Goal: Information Seeking & Learning: Learn about a topic

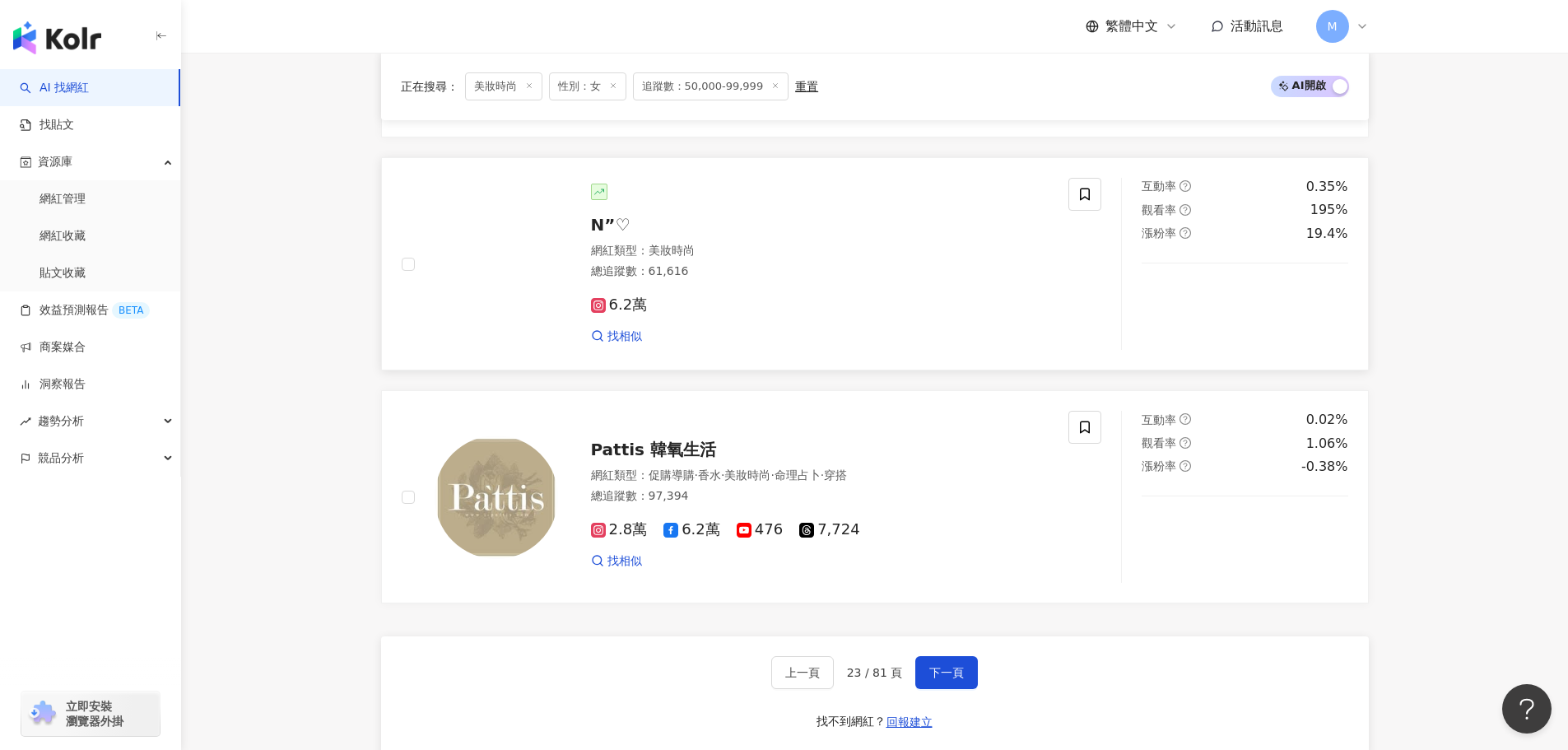
scroll to position [2881, 0]
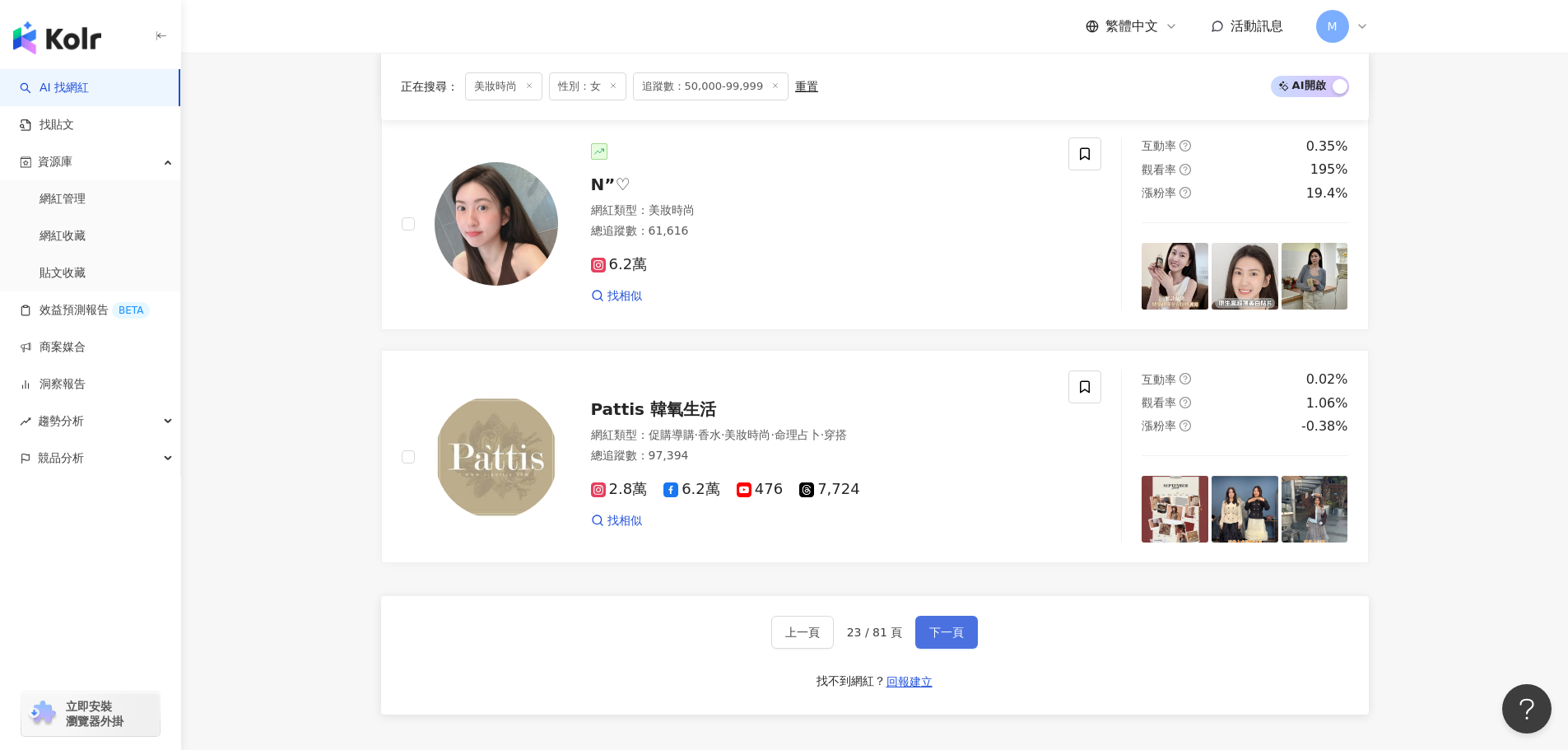
click at [955, 639] on span "下一頁" at bounding box center [947, 632] width 35 height 13
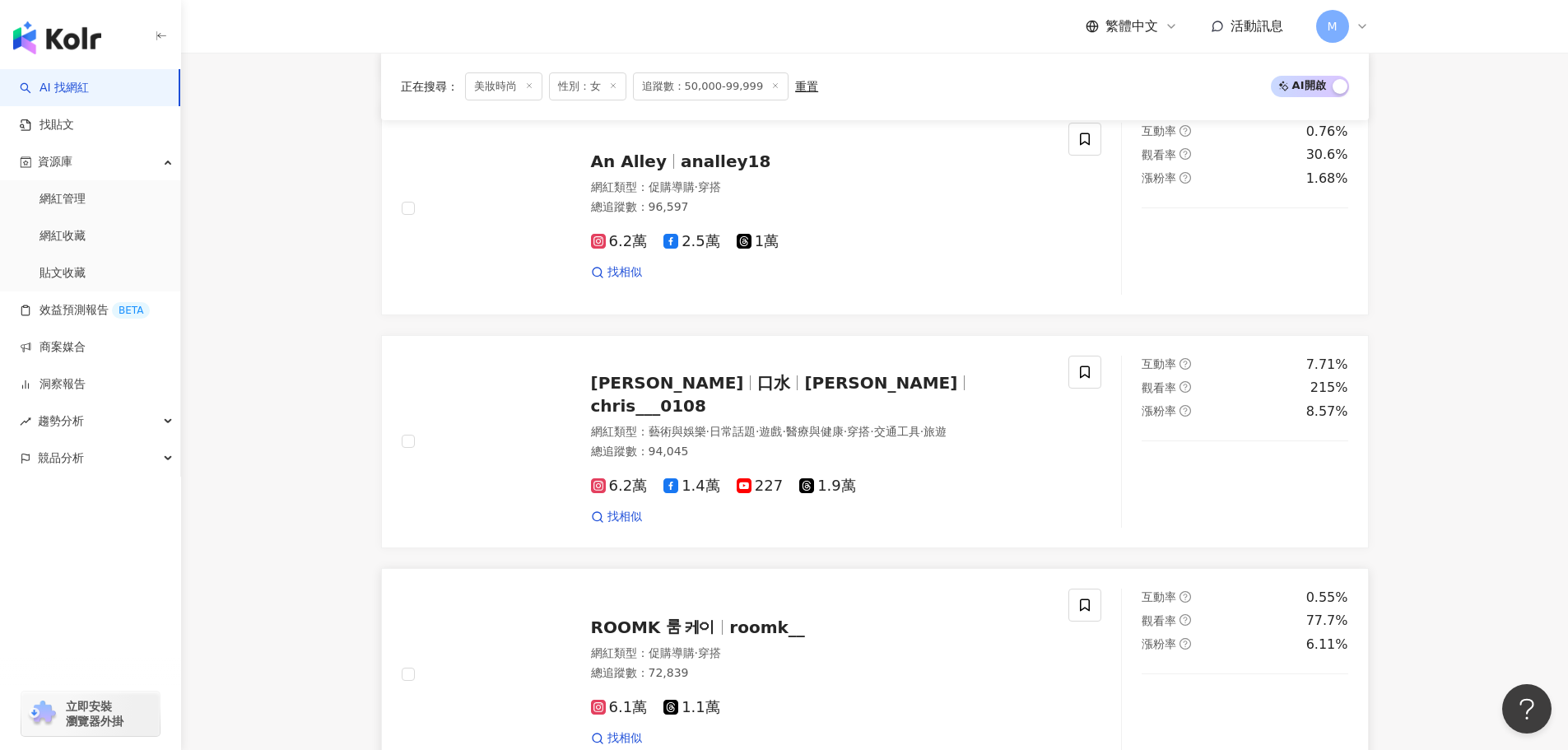
scroll to position [1153, 0]
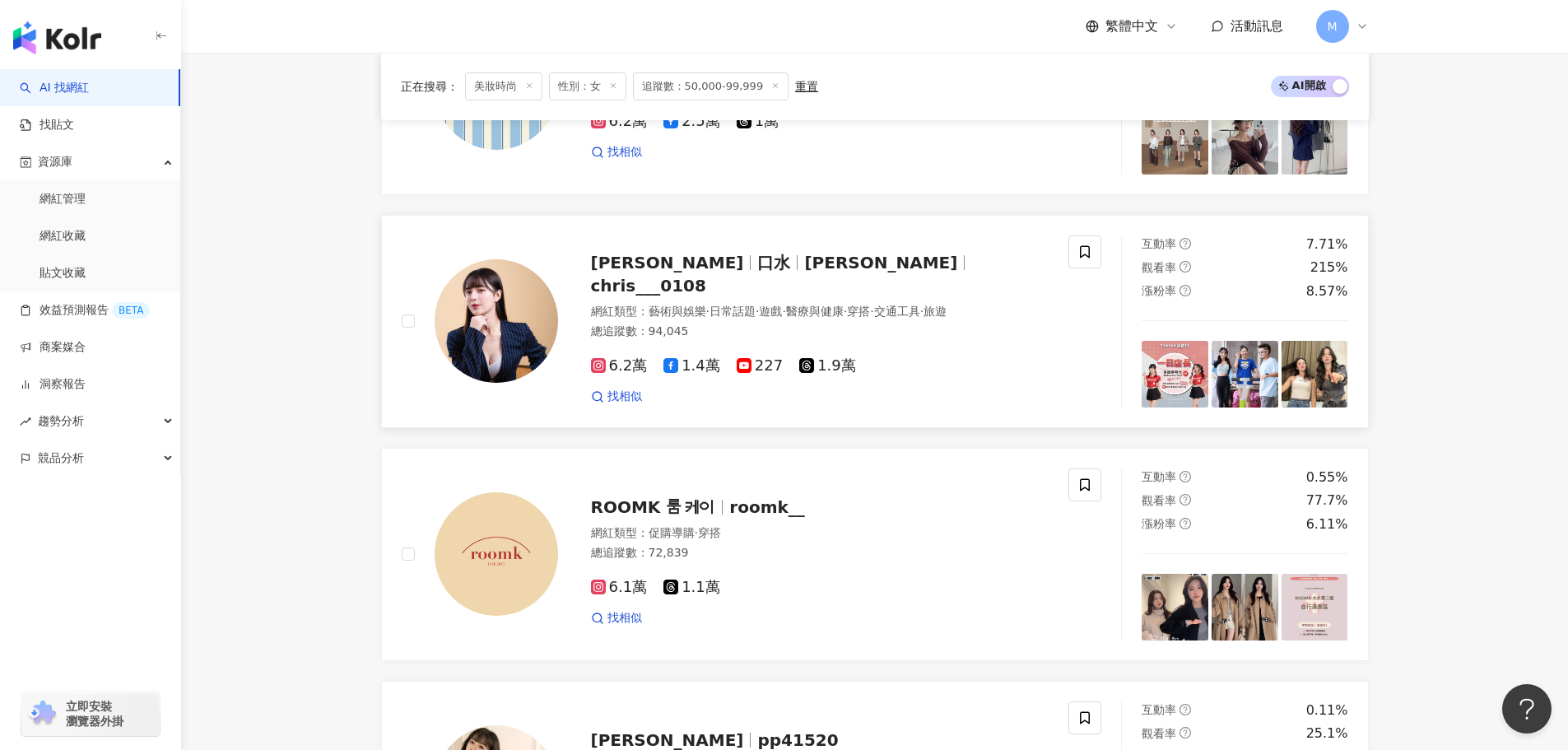
drag, startPoint x: 351, startPoint y: 236, endPoint x: 429, endPoint y: 353, distance: 140.6
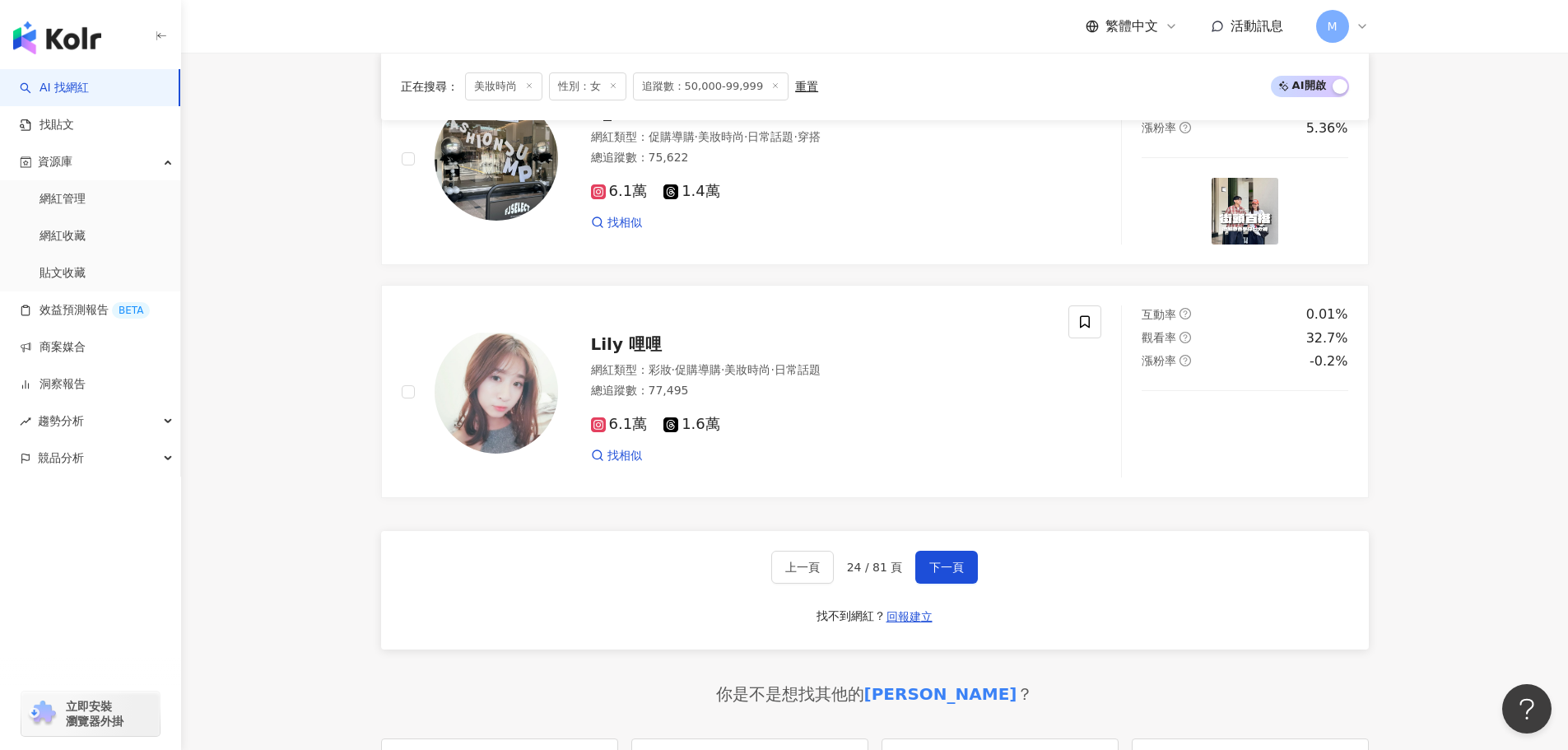
scroll to position [2964, 0]
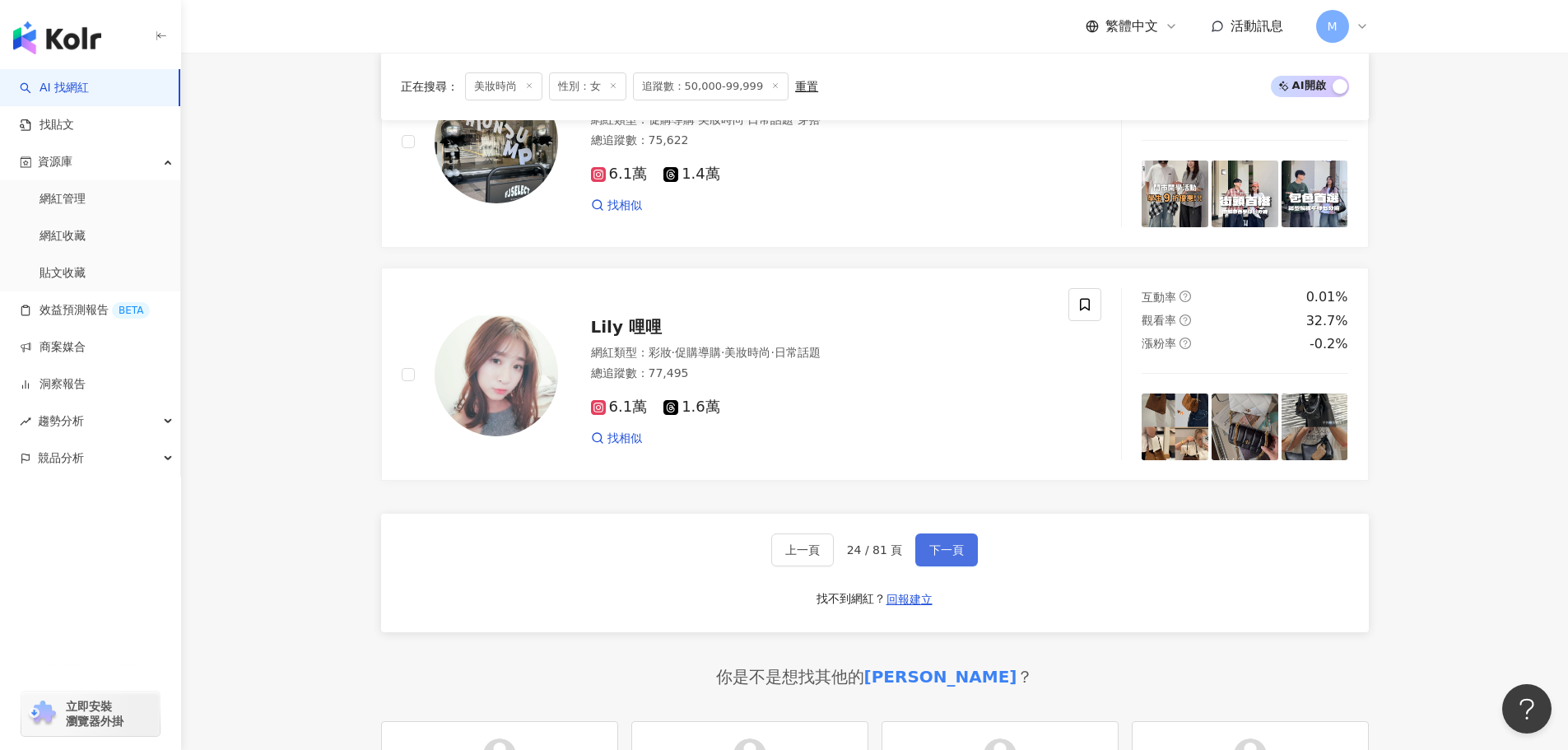
click at [961, 556] on span "下一頁" at bounding box center [947, 550] width 35 height 13
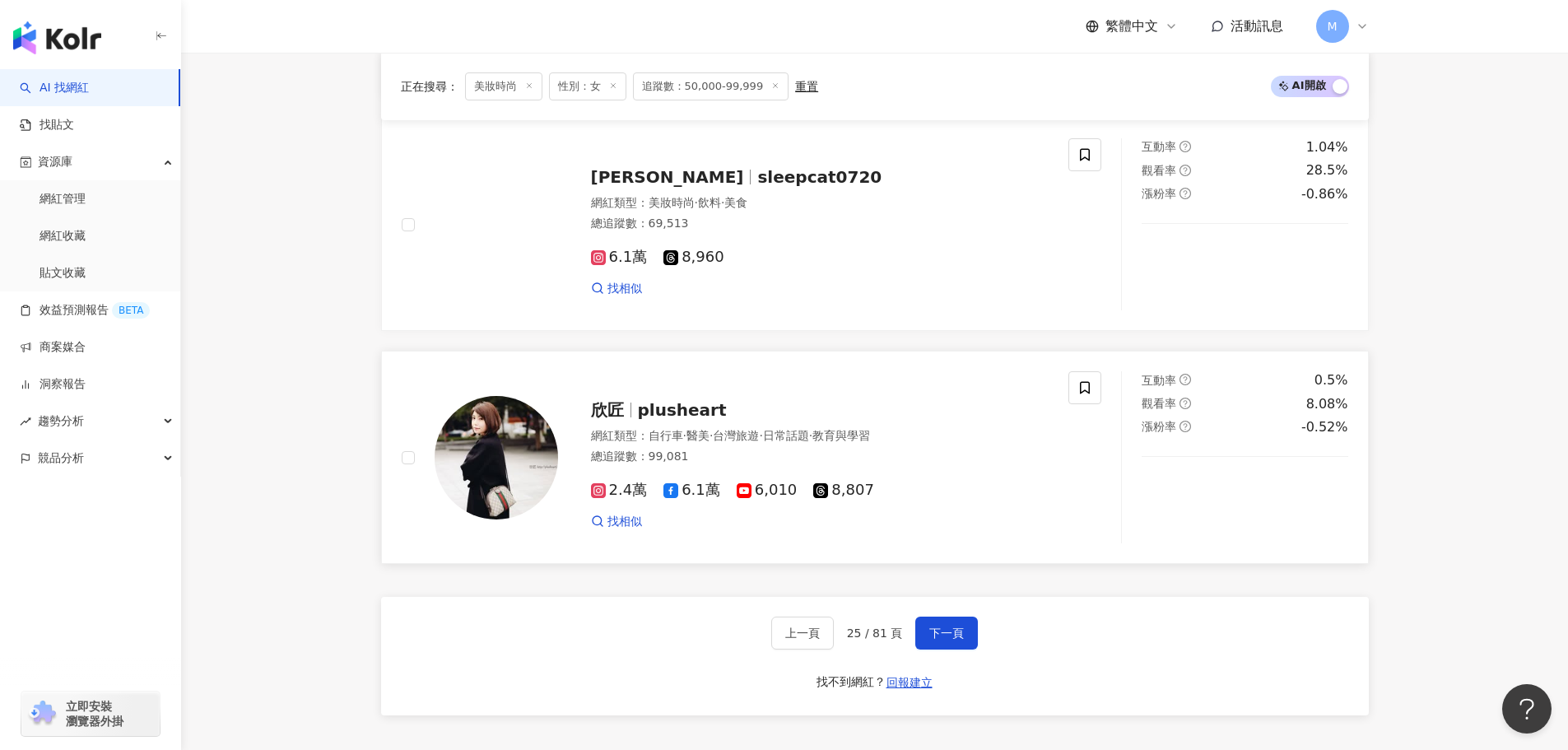
scroll to position [2881, 0]
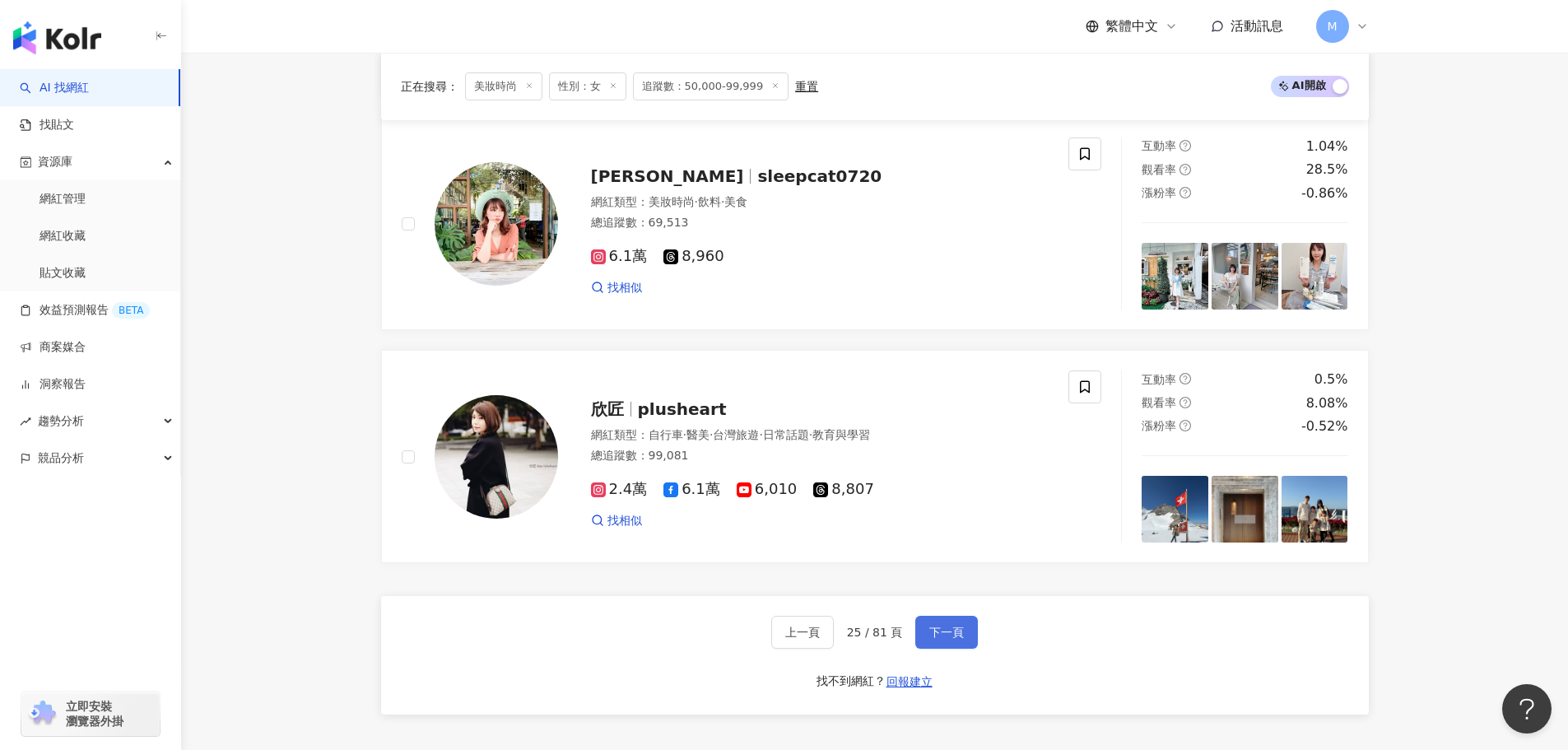
click at [950, 639] on span "下一頁" at bounding box center [947, 632] width 35 height 13
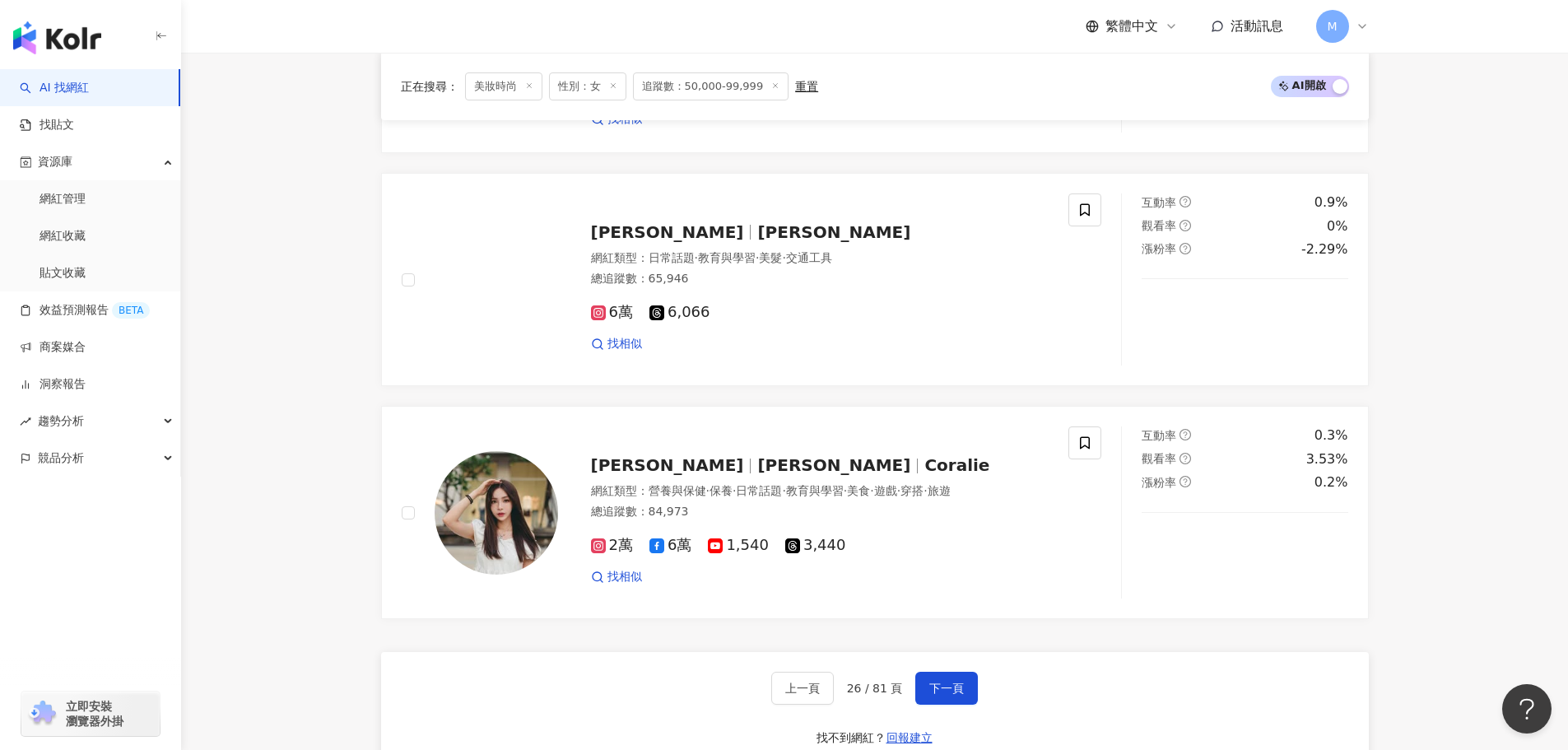
scroll to position [3046, 0]
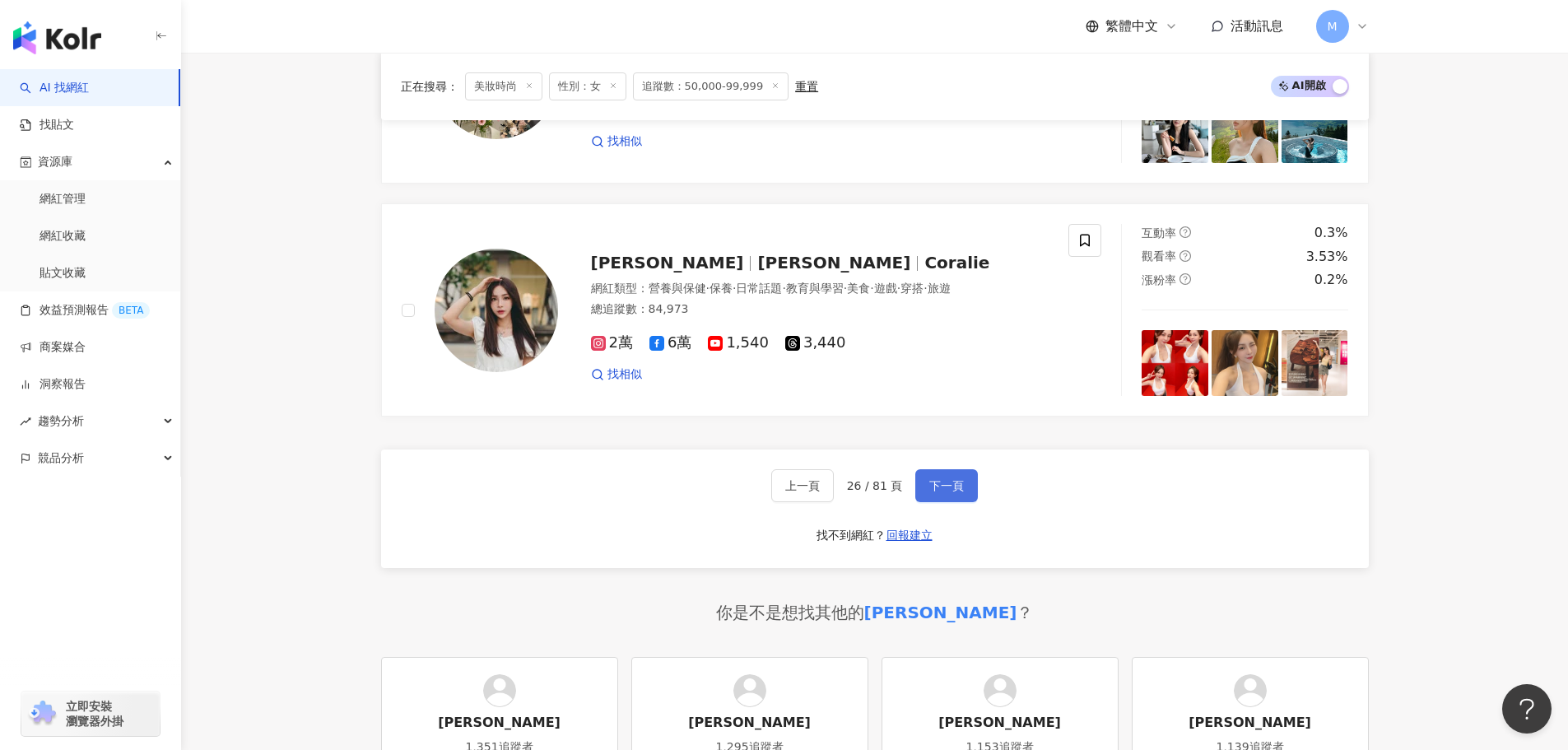
click at [937, 490] on button "下一頁" at bounding box center [946, 486] width 62 height 33
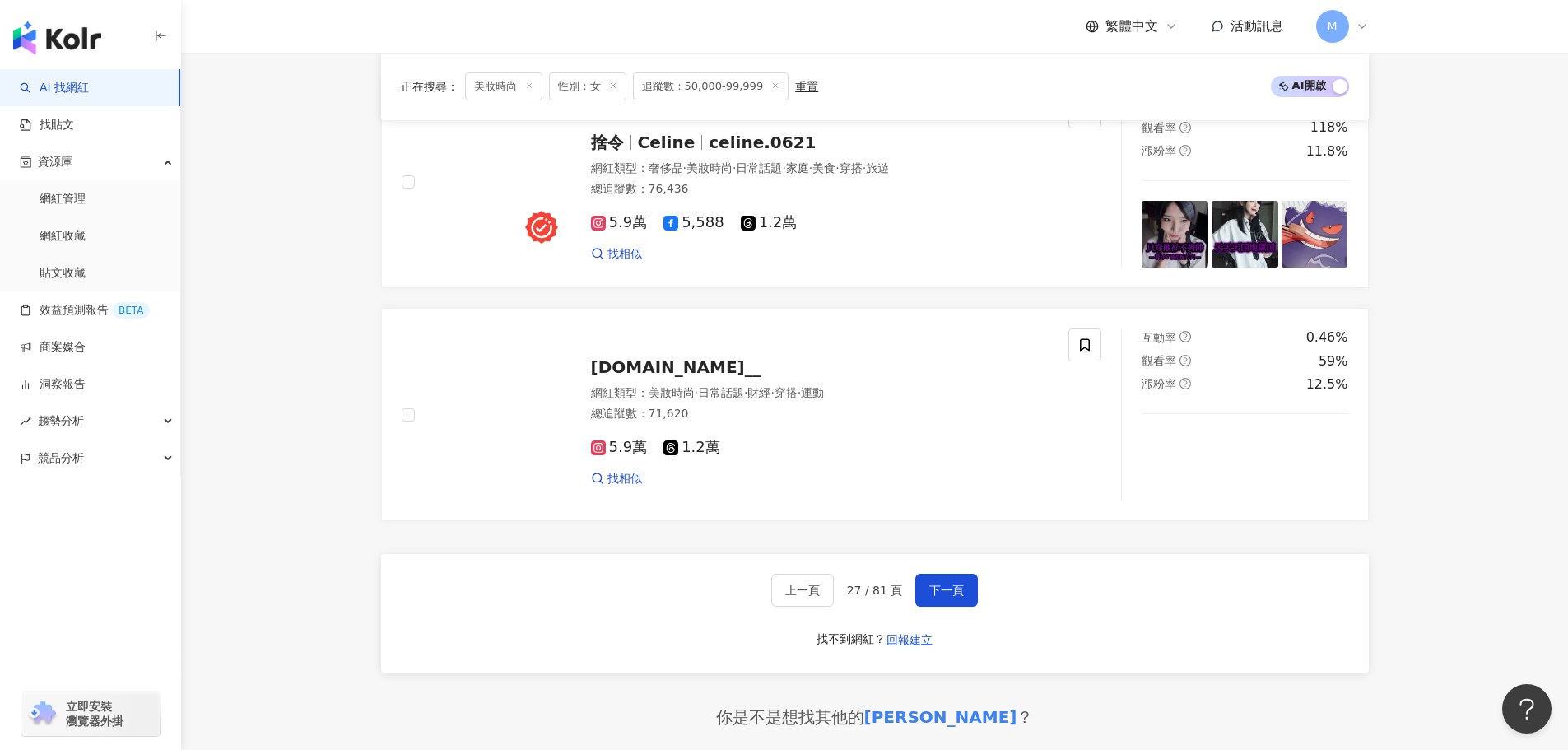
scroll to position [2964, 0]
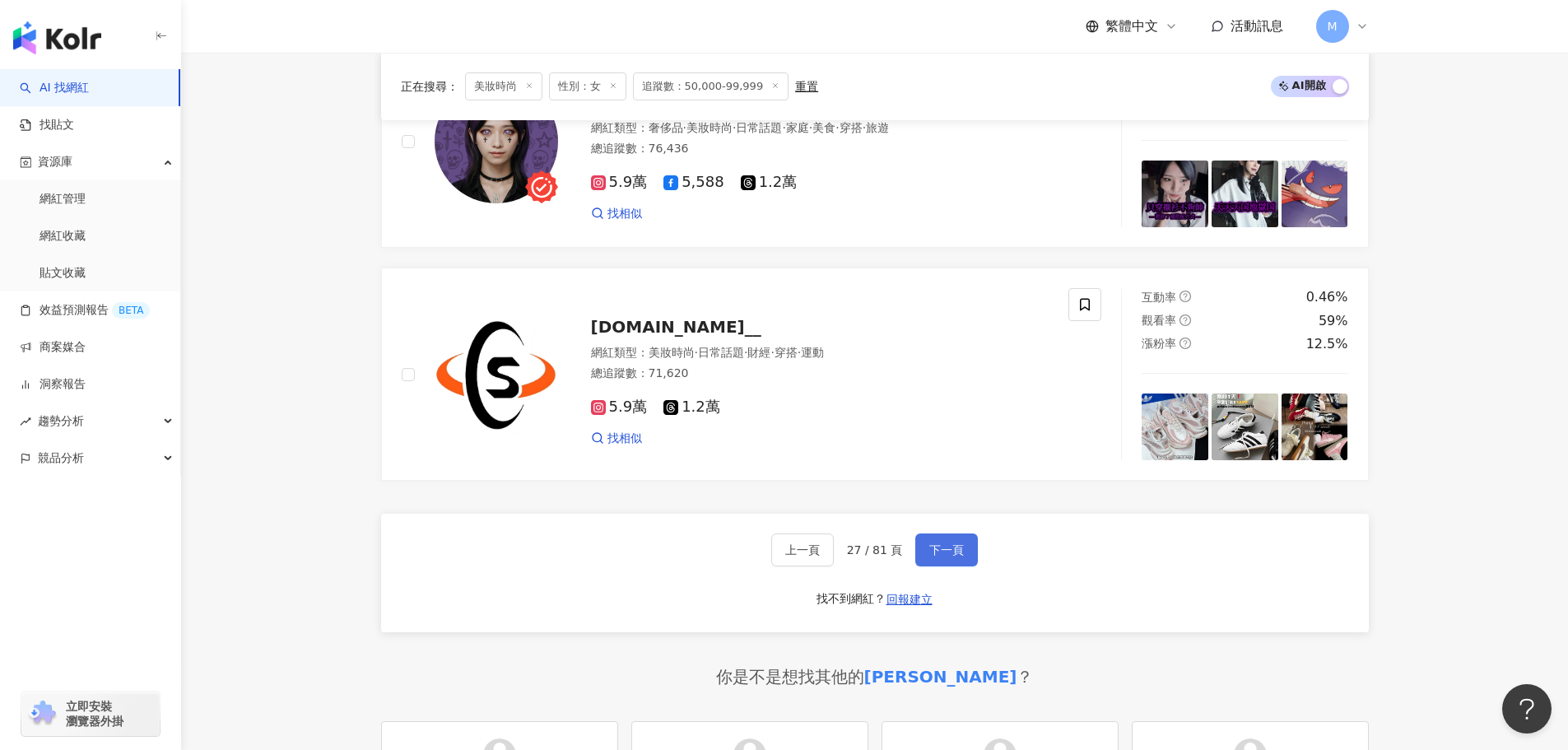
click at [952, 556] on span "下一頁" at bounding box center [947, 550] width 35 height 13
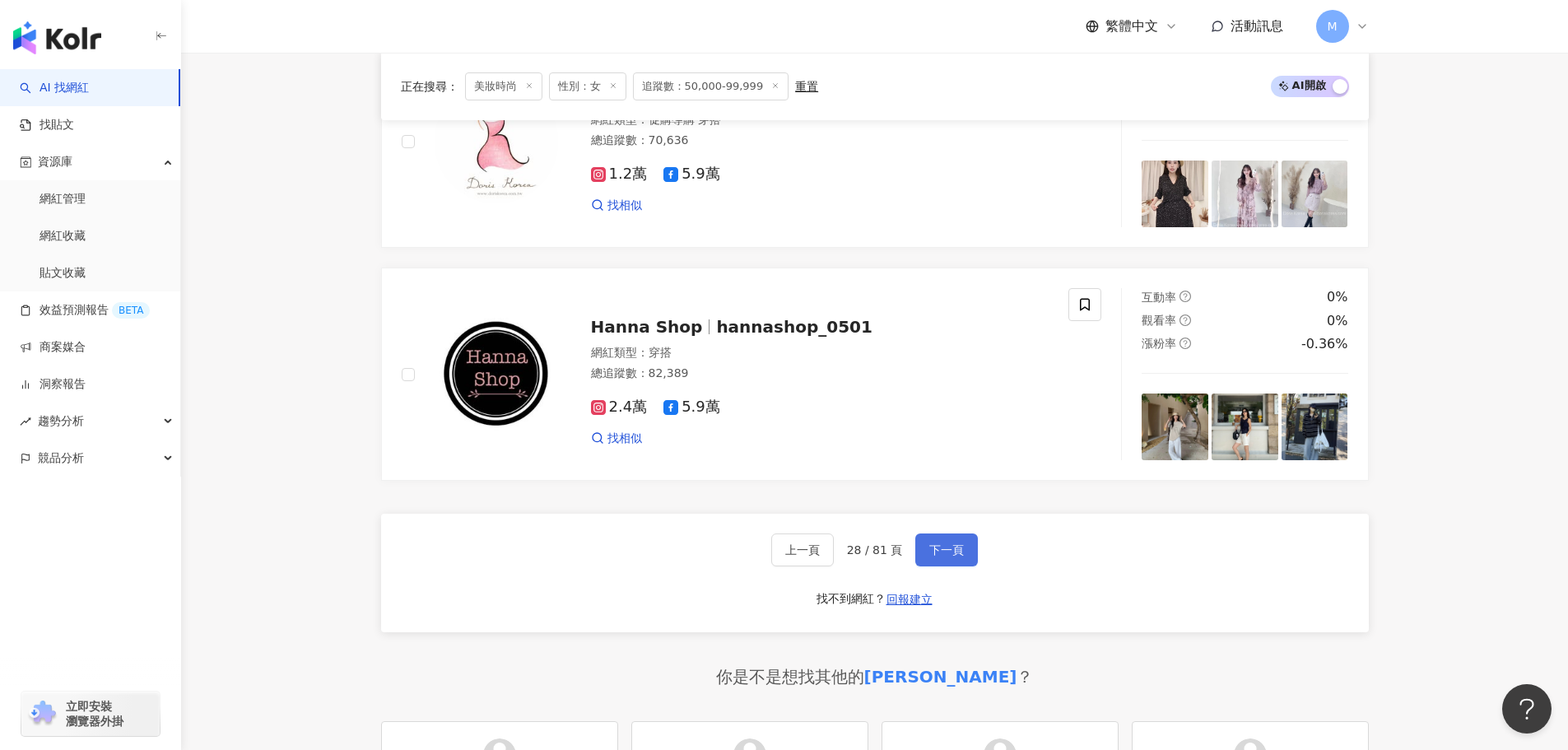
click at [961, 556] on span "下一頁" at bounding box center [947, 550] width 35 height 13
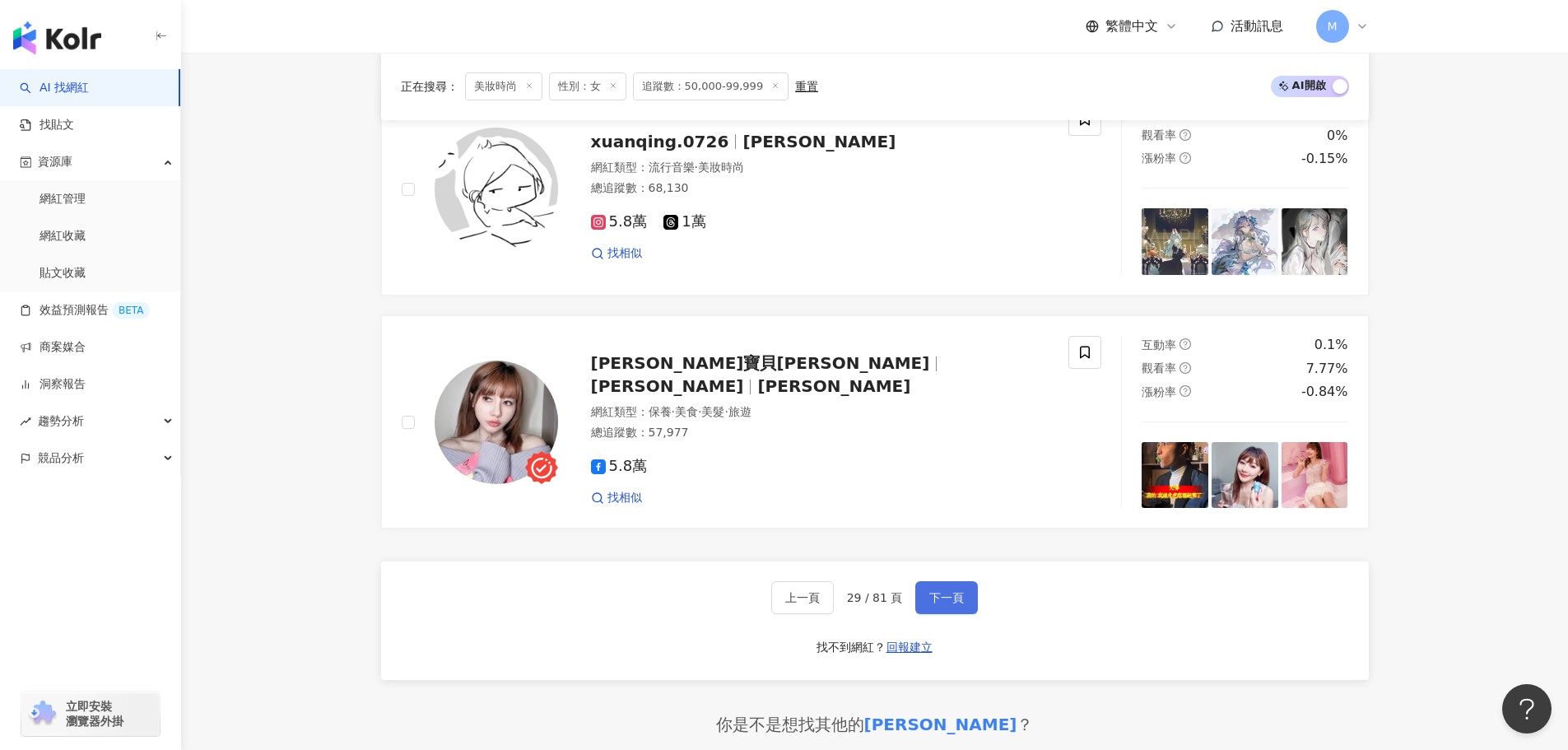
click at [942, 602] on span "下一頁" at bounding box center [947, 597] width 35 height 13
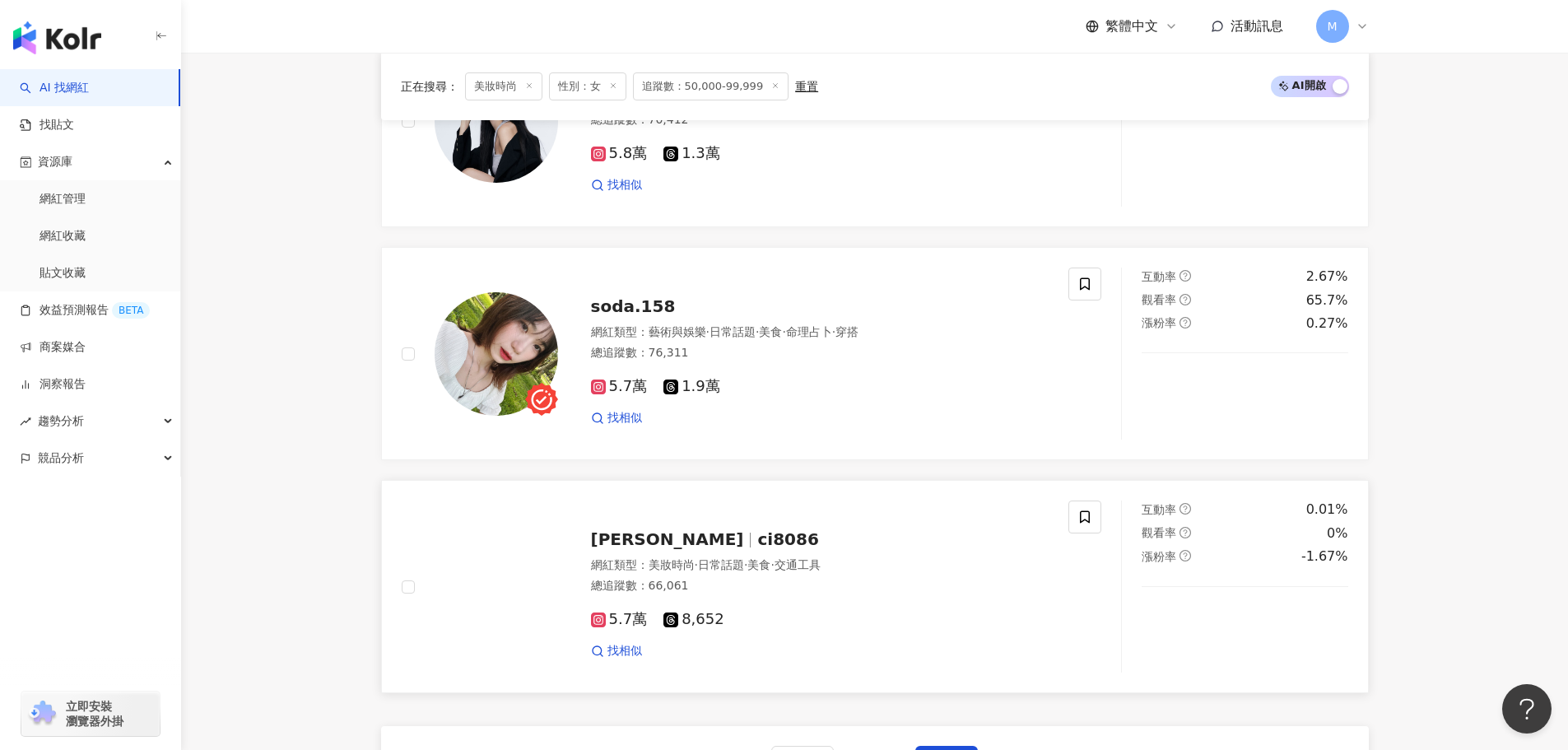
scroll to position [3128, 0]
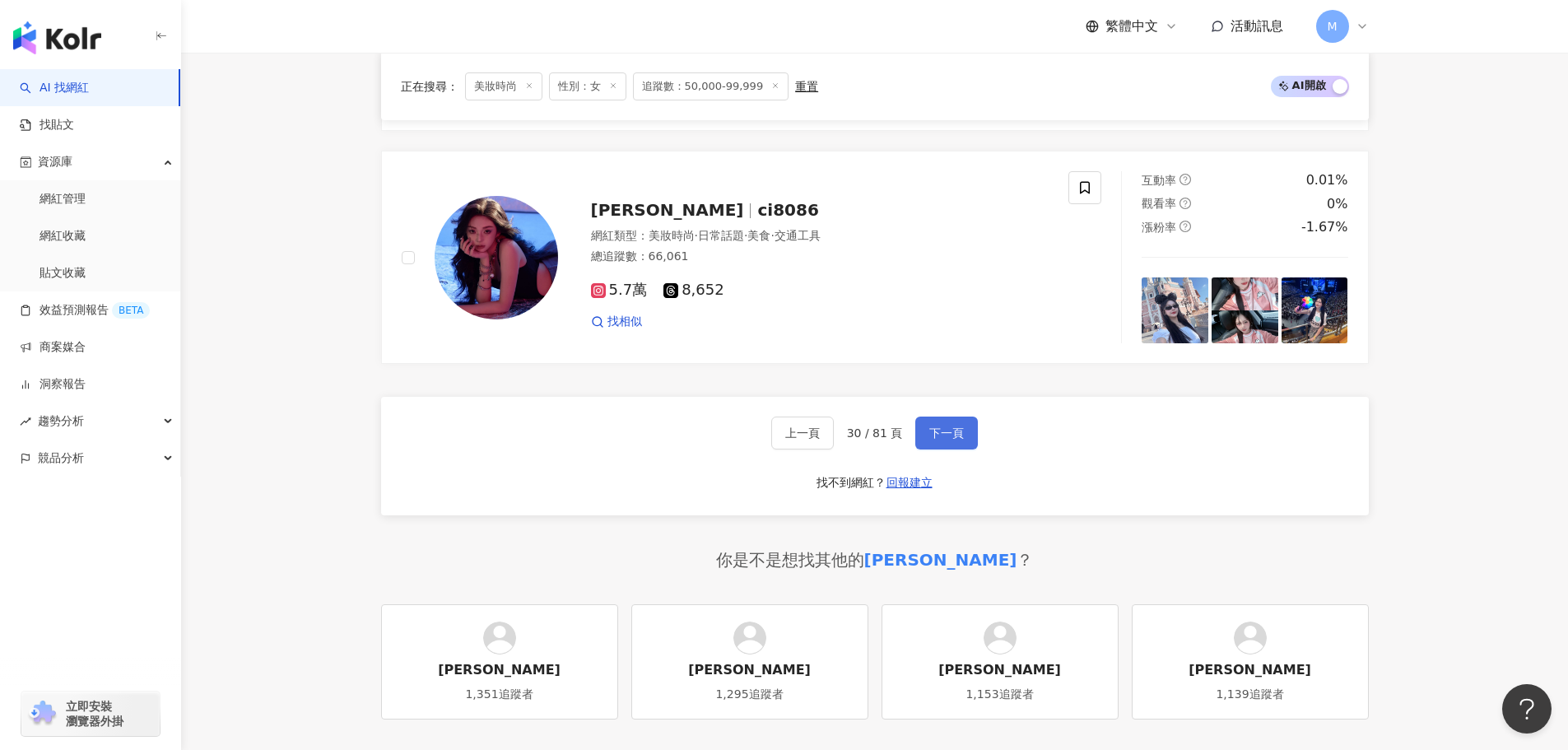
click at [936, 440] on span "下一頁" at bounding box center [947, 432] width 35 height 13
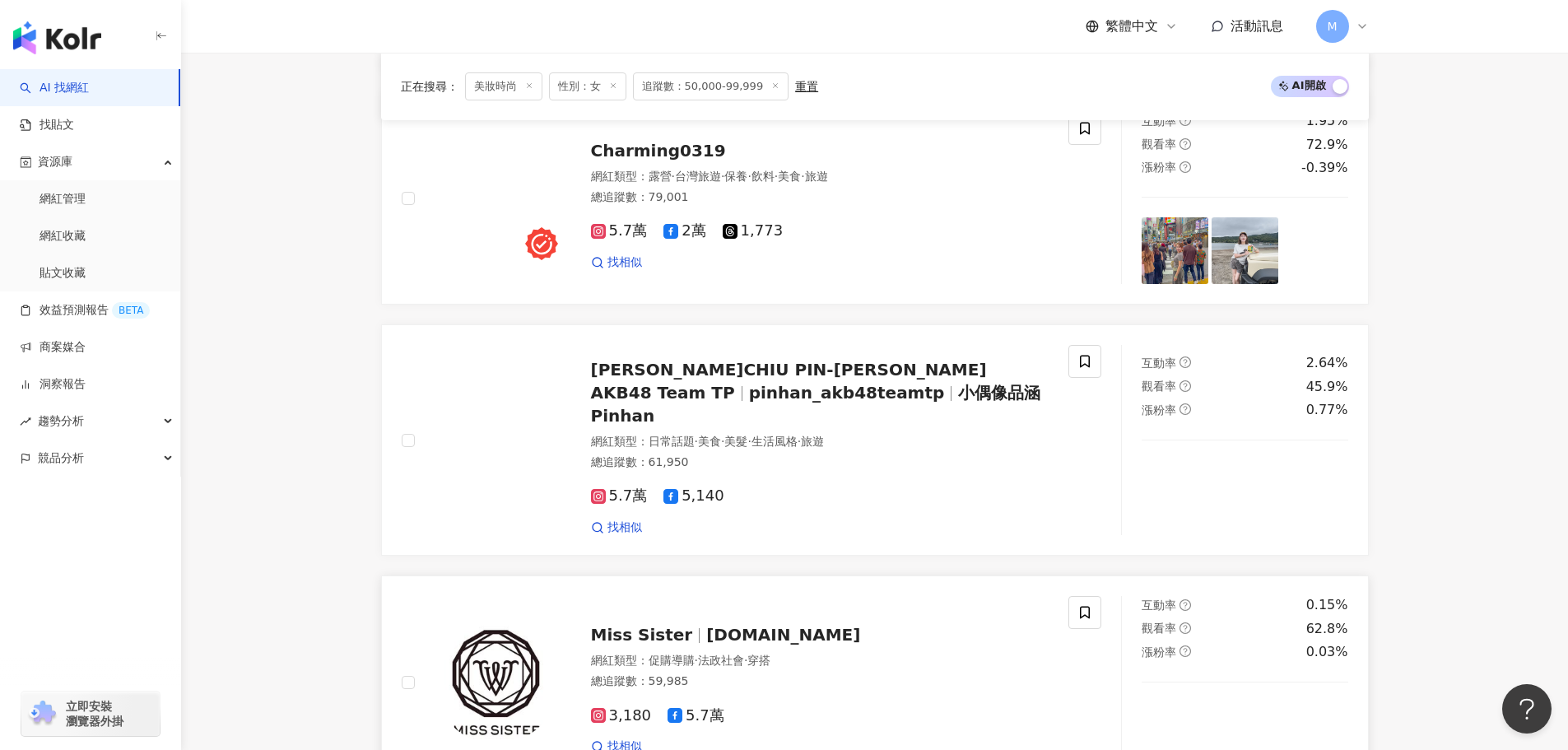
scroll to position [2964, 0]
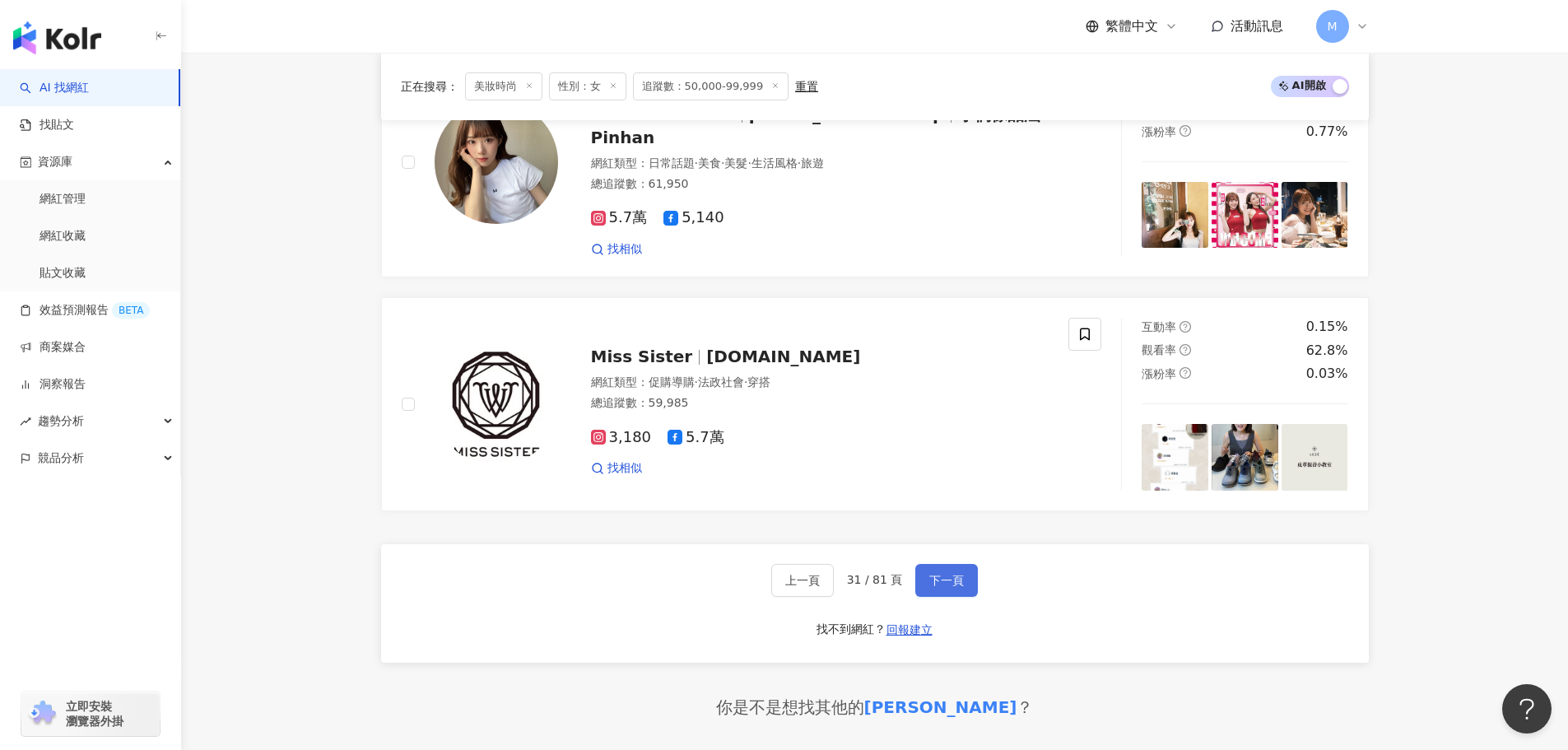
click at [948, 574] on span "下一頁" at bounding box center [947, 580] width 35 height 13
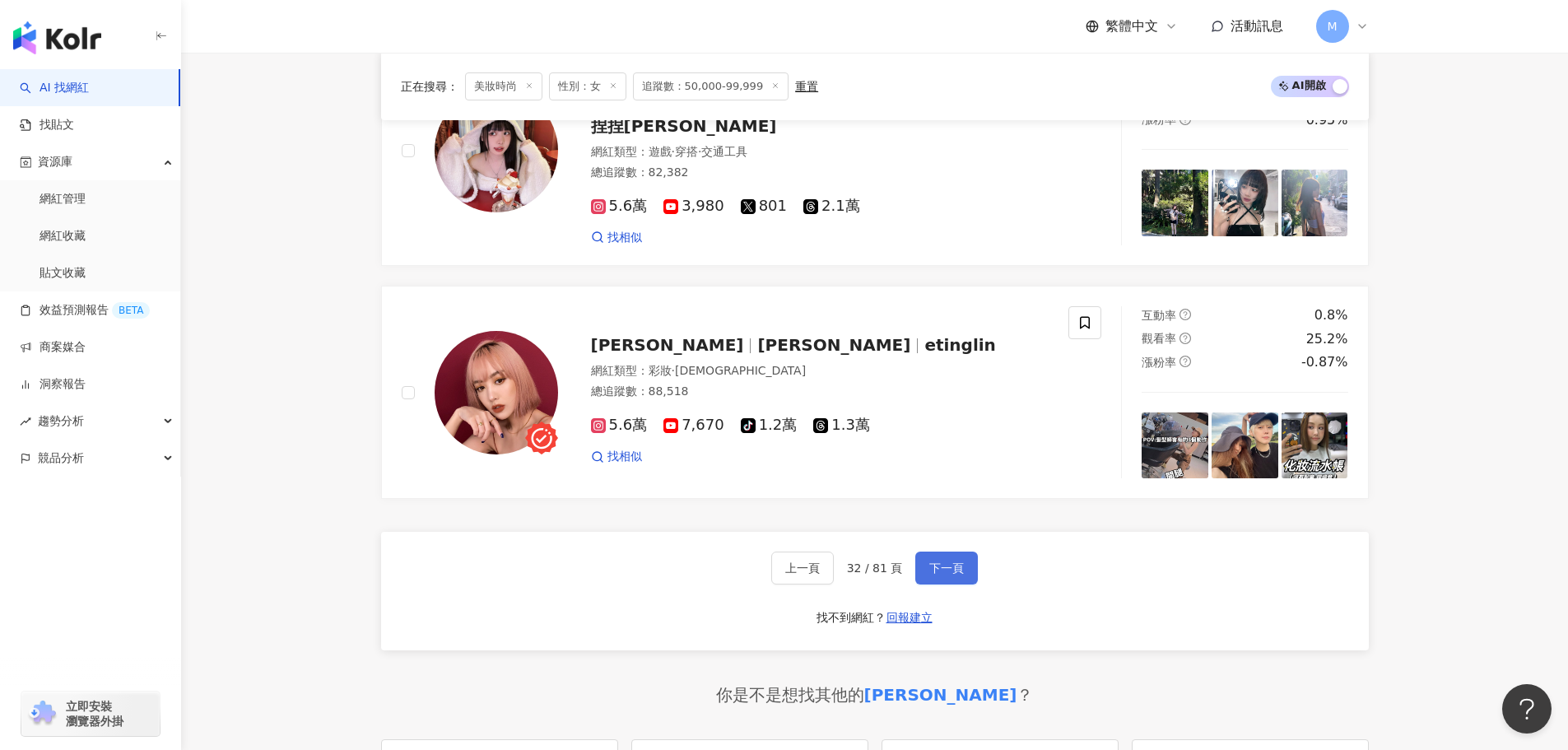
click at [946, 551] on button "下一頁" at bounding box center [946, 568] width 62 height 33
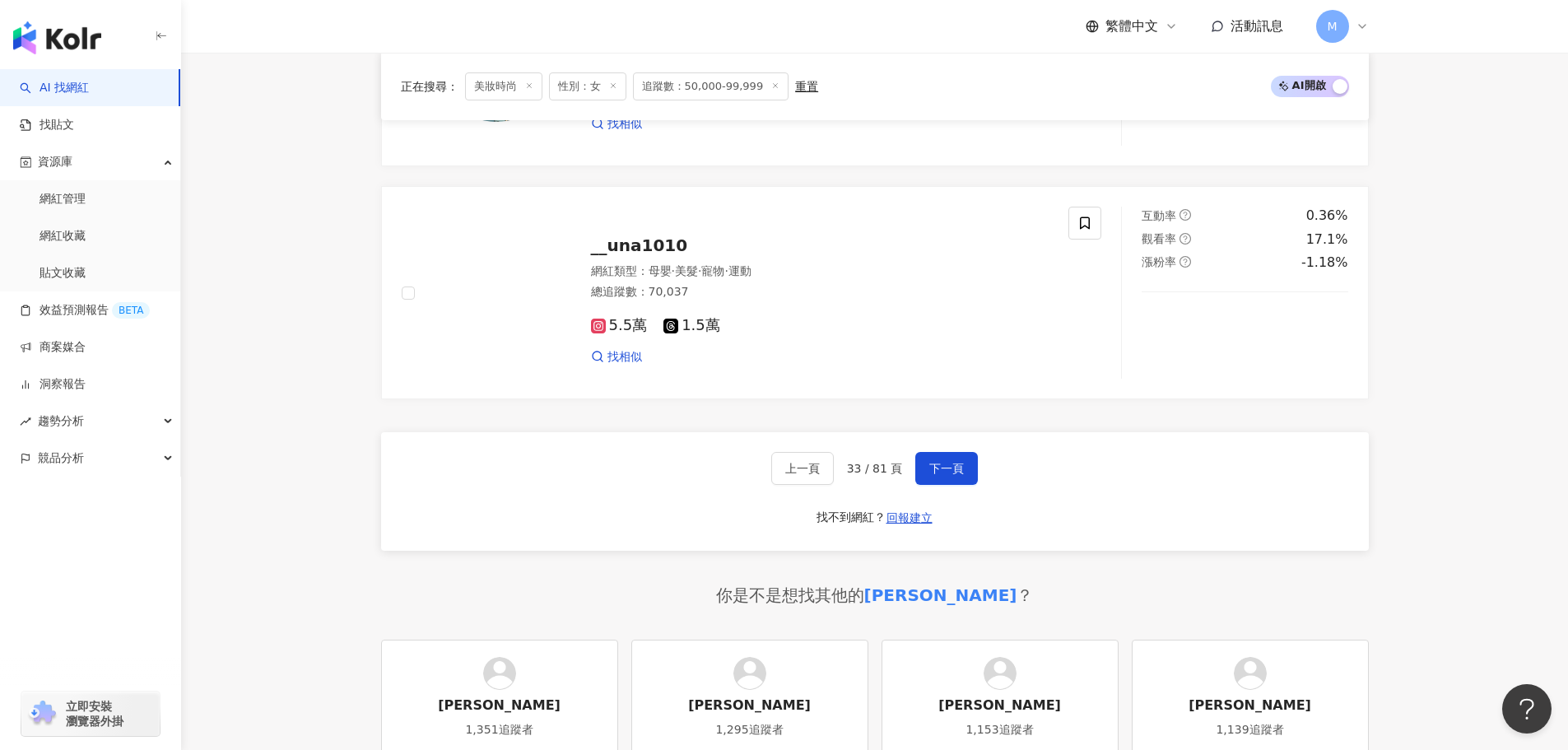
scroll to position [3046, 0]
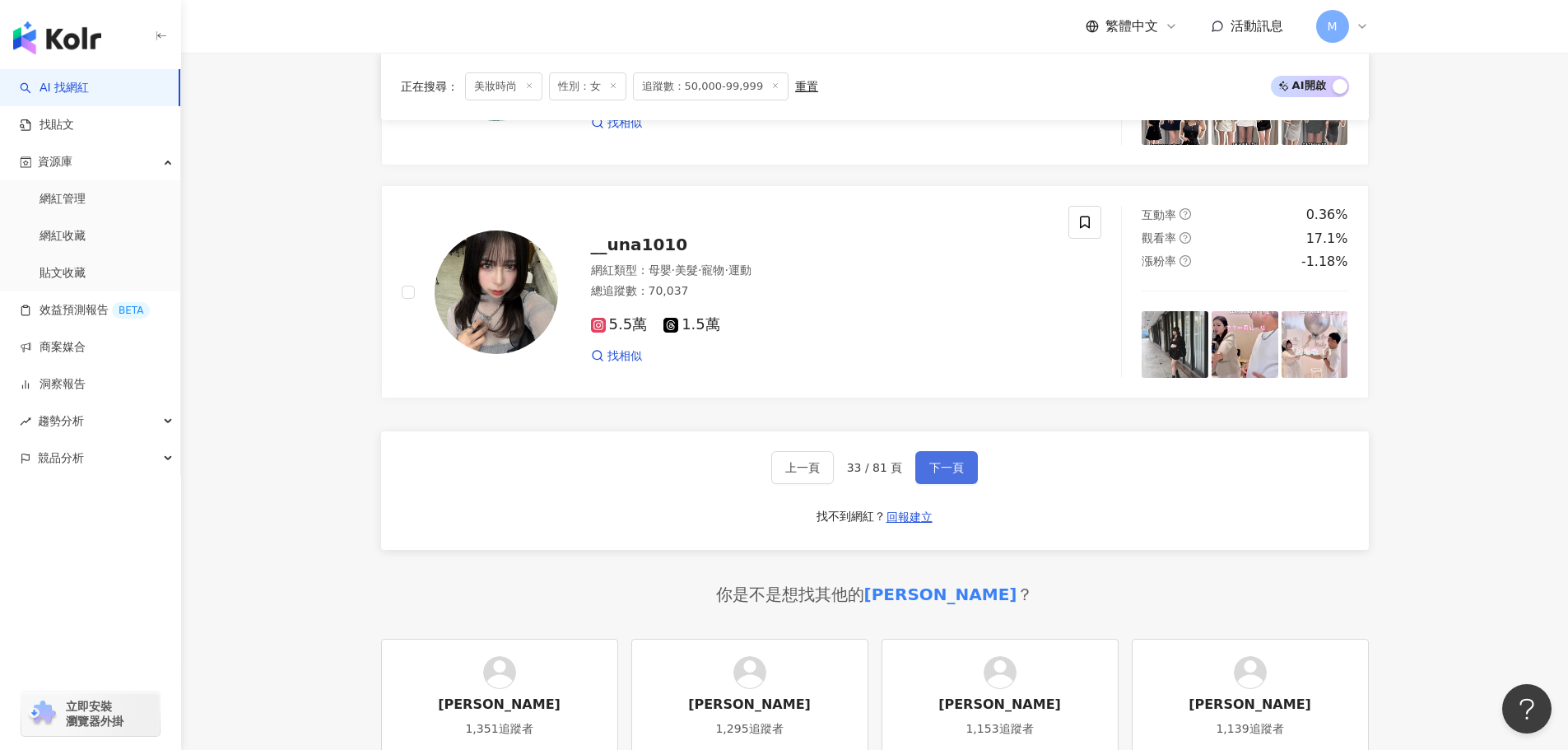
click at [944, 474] on span "下一頁" at bounding box center [947, 467] width 35 height 13
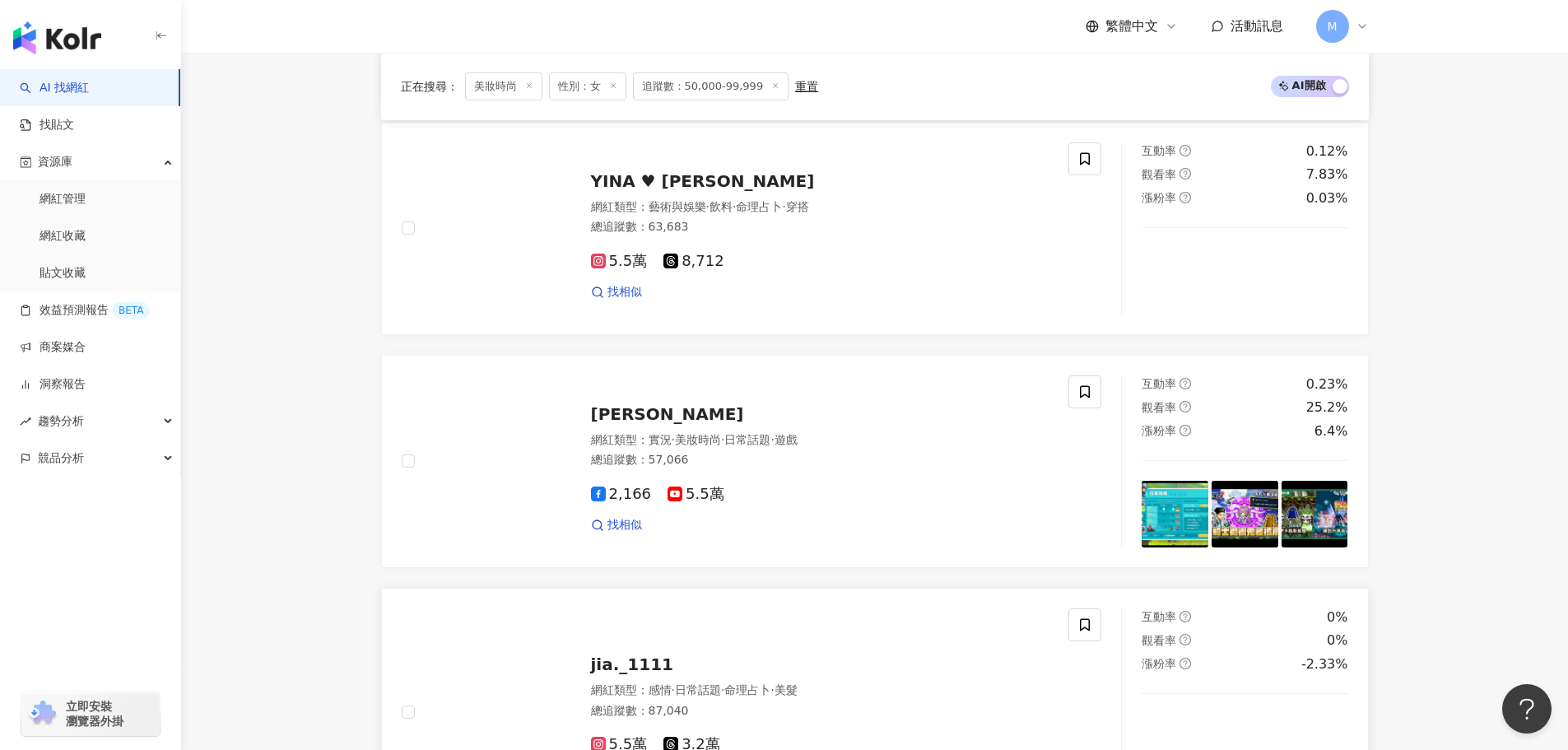
scroll to position [3128, 0]
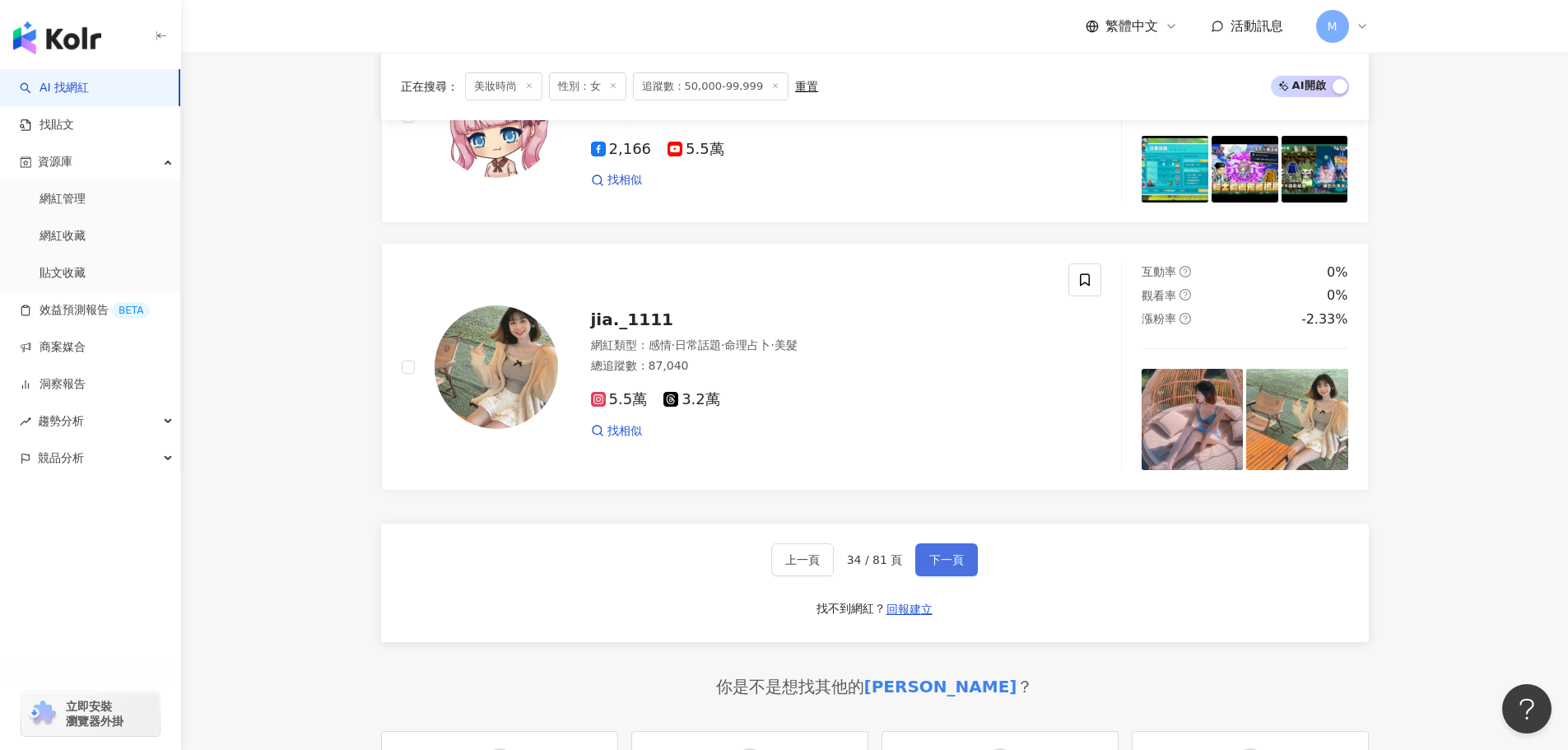
click at [950, 566] on span "下一頁" at bounding box center [947, 559] width 35 height 13
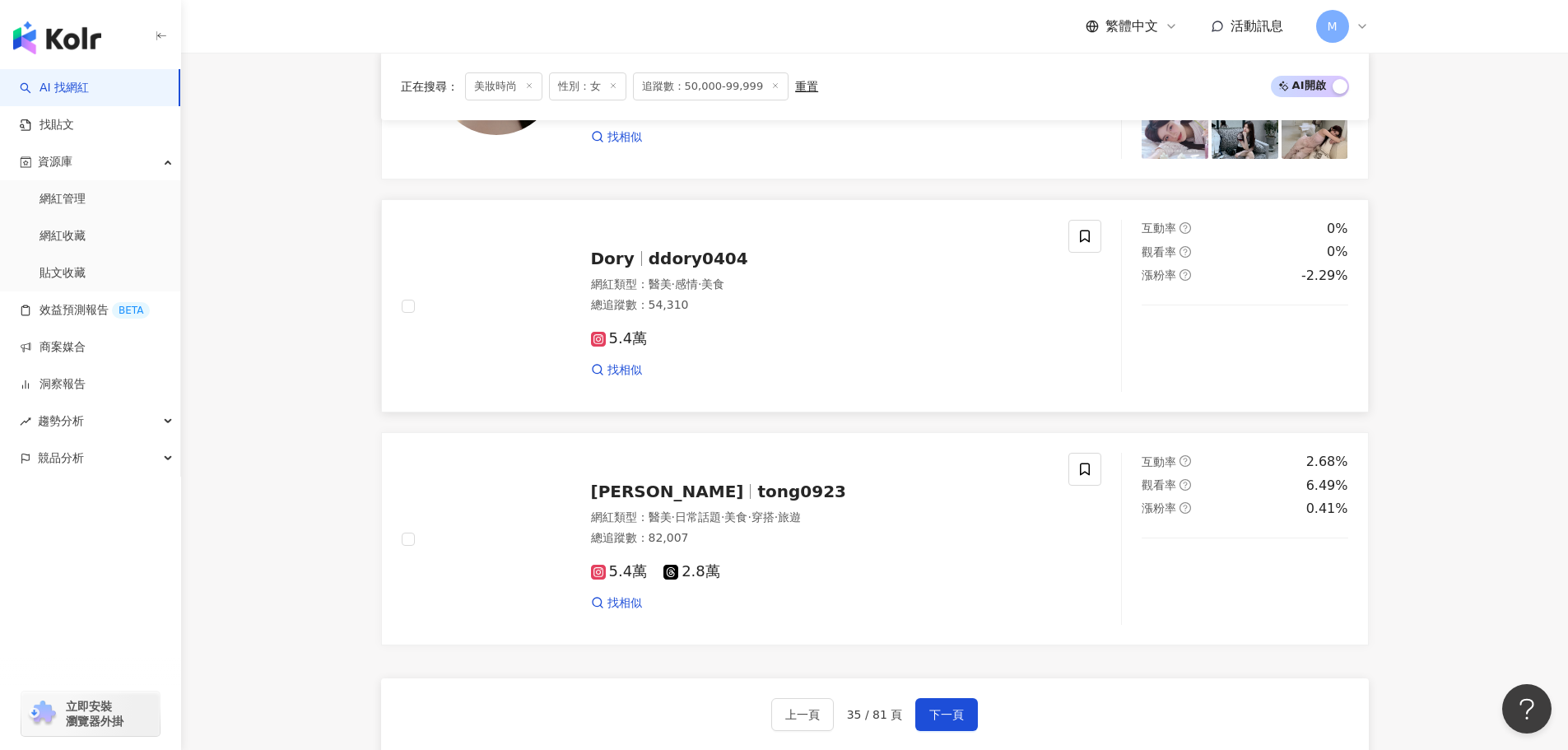
scroll to position [2964, 0]
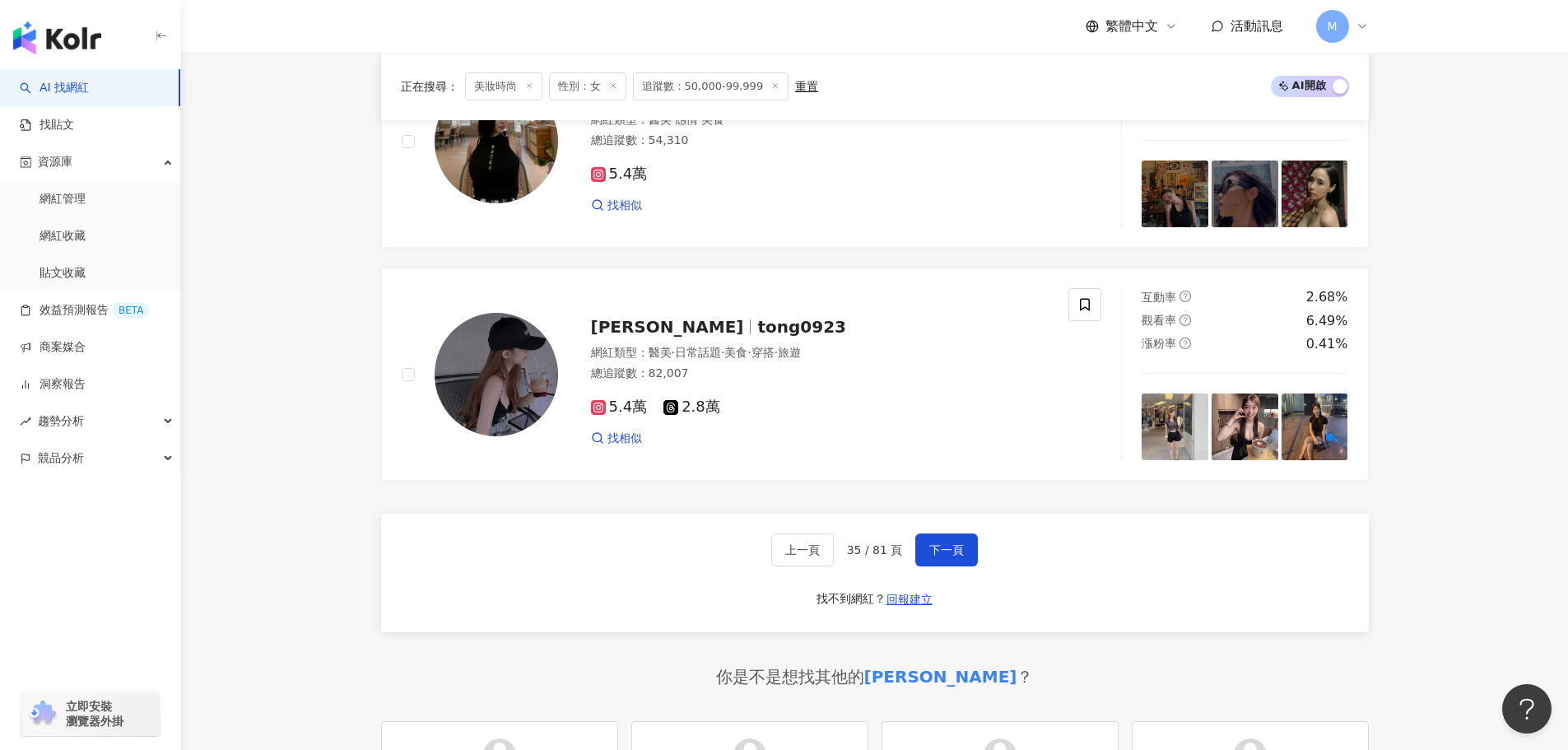
drag, startPoint x: 943, startPoint y: 553, endPoint x: 939, endPoint y: 545, distance: 8.9
click at [943, 551] on button "下一頁" at bounding box center [946, 550] width 62 height 33
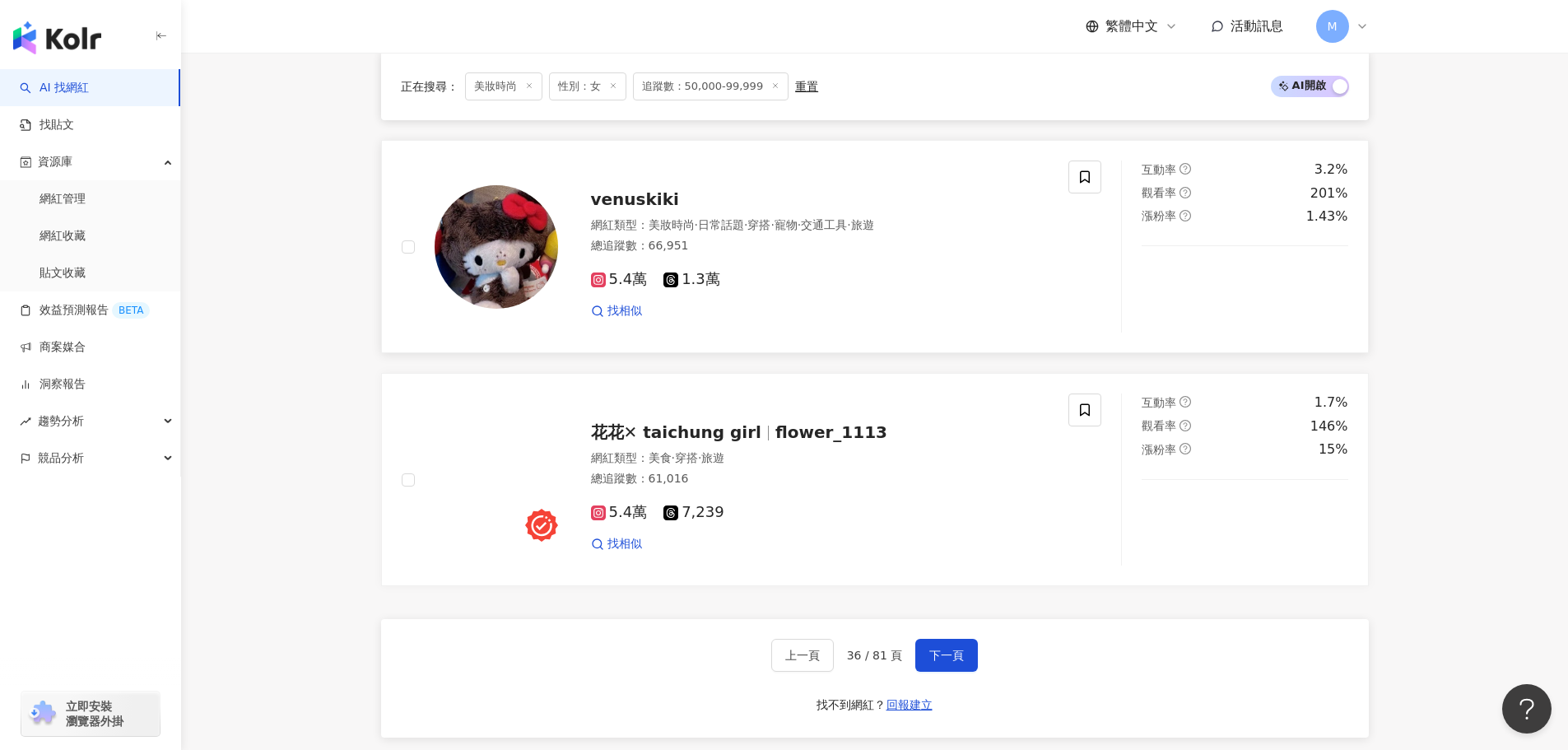
scroll to position [3128, 0]
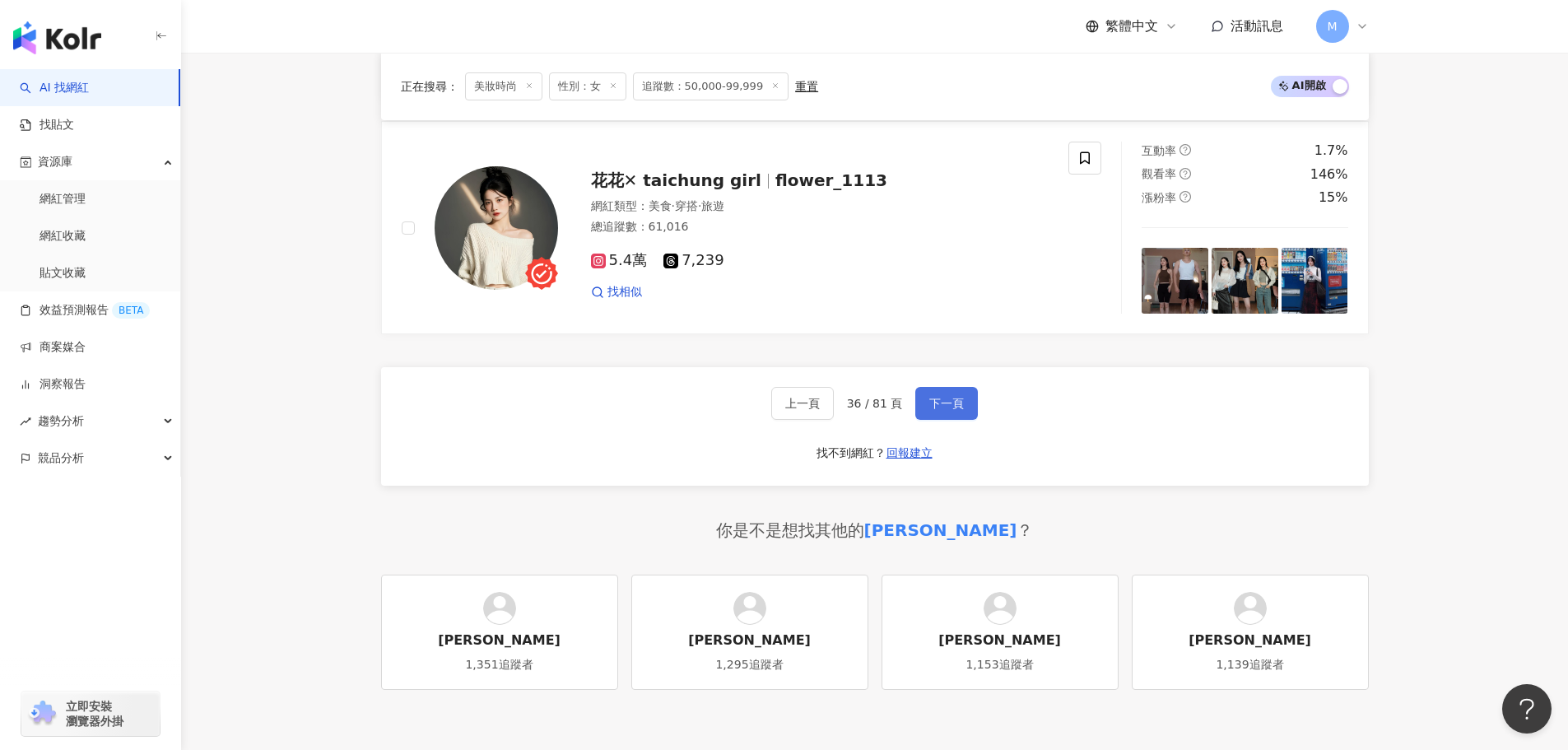
click at [923, 420] on button "下一頁" at bounding box center [946, 404] width 62 height 33
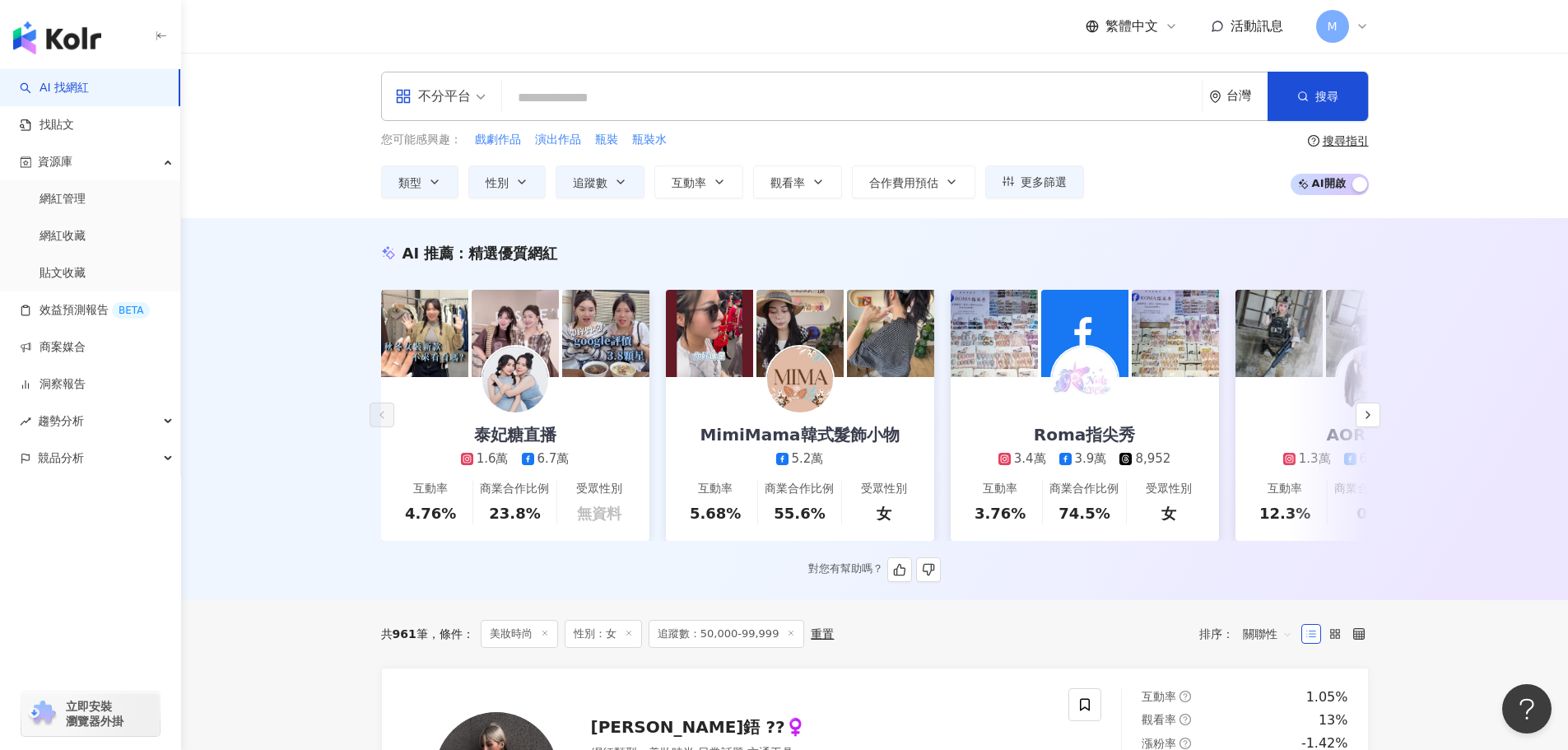
scroll to position [0, 0]
click at [632, 182] on button "追蹤數" at bounding box center [600, 182] width 89 height 33
type input "*****"
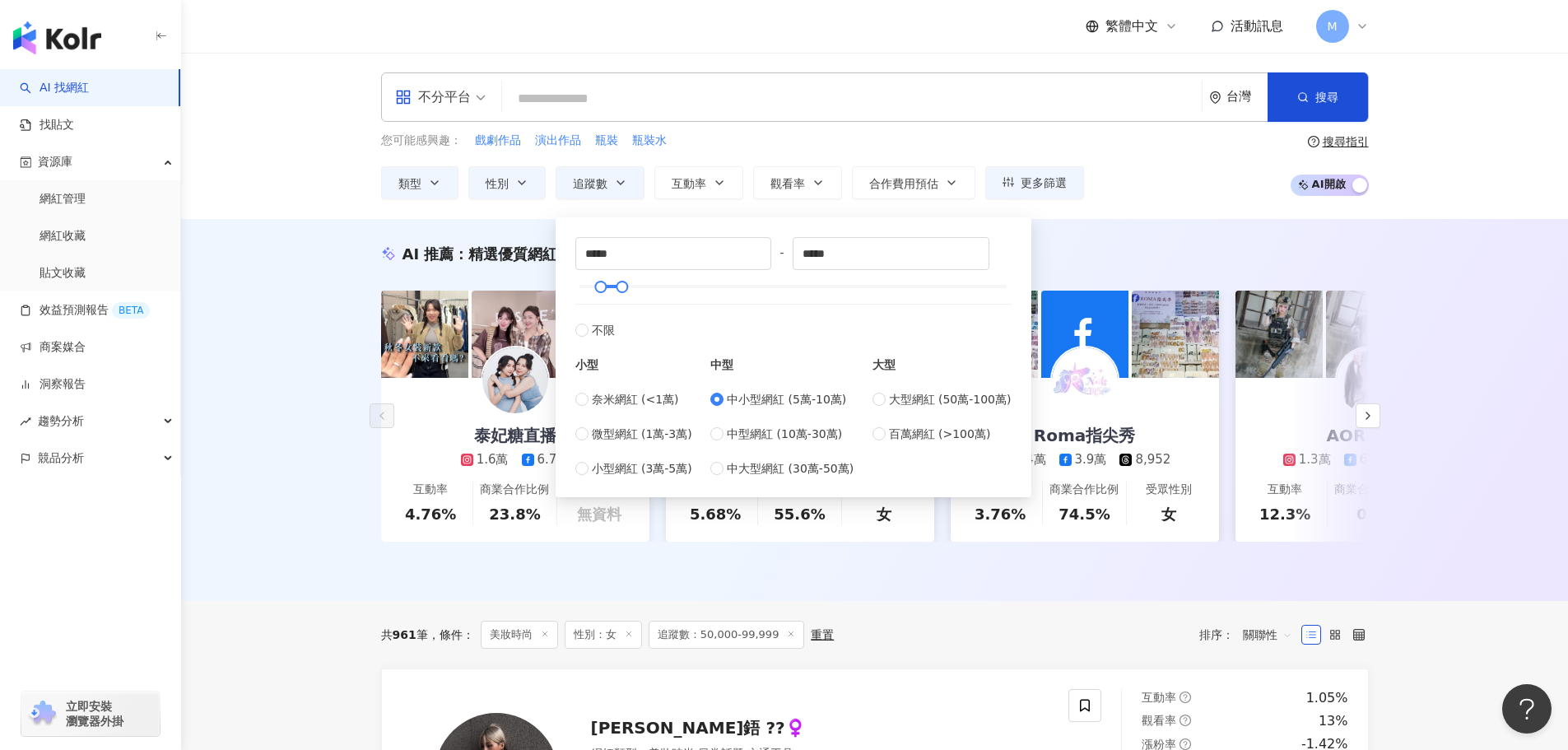
type input "******"
click at [1260, 183] on div "您可能感興趣： 戲劇作品 演出作品 瓶裝 瓶裝水 類型 性別 追蹤數 互動率 觀看率 合作費用預估 更多篩選 不限 女 男 其他 ****** - *****…" at bounding box center [874, 165] width 987 height 67
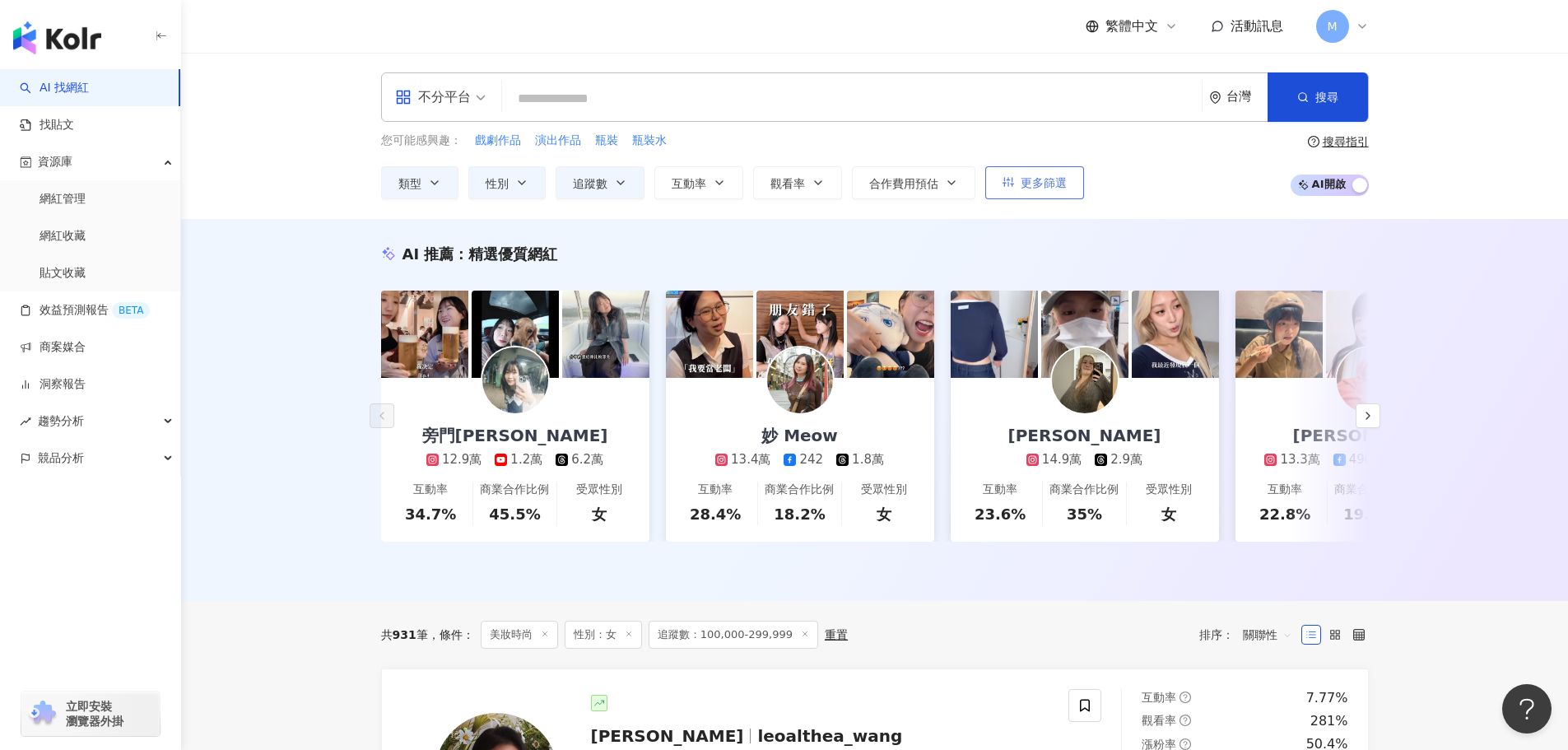
click at [1039, 177] on span "更多篩選" at bounding box center [1043, 182] width 46 height 13
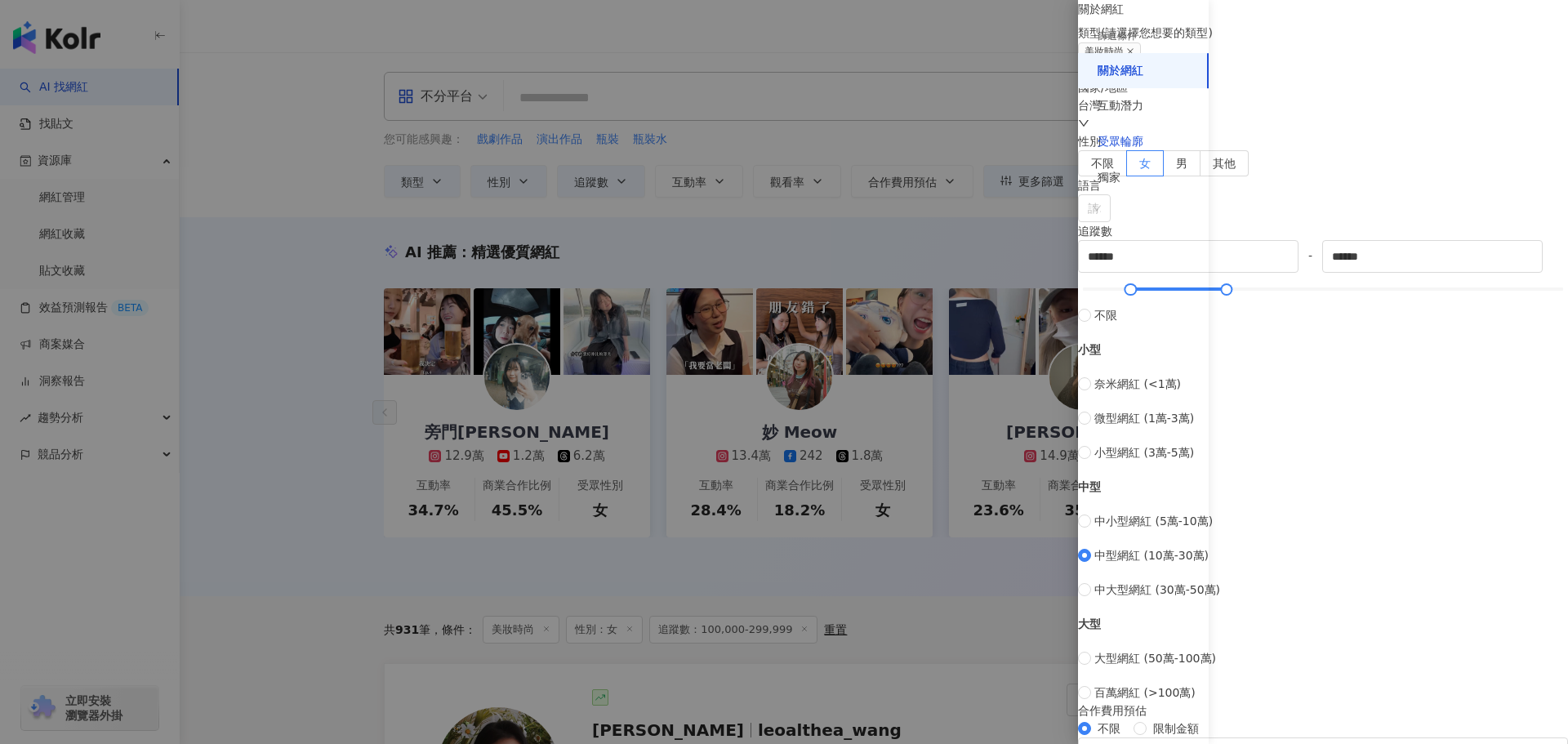
click at [1122, 141] on div "受眾輪廓" at bounding box center [1120, 141] width 45 height 16
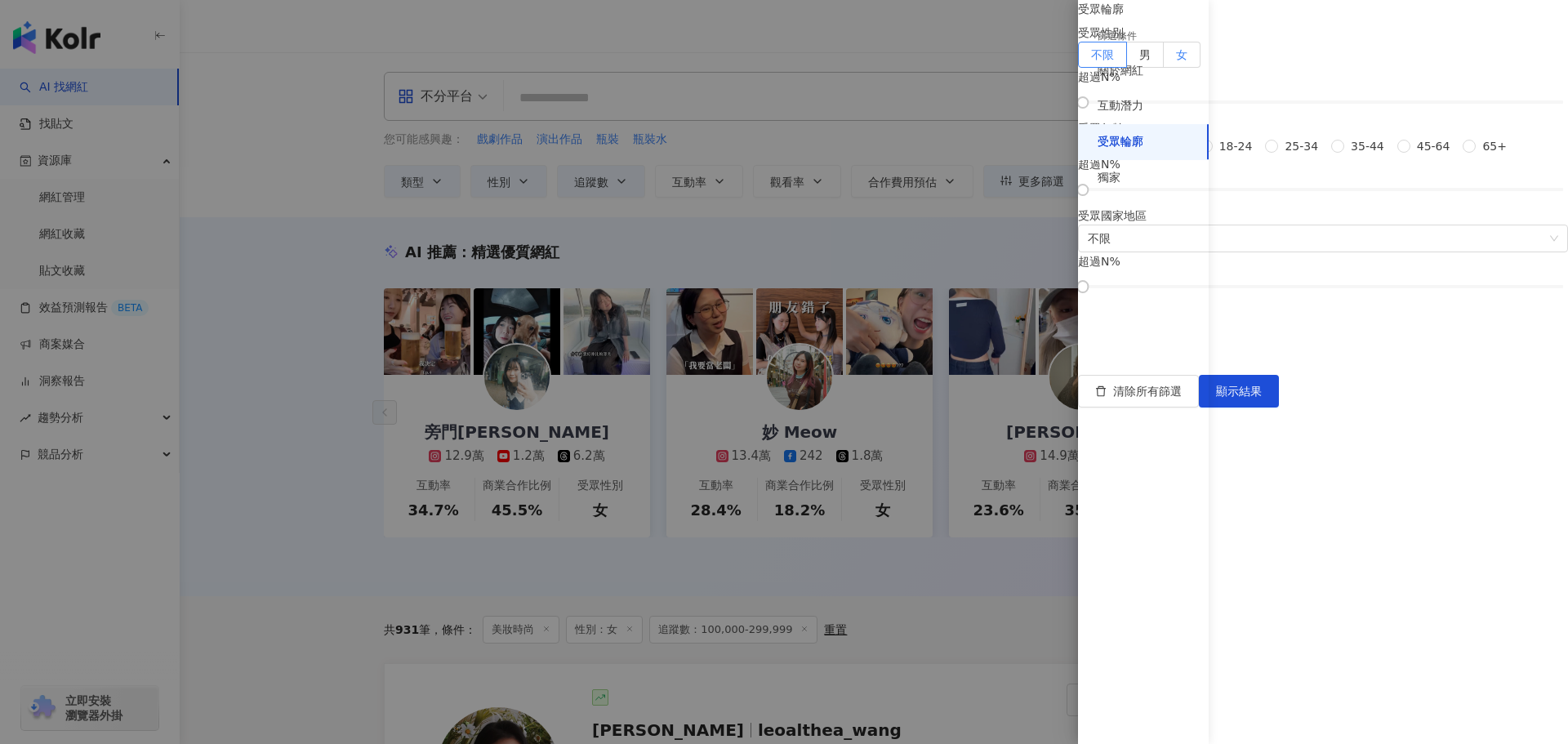
click at [1187, 61] on span "女" at bounding box center [1181, 54] width 11 height 13
click at [1262, 398] on span "顯示結果" at bounding box center [1239, 391] width 45 height 13
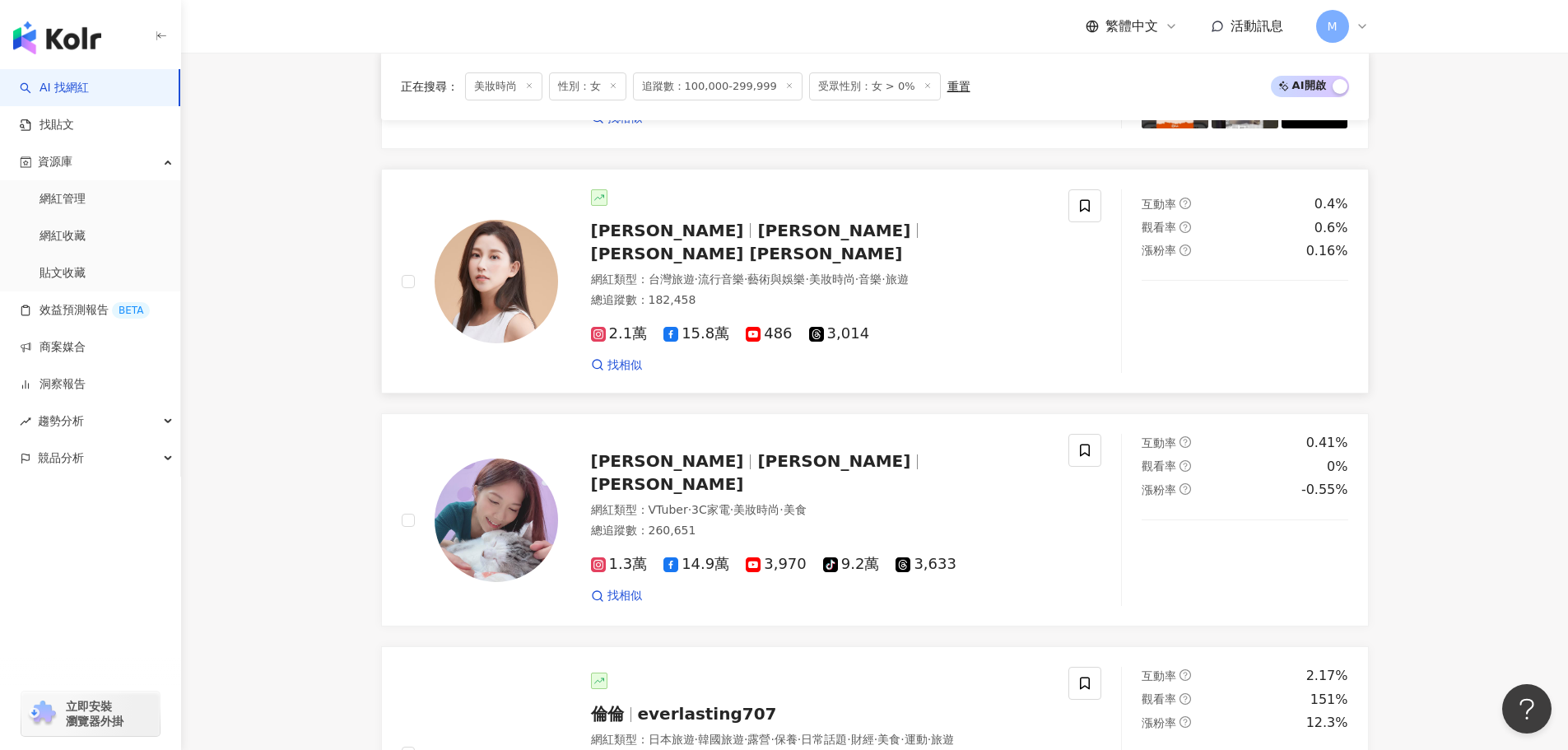
scroll to position [2881, 0]
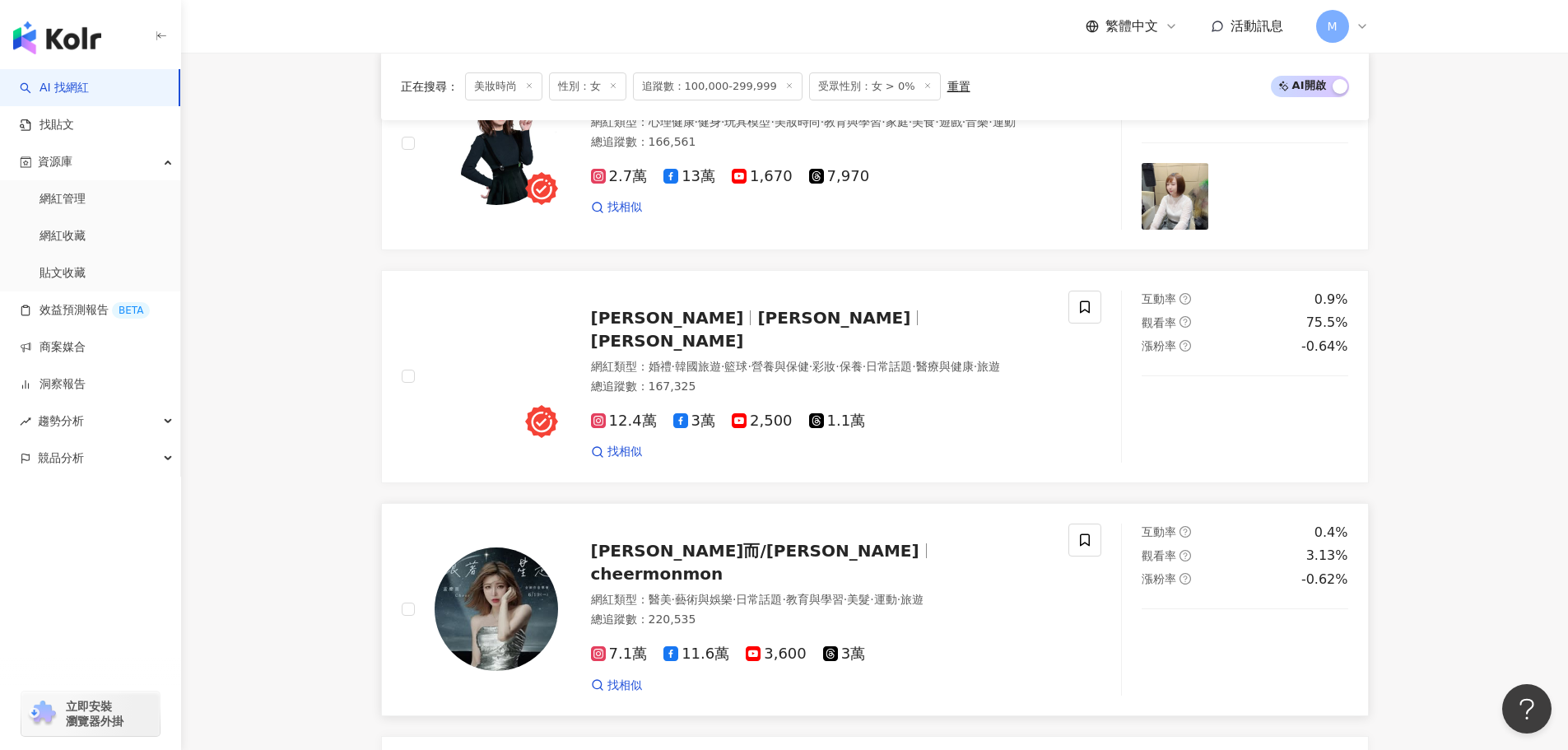
scroll to position [1893, 0]
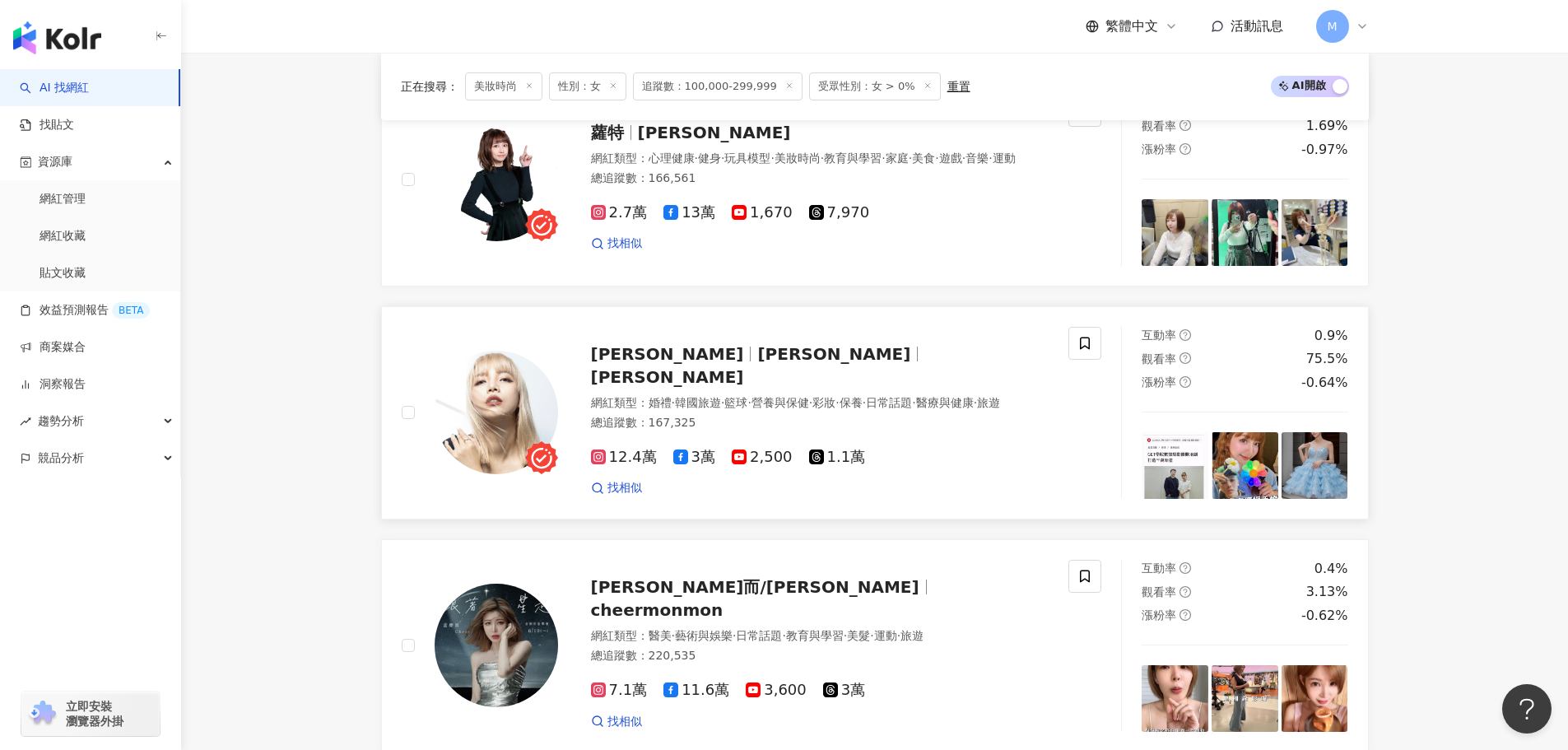
click at [703, 367] on span "LinLin Chang" at bounding box center [667, 377] width 153 height 20
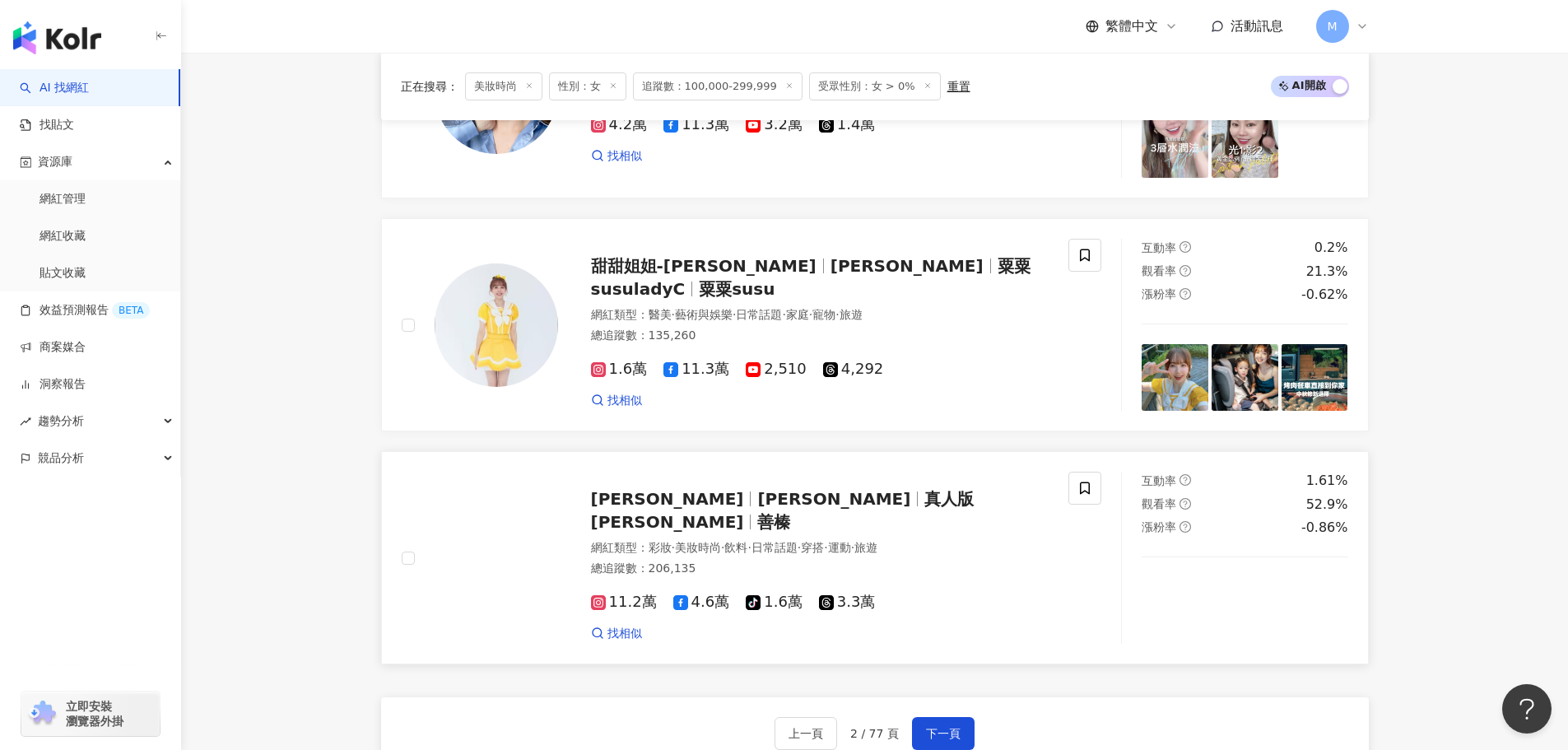
scroll to position [2964, 0]
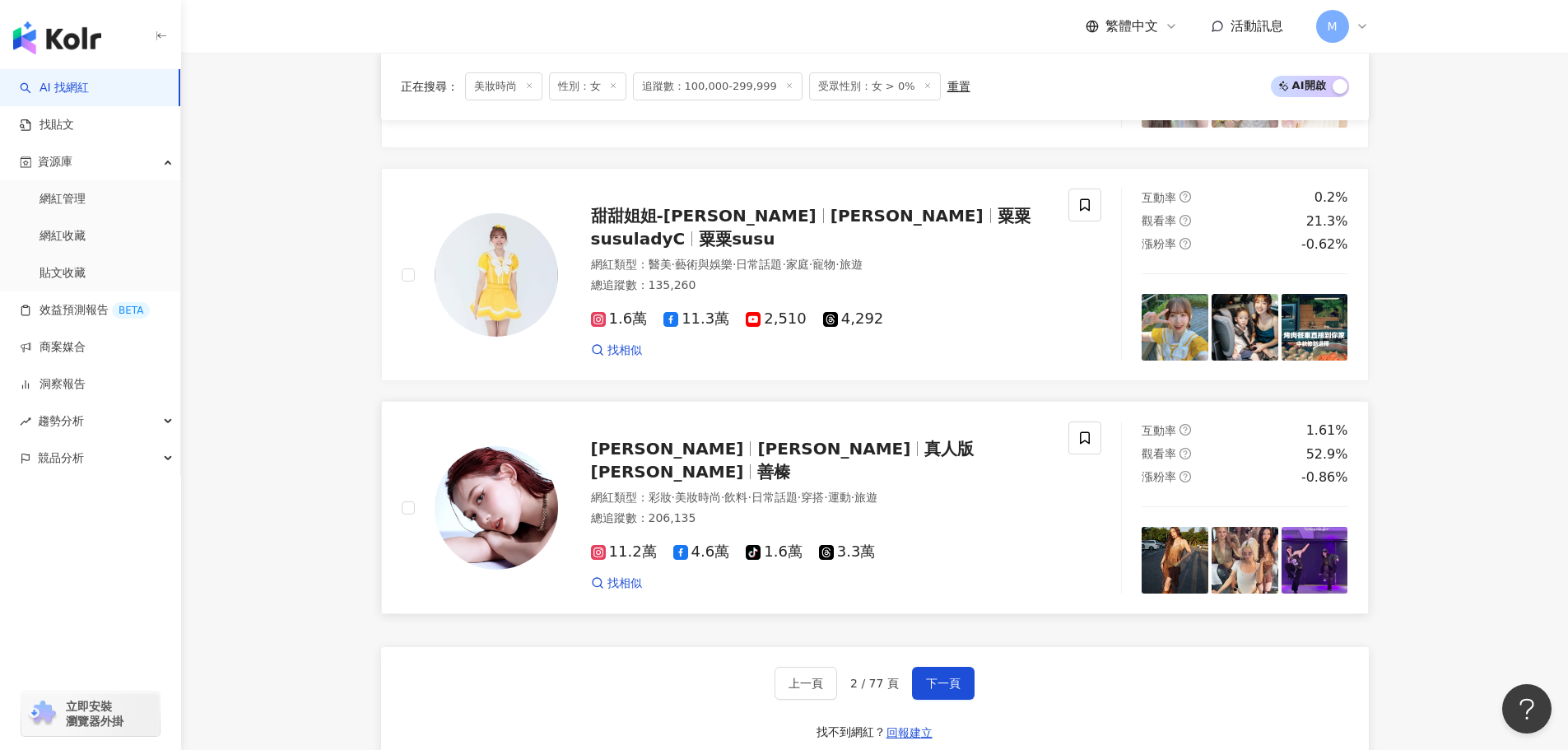
click at [757, 439] on span "利善榛 Cindy" at bounding box center [833, 448] width 153 height 20
click at [924, 667] on button "下一頁" at bounding box center [943, 683] width 62 height 33
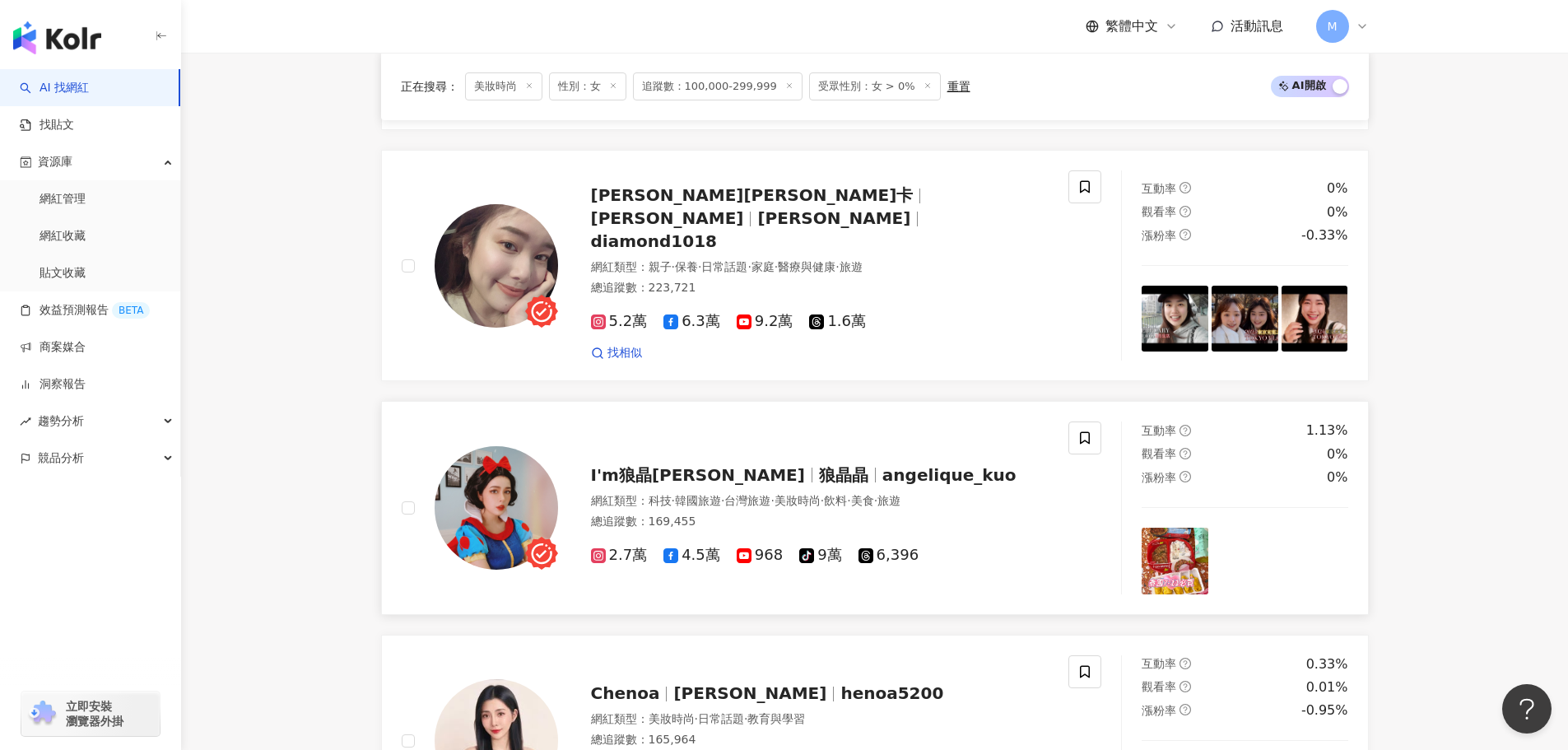
scroll to position [2881, 0]
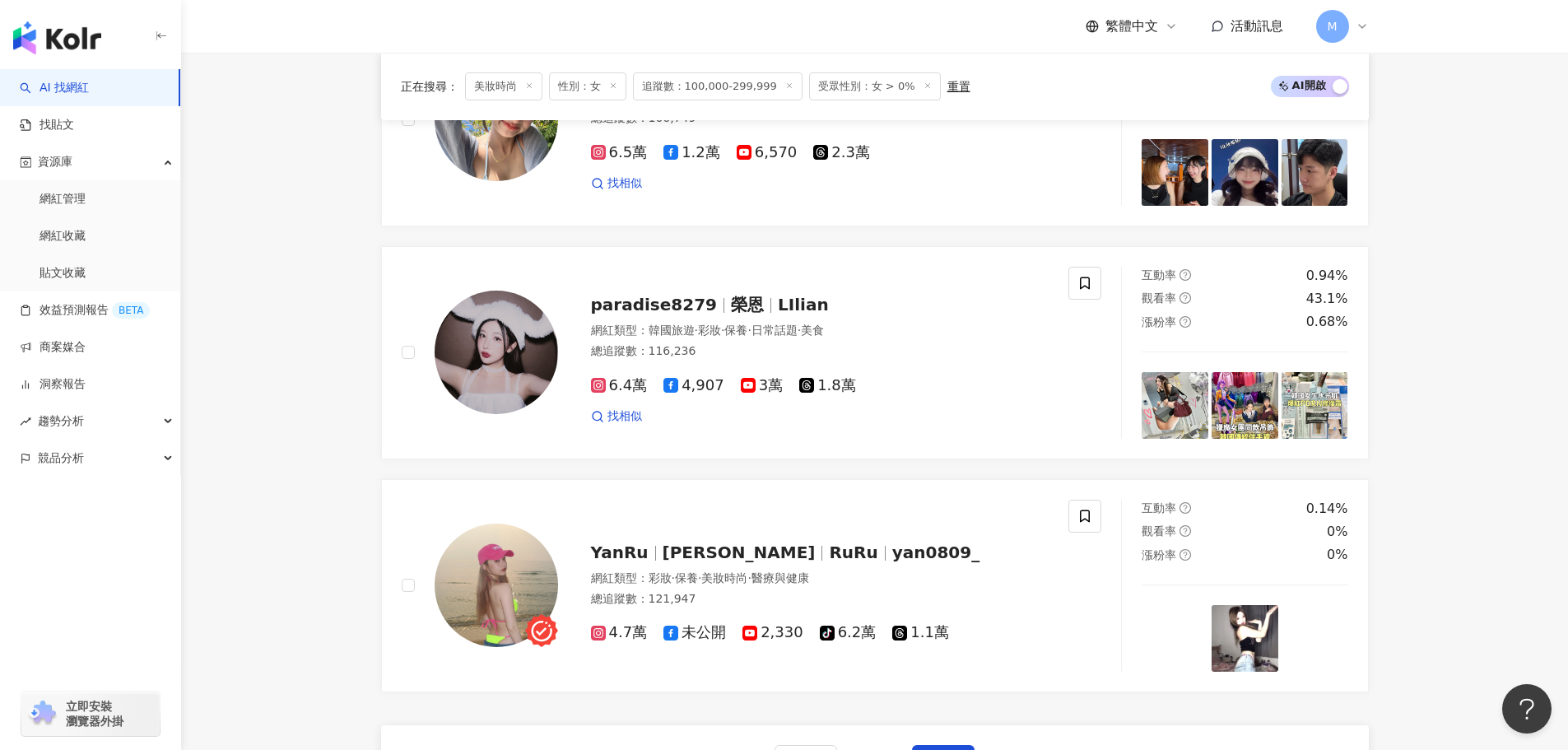
scroll to position [2964, 0]
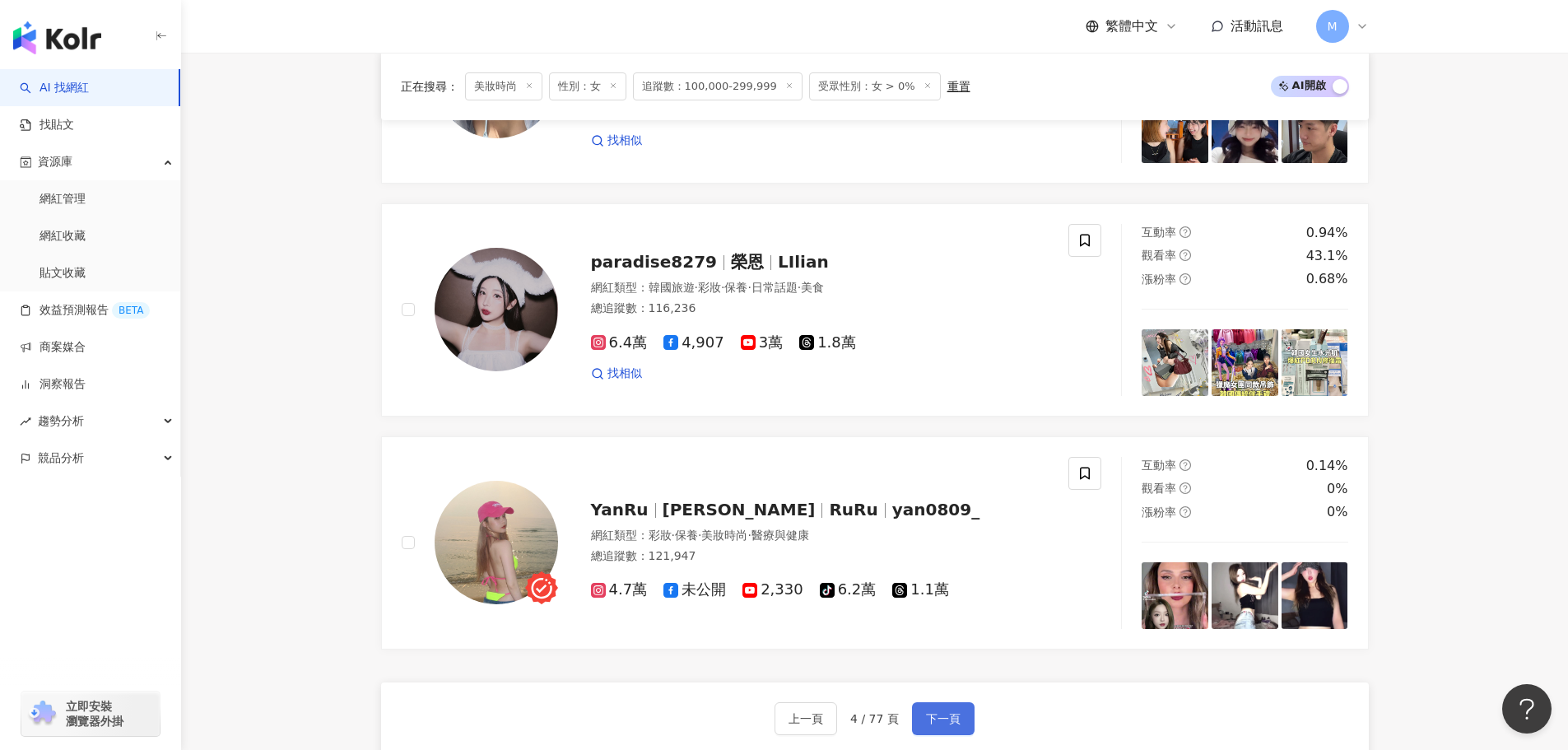
click at [944, 712] on span "下一頁" at bounding box center [943, 718] width 35 height 13
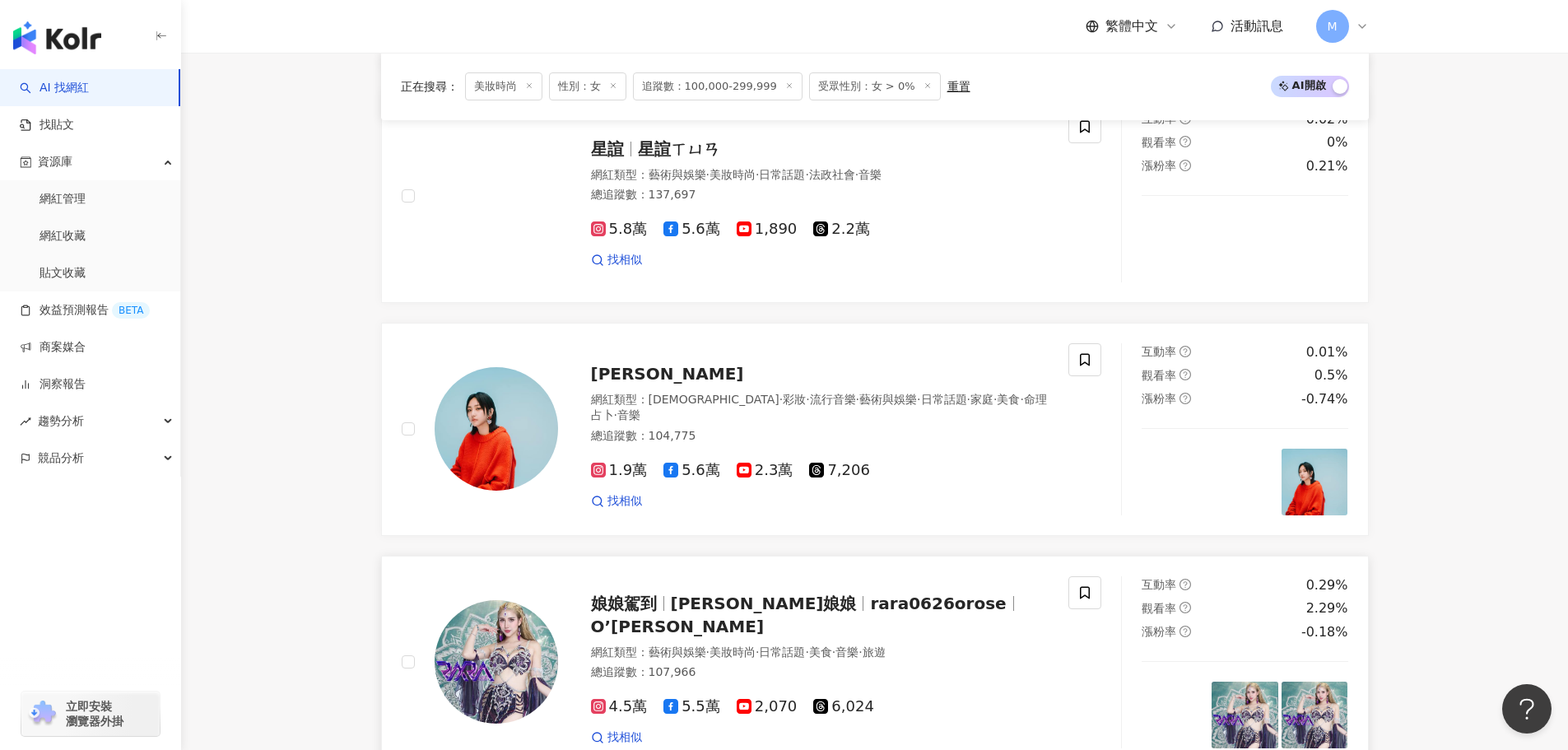
scroll to position [988, 0]
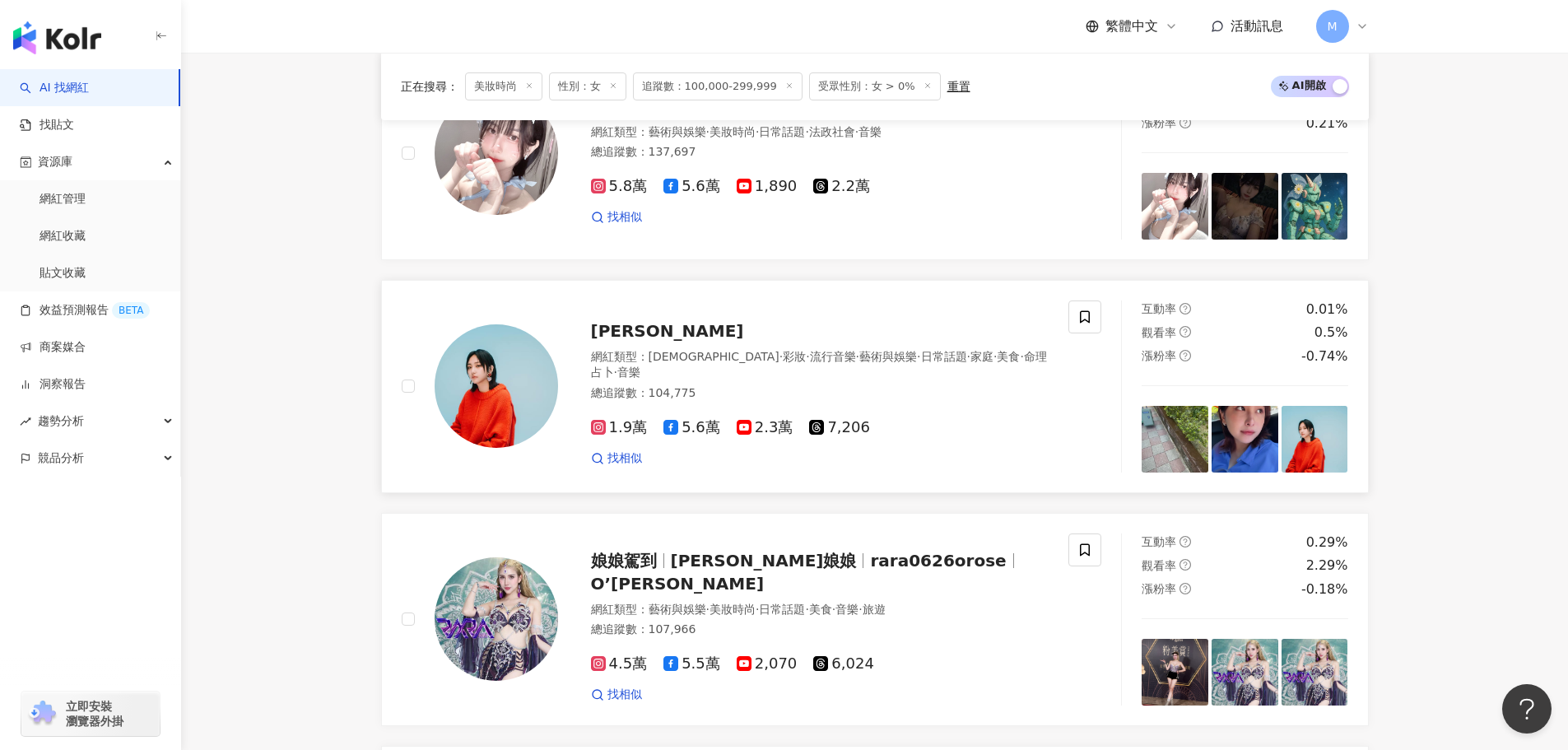
click at [661, 321] on span "羅莎莎Sabrina Lo" at bounding box center [667, 331] width 153 height 20
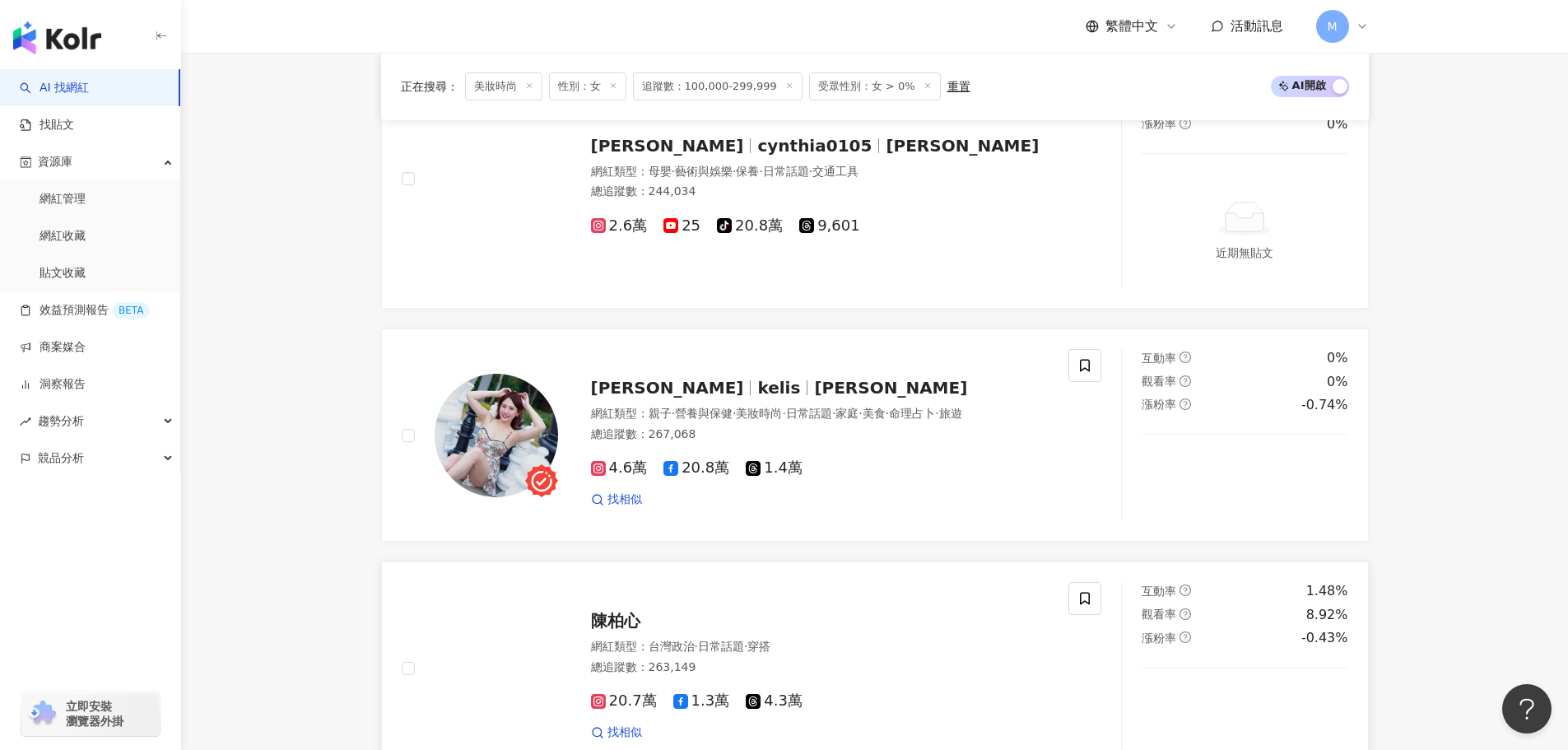
scroll to position [2881, 0]
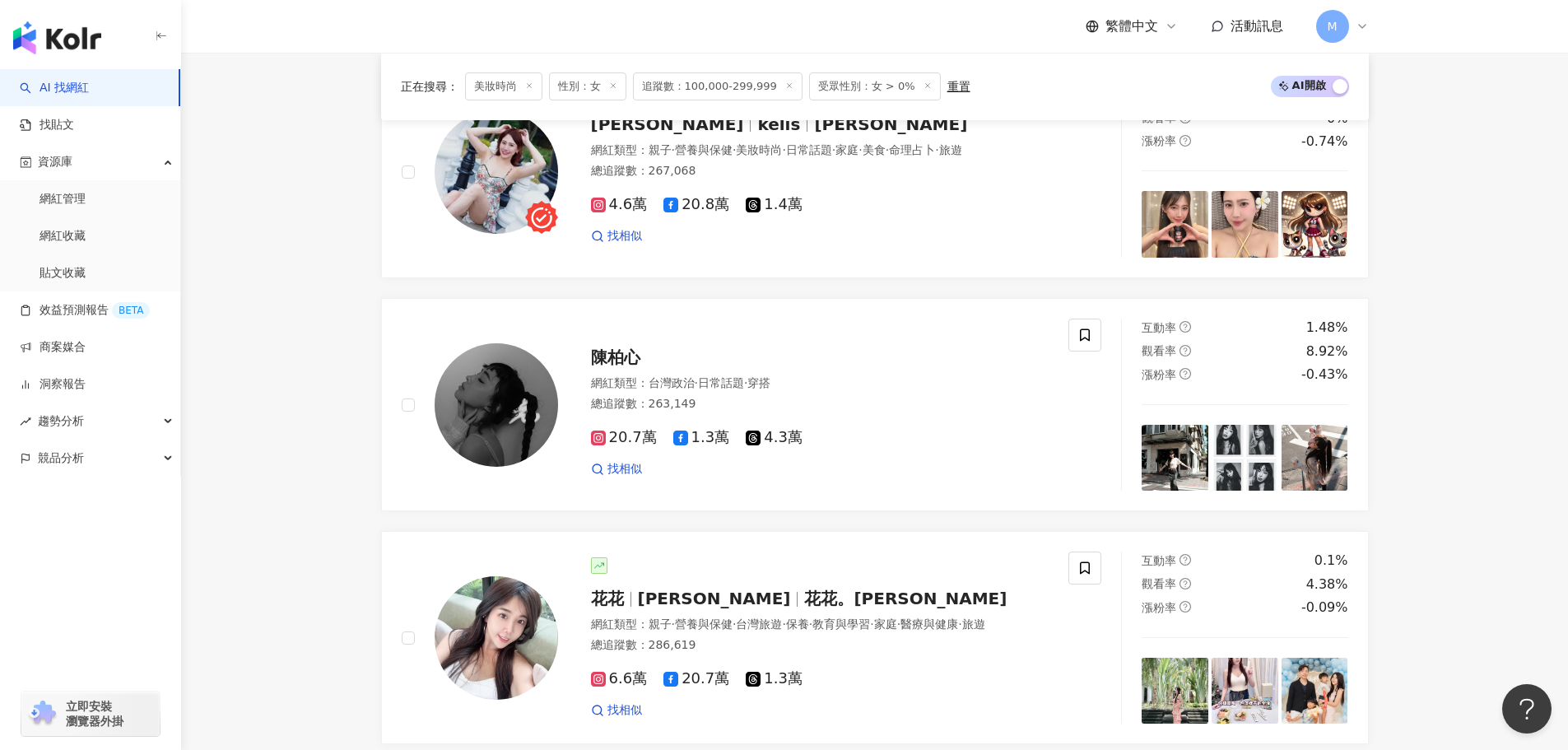
drag, startPoint x: 953, startPoint y: 658, endPoint x: 948, endPoint y: 651, distance: 8.6
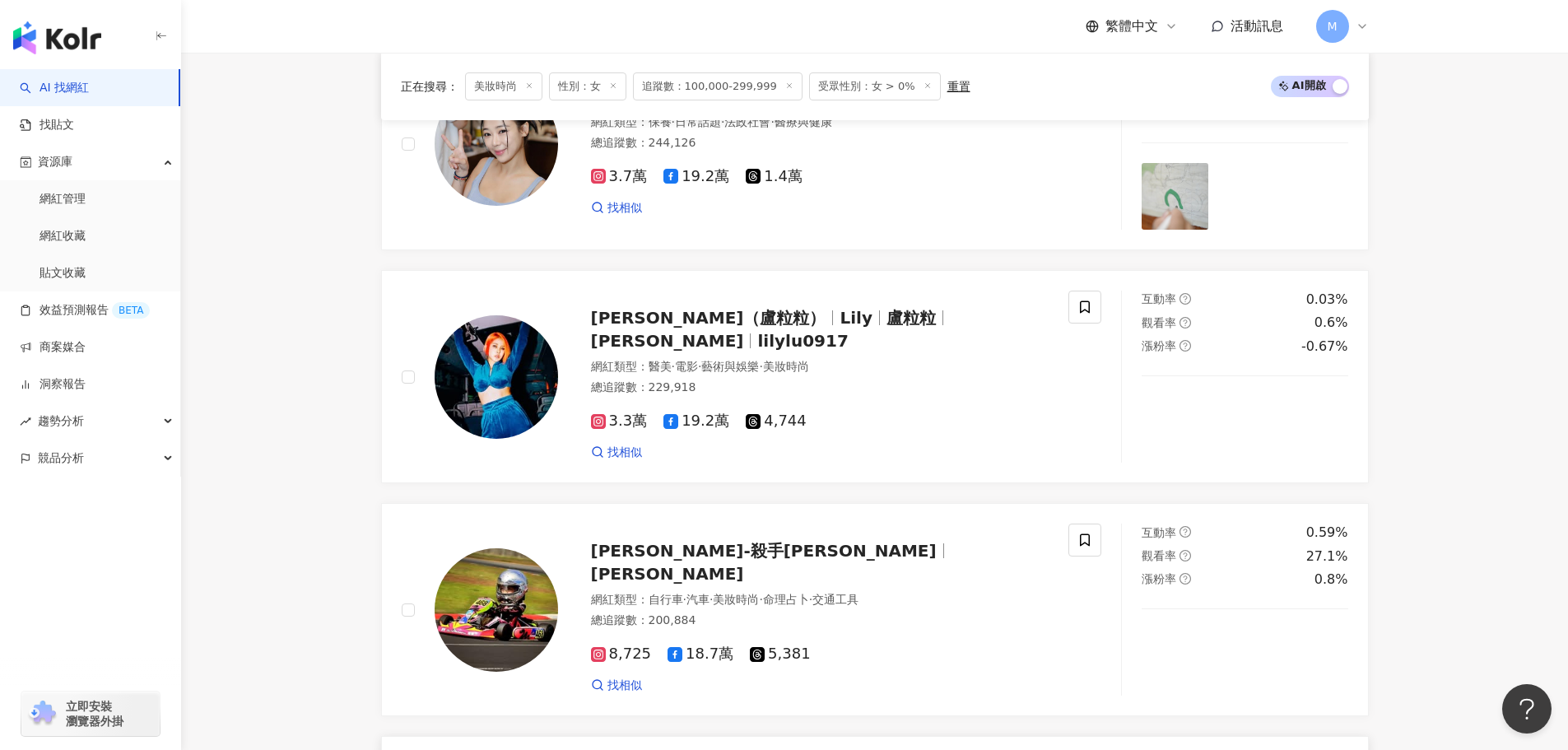
scroll to position [2799, 0]
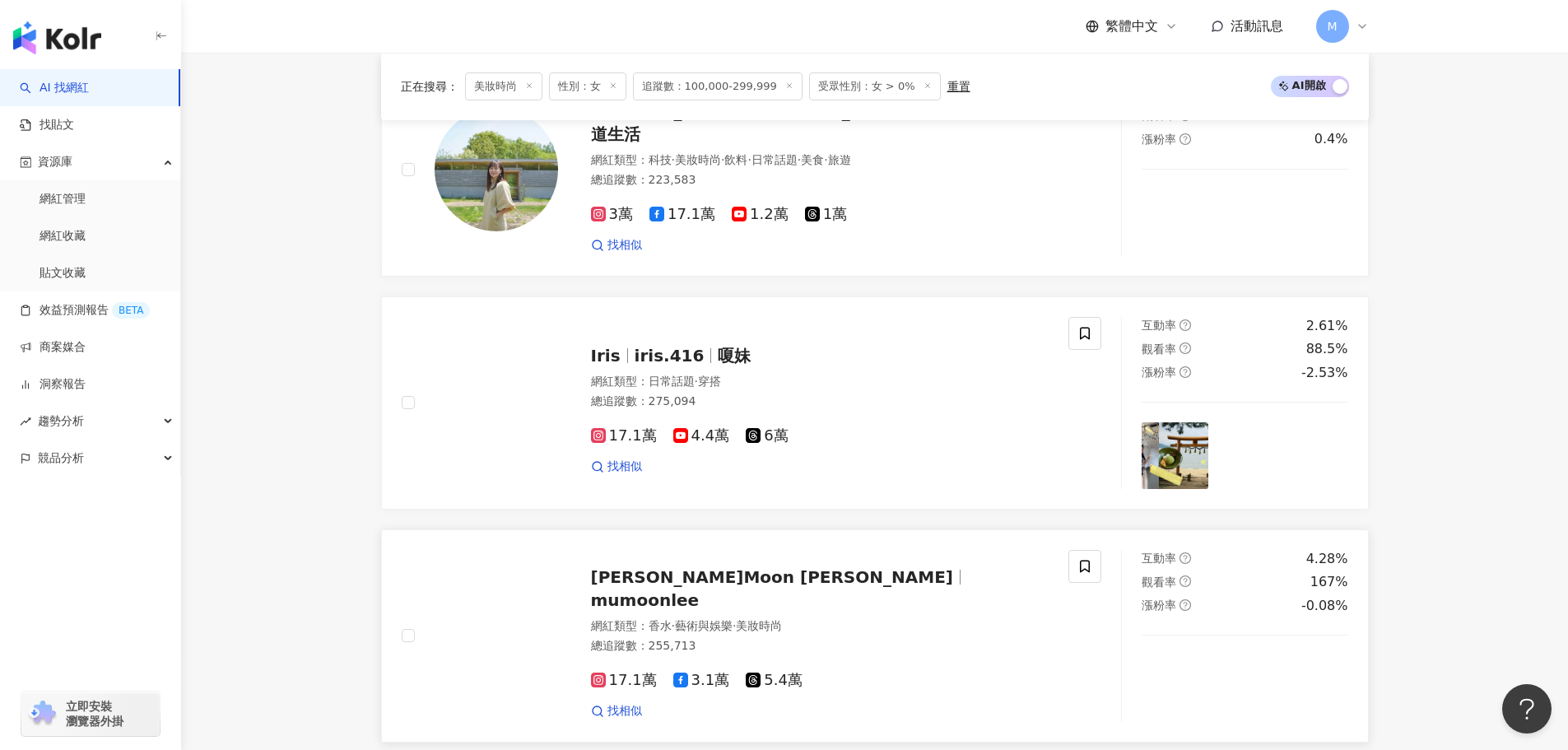
scroll to position [740, 0]
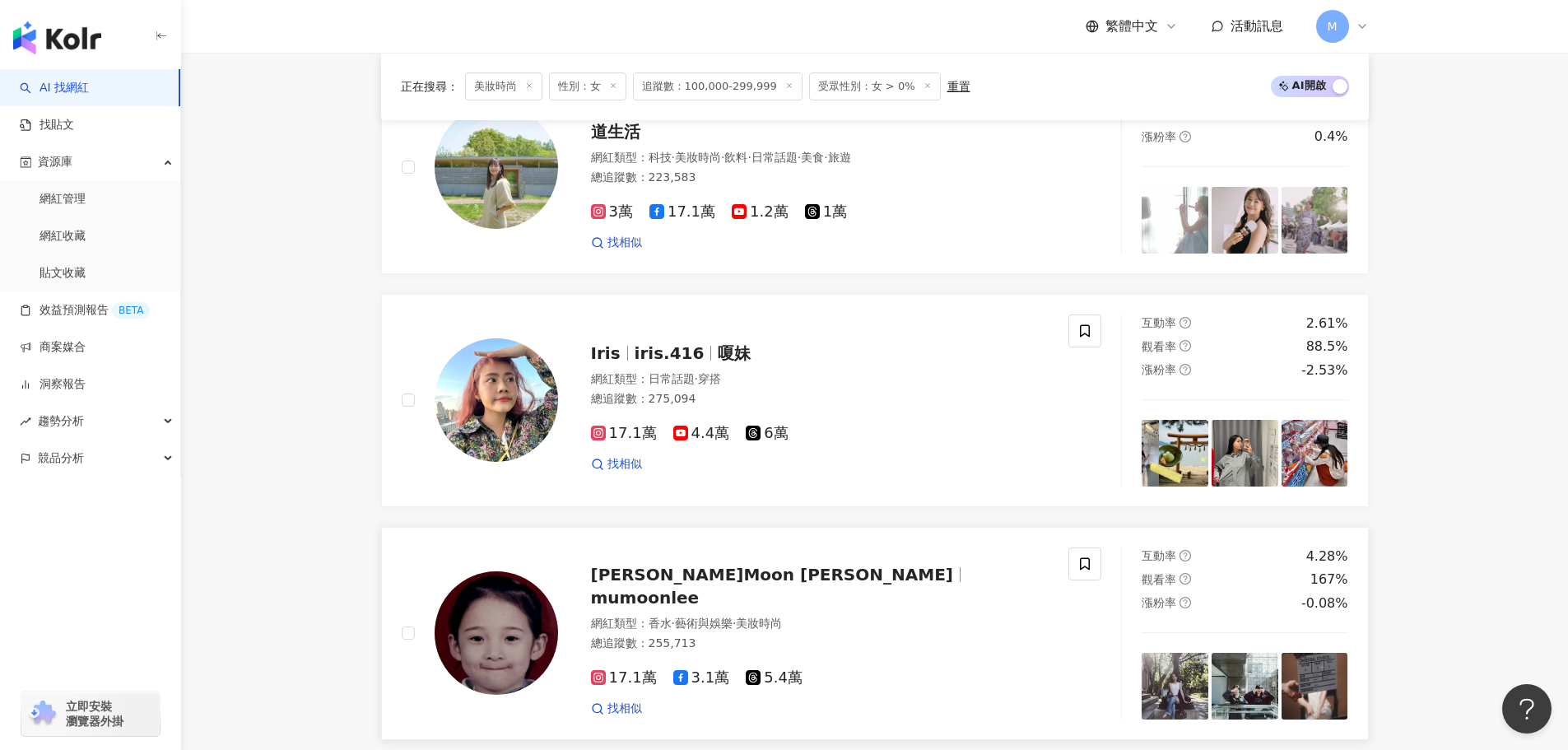
click at [700, 588] on span "mumoonlee" at bounding box center [645, 597] width 109 height 20
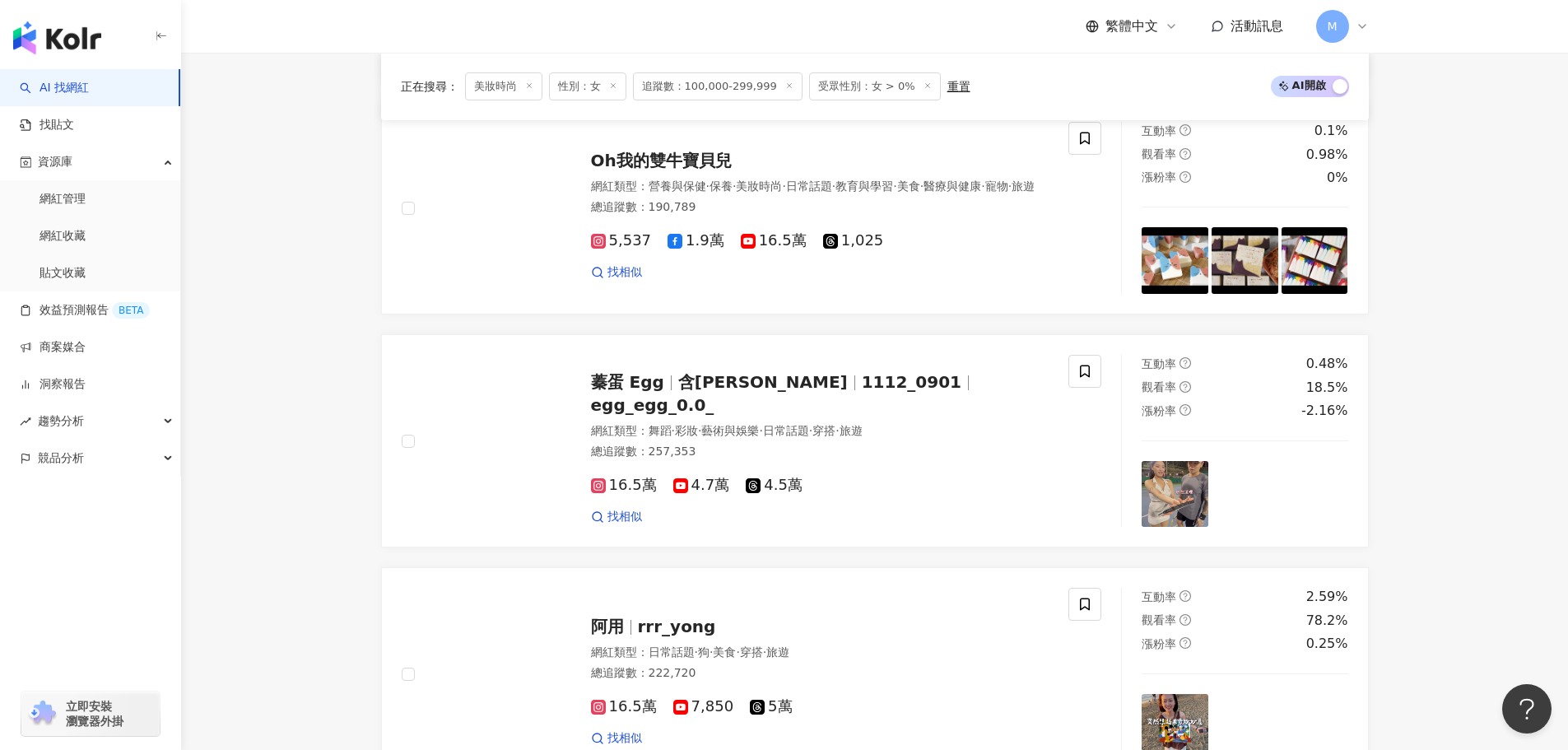
scroll to position [2903, 0]
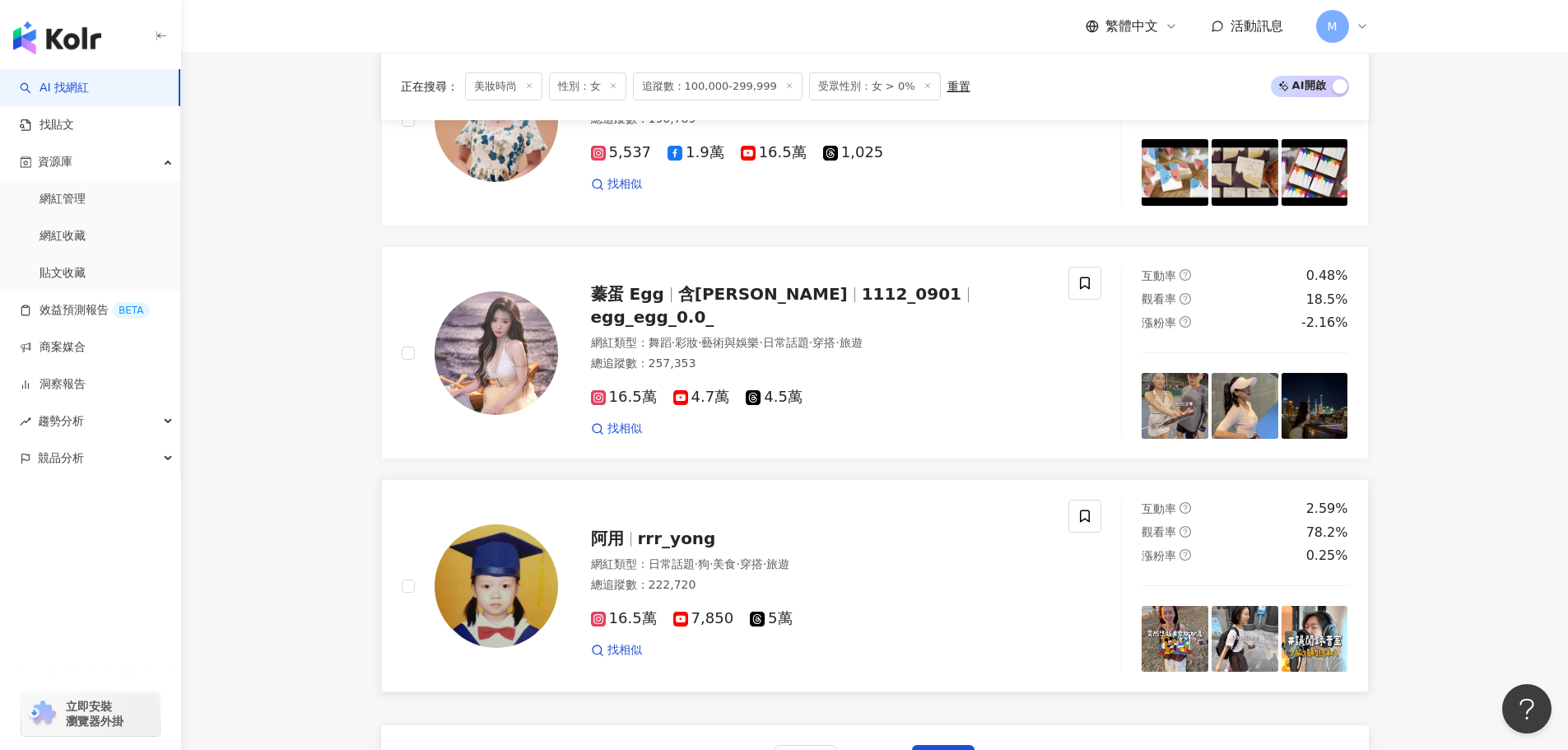
click at [701, 529] on span "rrr_yong" at bounding box center [676, 538] width 79 height 20
drag, startPoint x: 955, startPoint y: 594, endPoint x: 948, endPoint y: 589, distance: 8.6
click at [953, 749] on span "下一頁" at bounding box center [943, 761] width 35 height 13
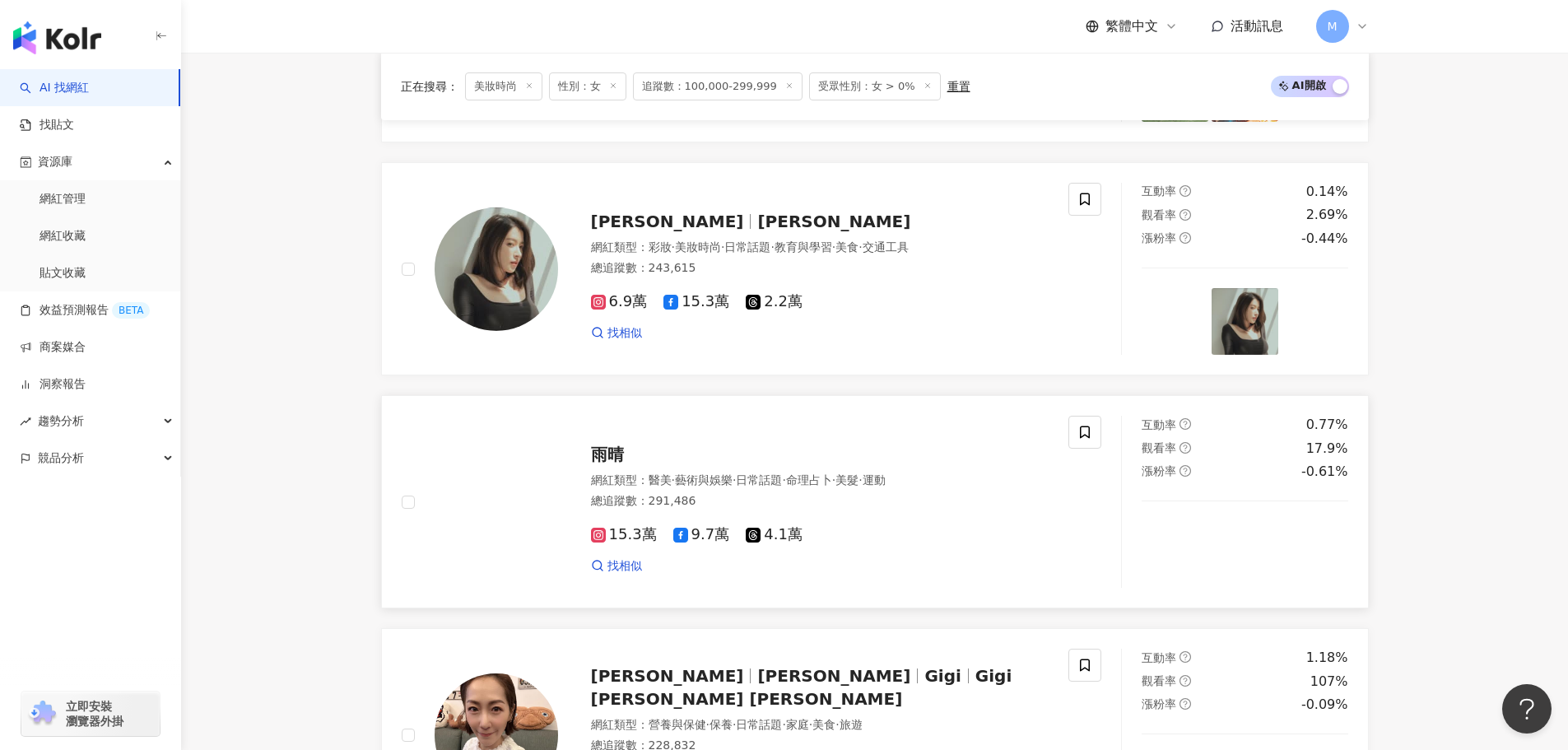
scroll to position [2799, 0]
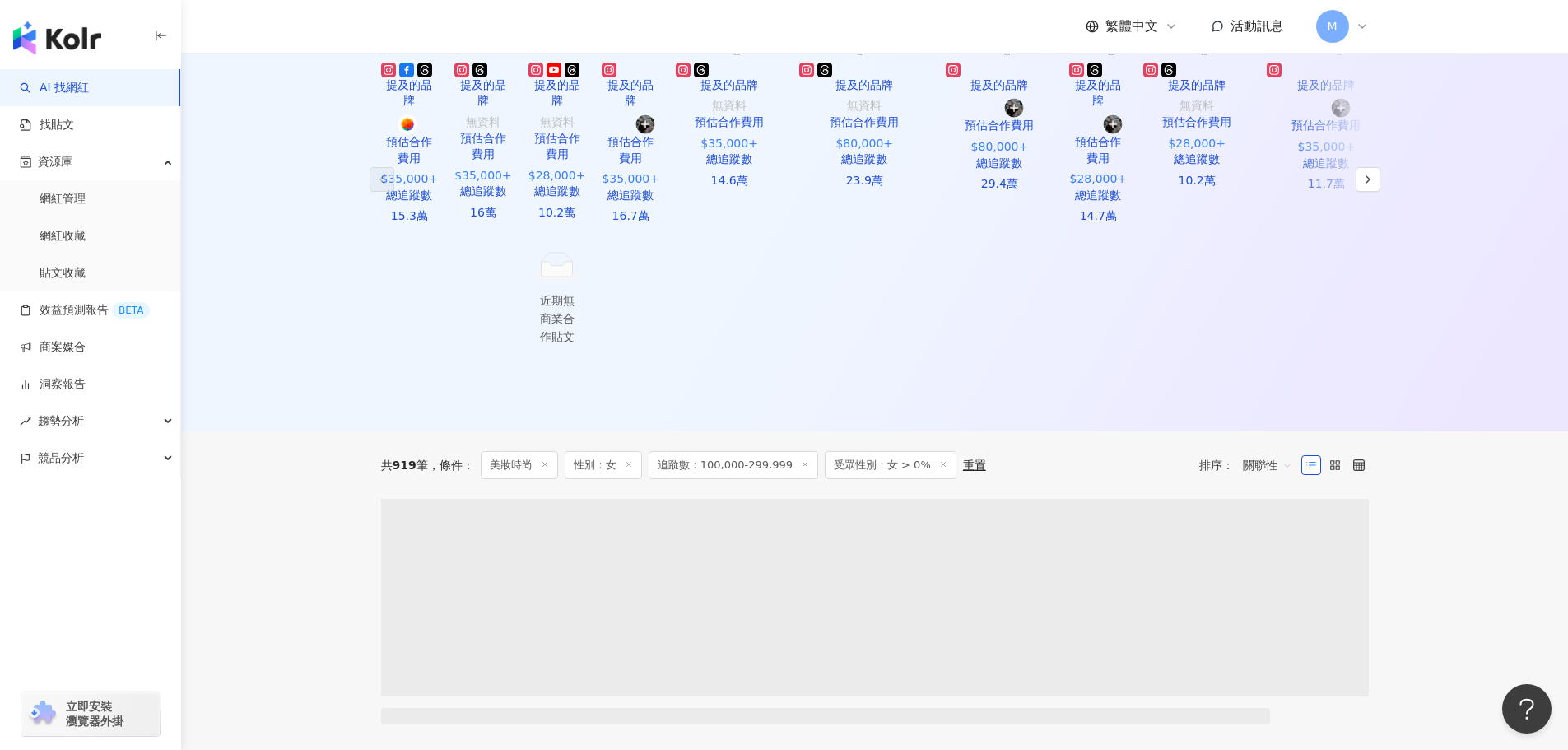
scroll to position [494, 0]
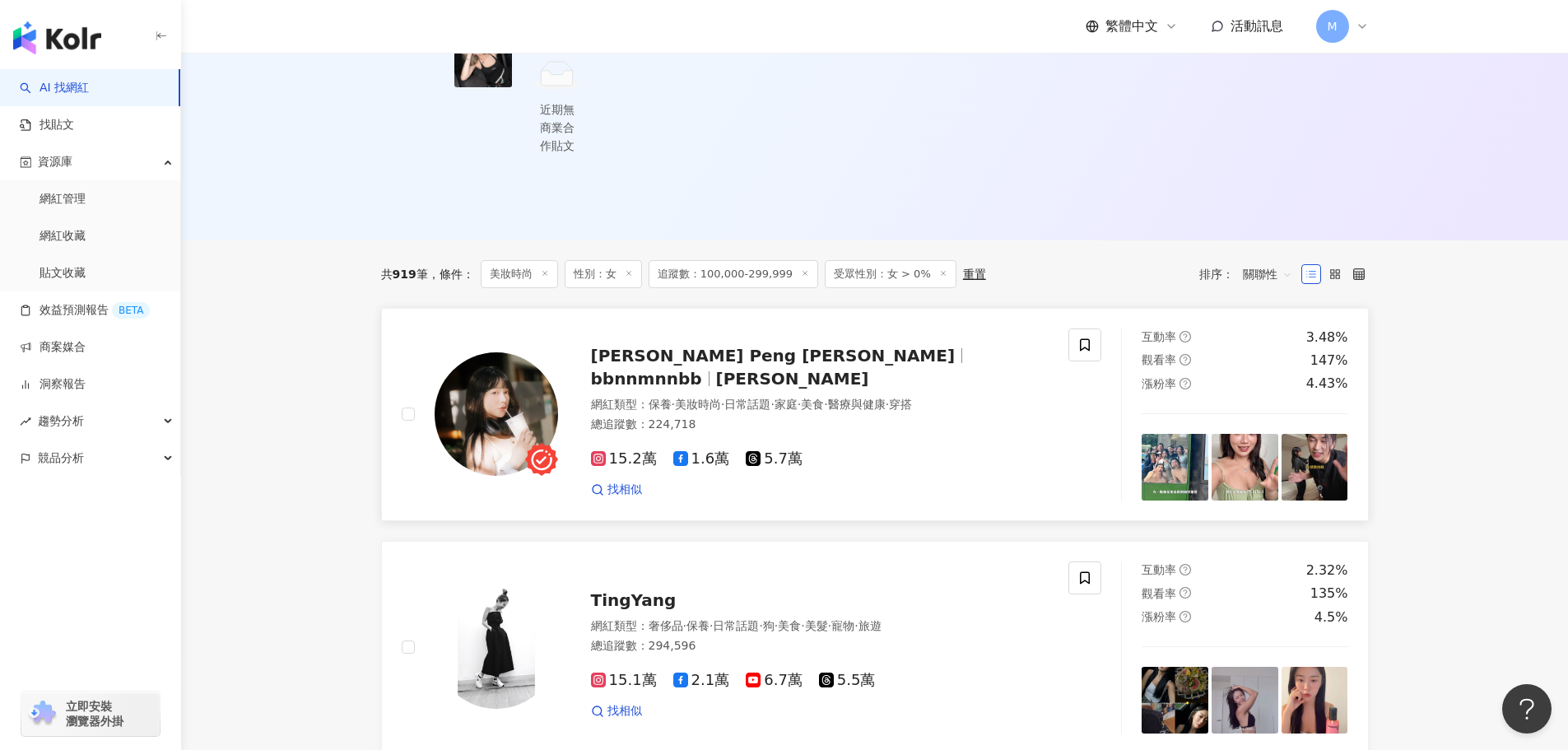
click at [702, 369] on span "bbnnmnnbb" at bounding box center [646, 378] width 111 height 20
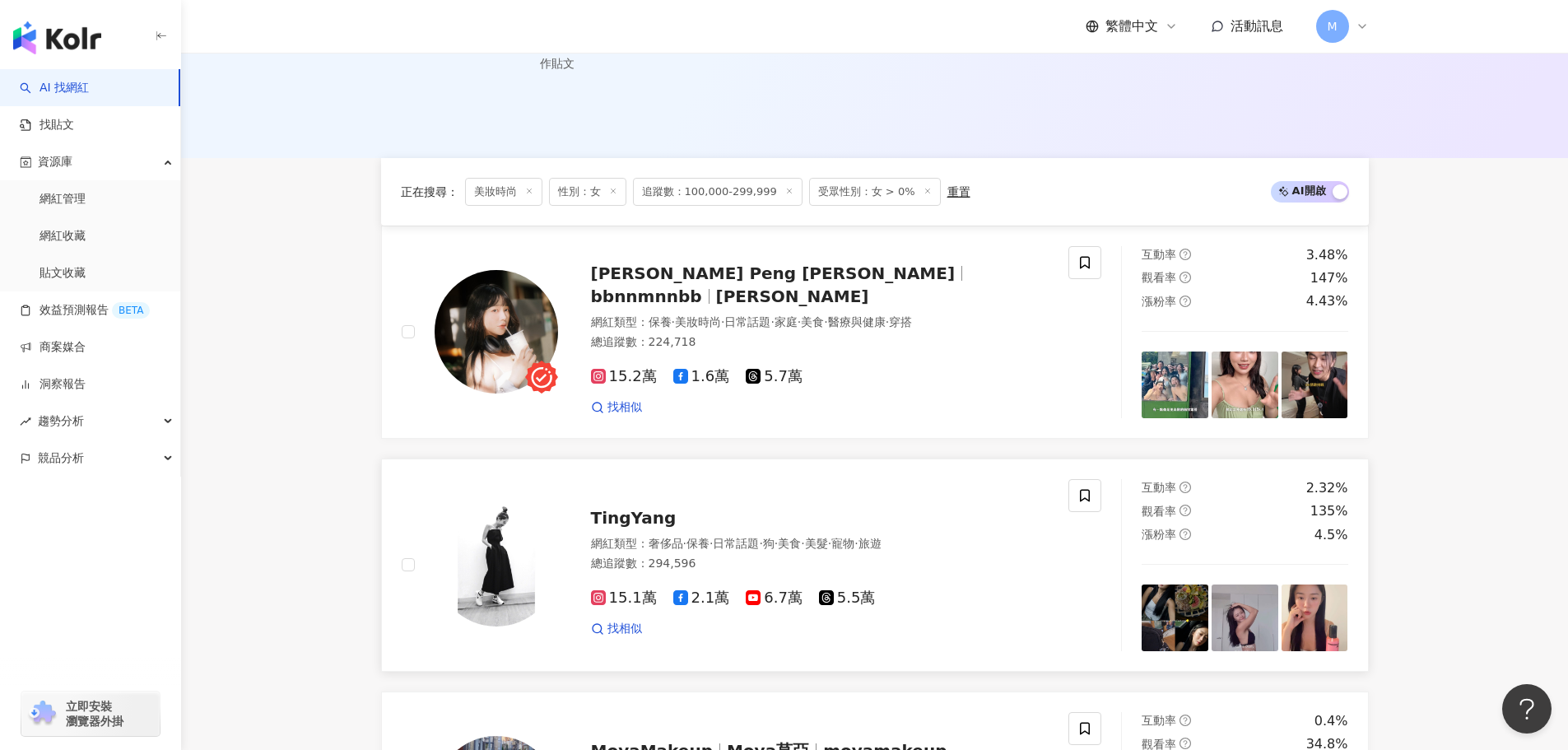
click at [641, 508] on span "TingYang" at bounding box center [633, 518] width 86 height 20
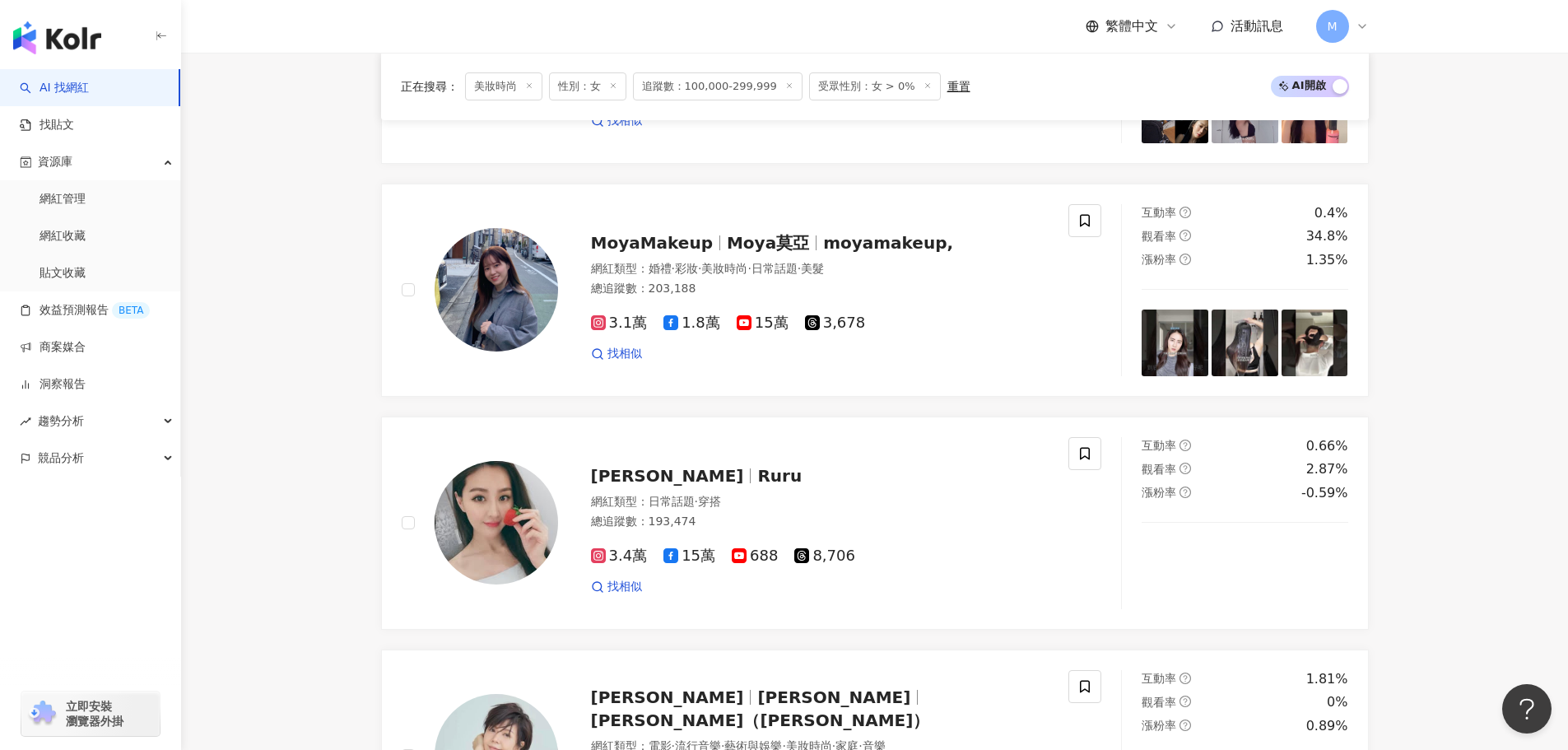
scroll to position [1235, 0]
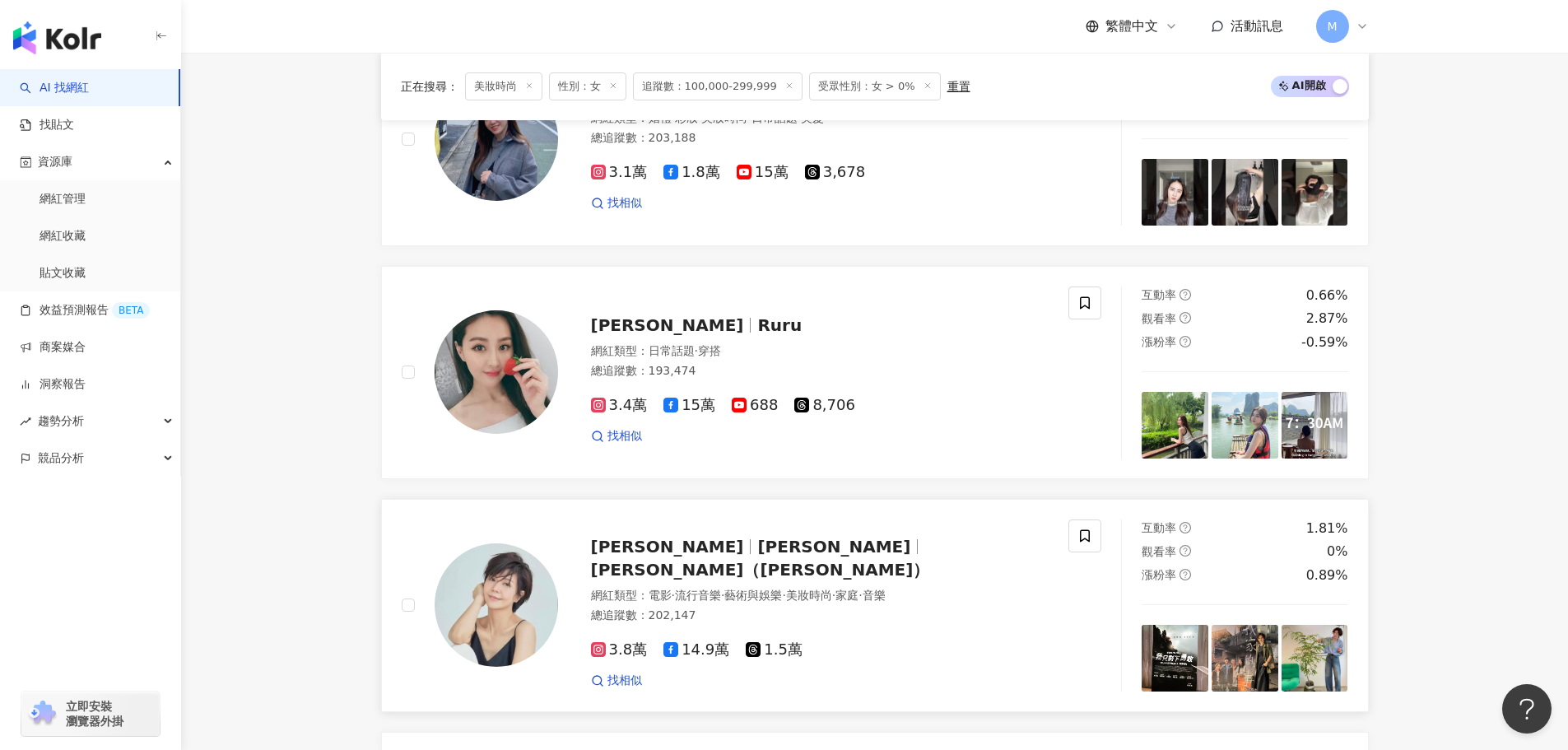
click at [757, 537] on span "于子育" at bounding box center [840, 546] width 167 height 20
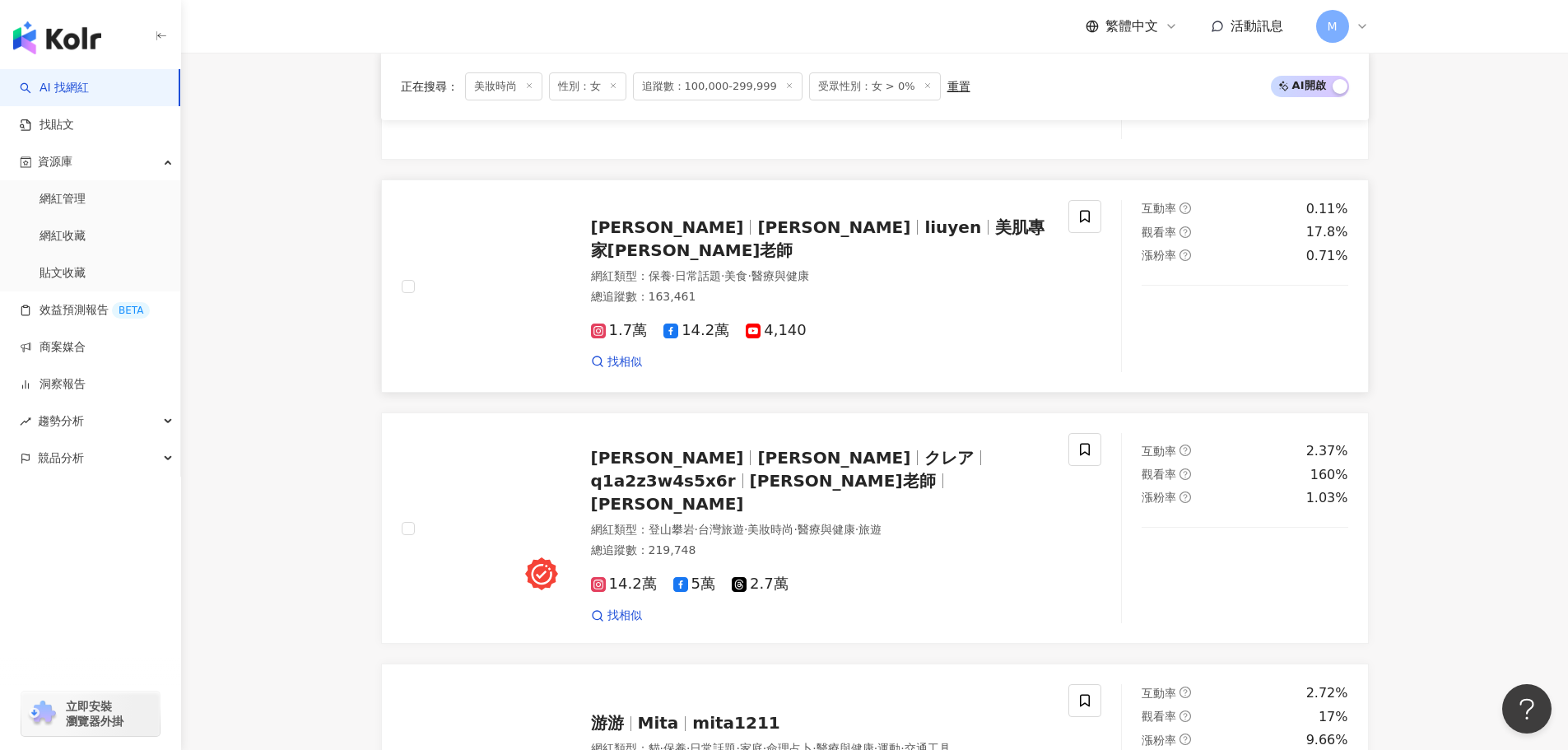
scroll to position [2881, 0]
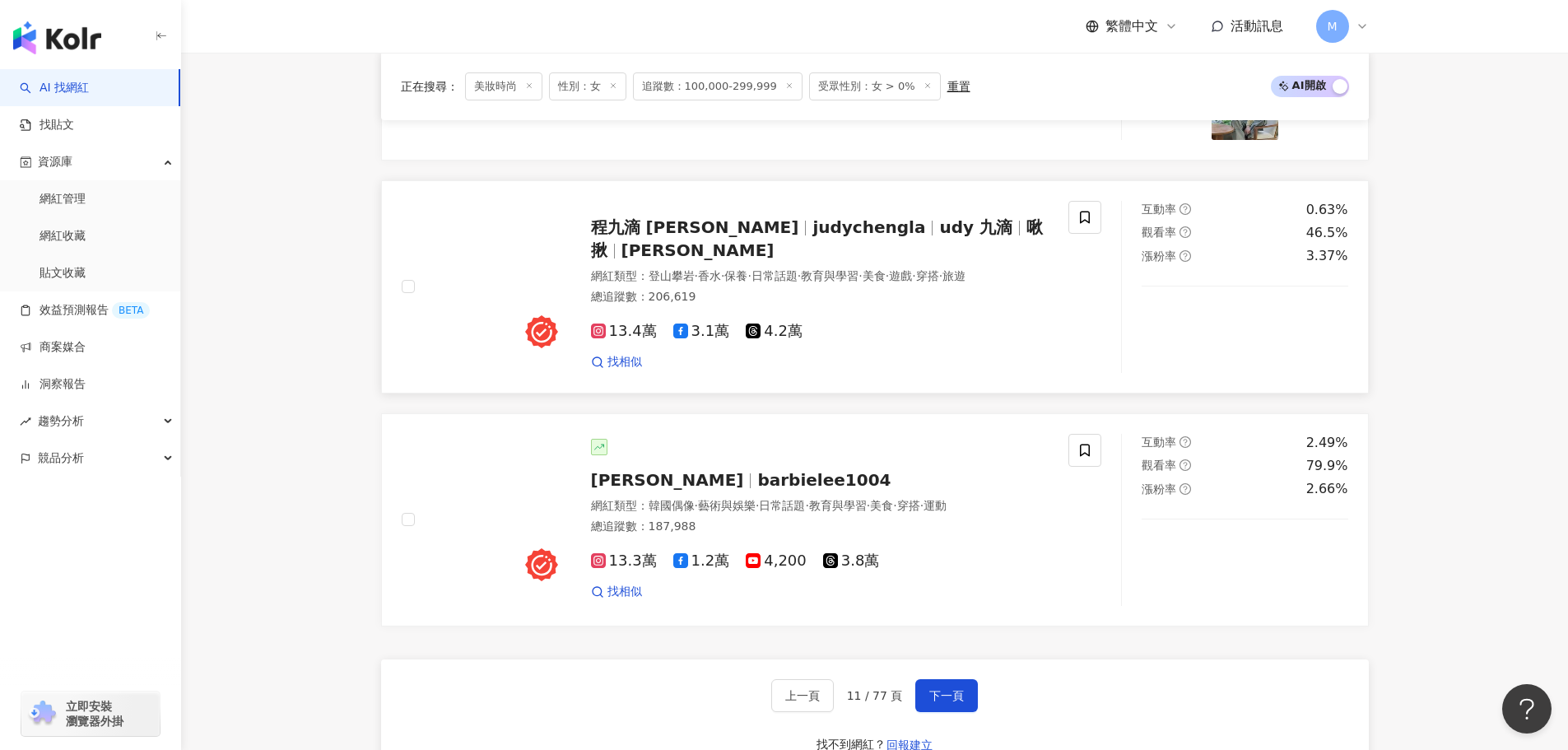
scroll to position [3046, 0]
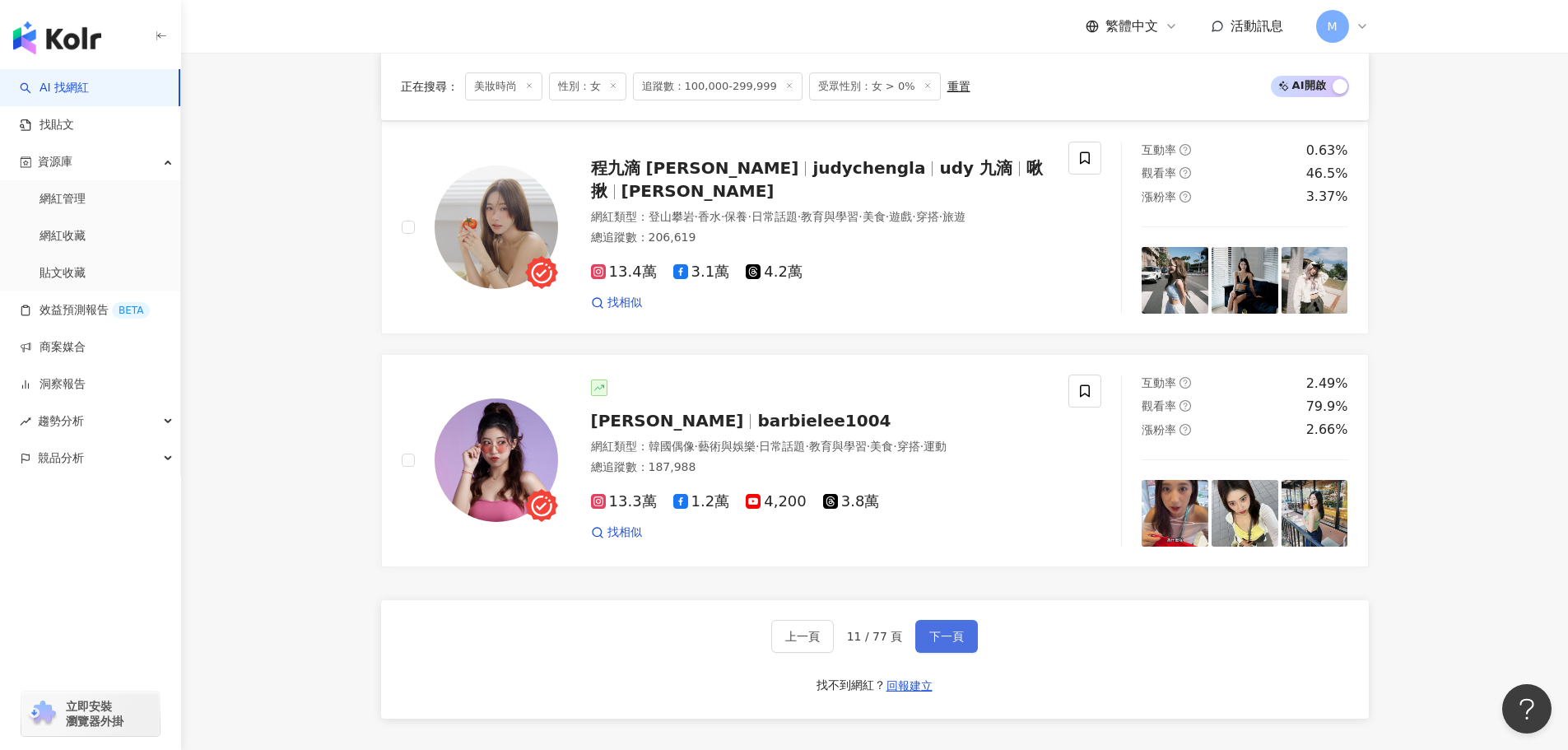
click at [968, 620] on button "下一頁" at bounding box center [946, 636] width 62 height 33
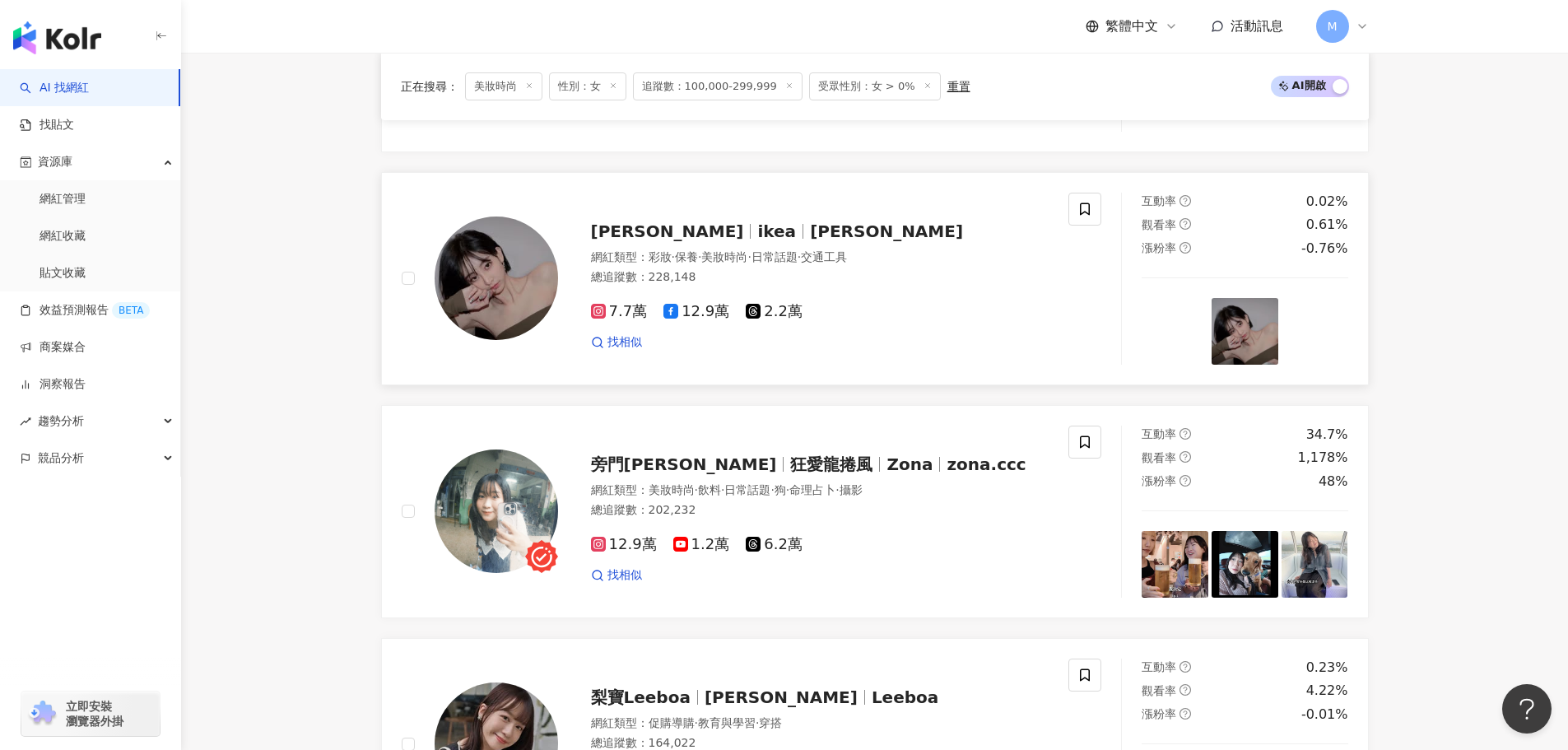
scroll to position [1564, 0]
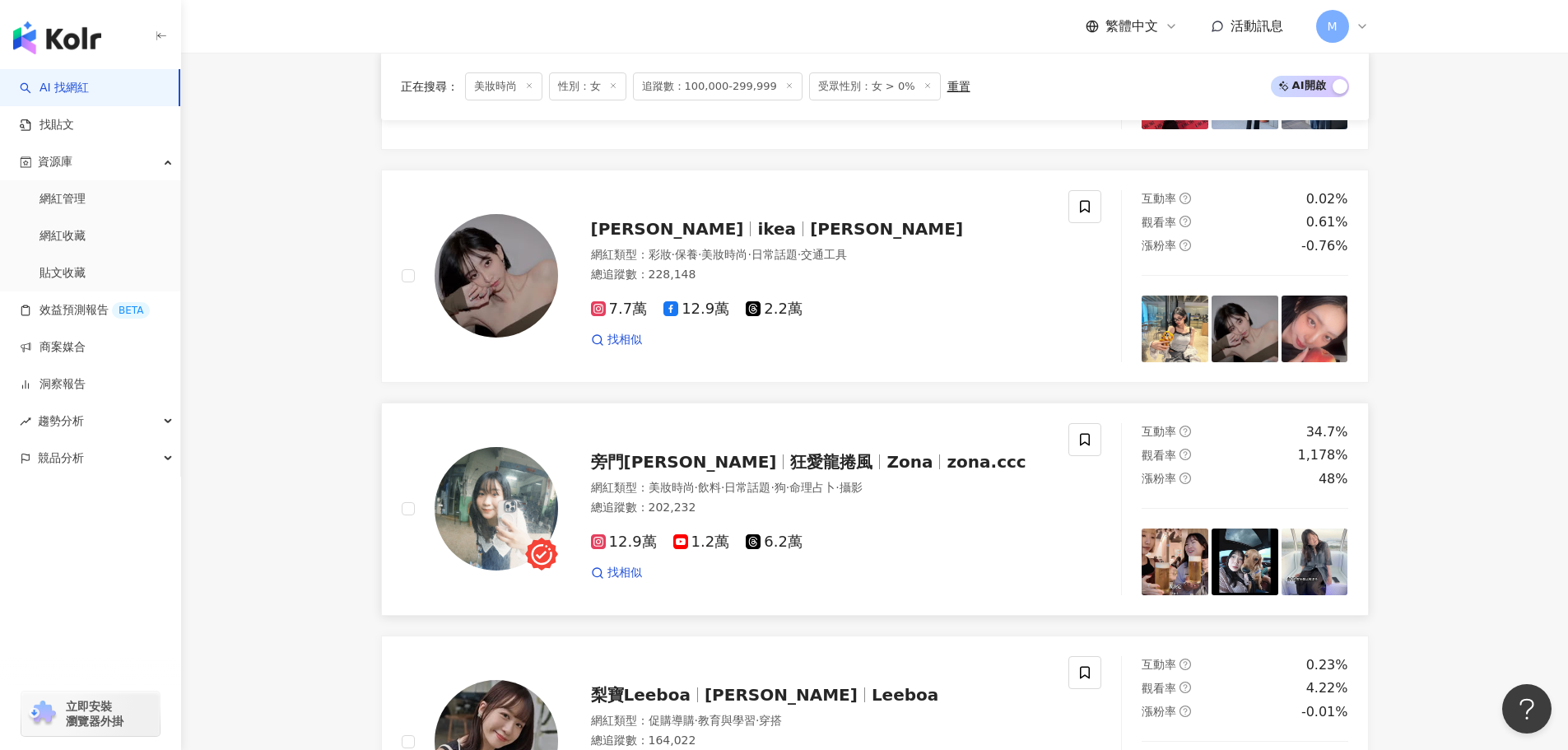
click at [637, 452] on span "旁門佐娜" at bounding box center [683, 461] width 186 height 20
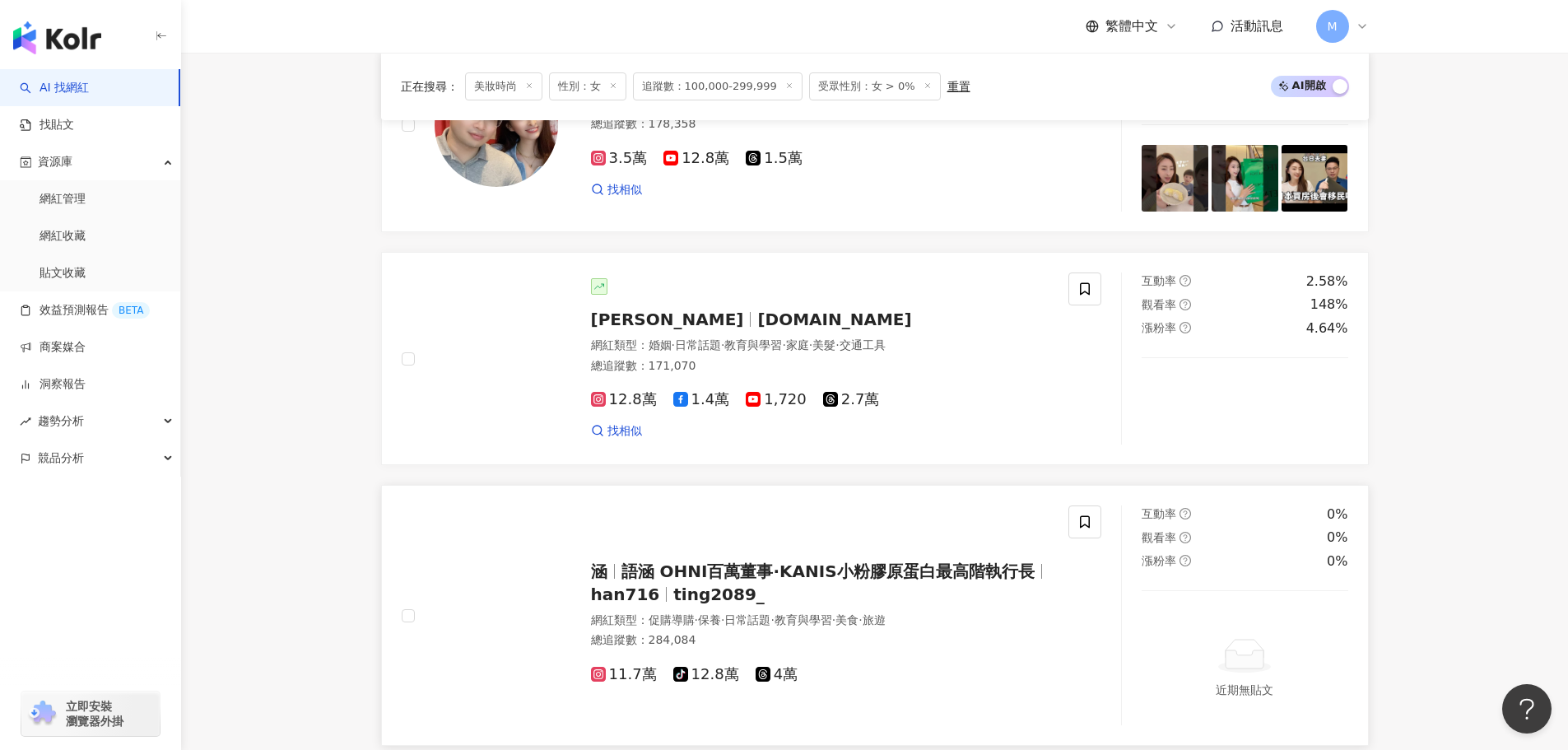
scroll to position [2387, 0]
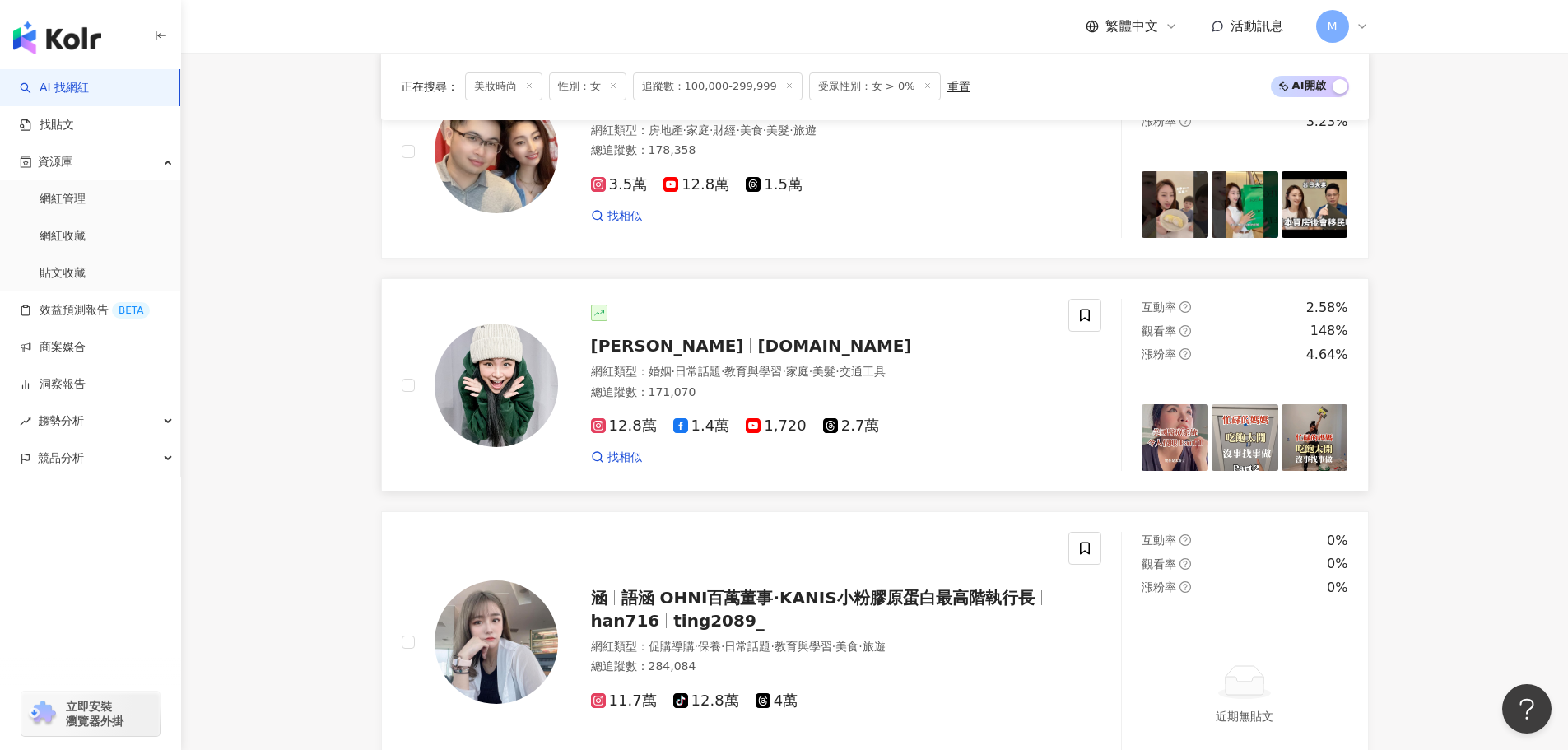
click at [757, 336] on span "vxctw.co" at bounding box center [834, 346] width 154 height 20
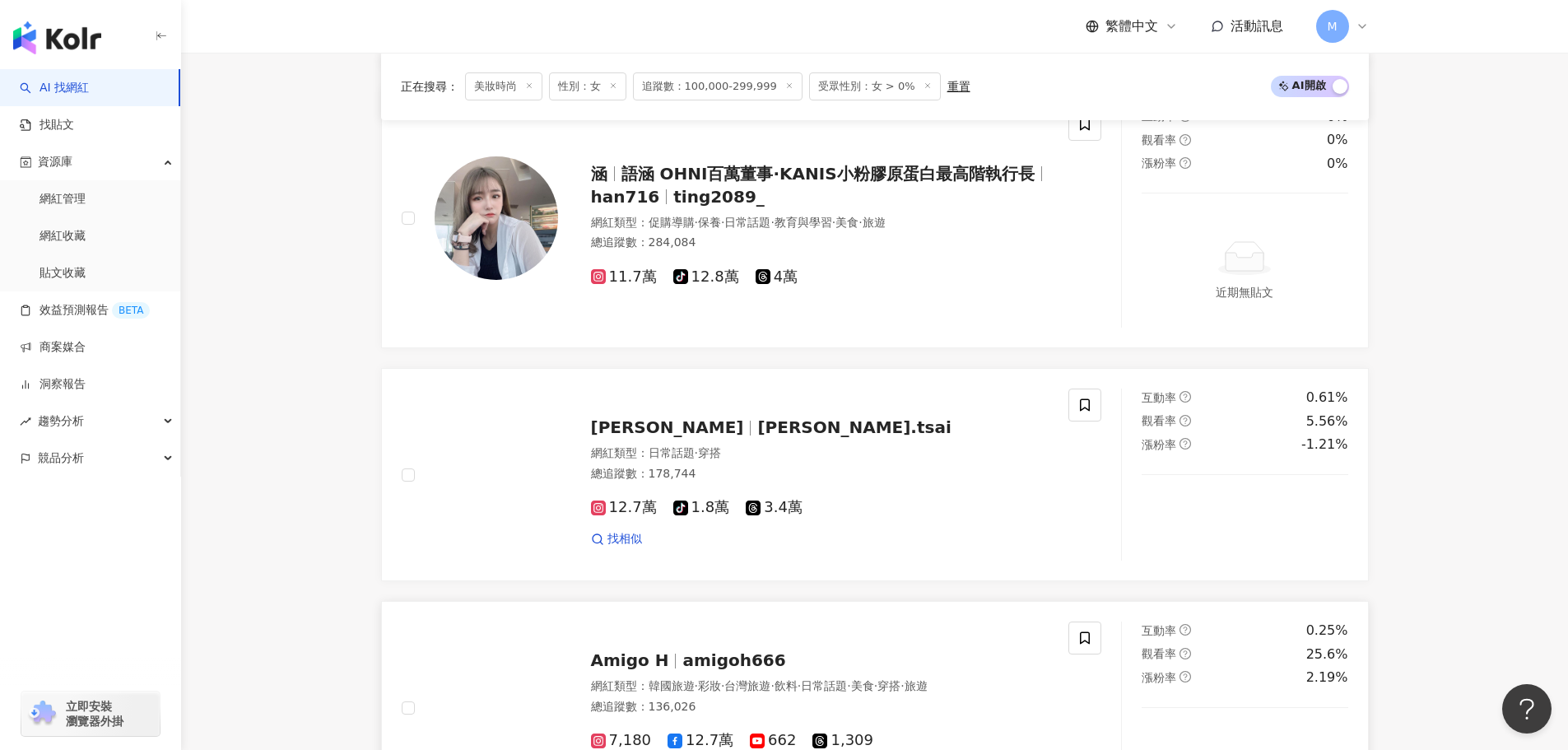
scroll to position [3128, 0]
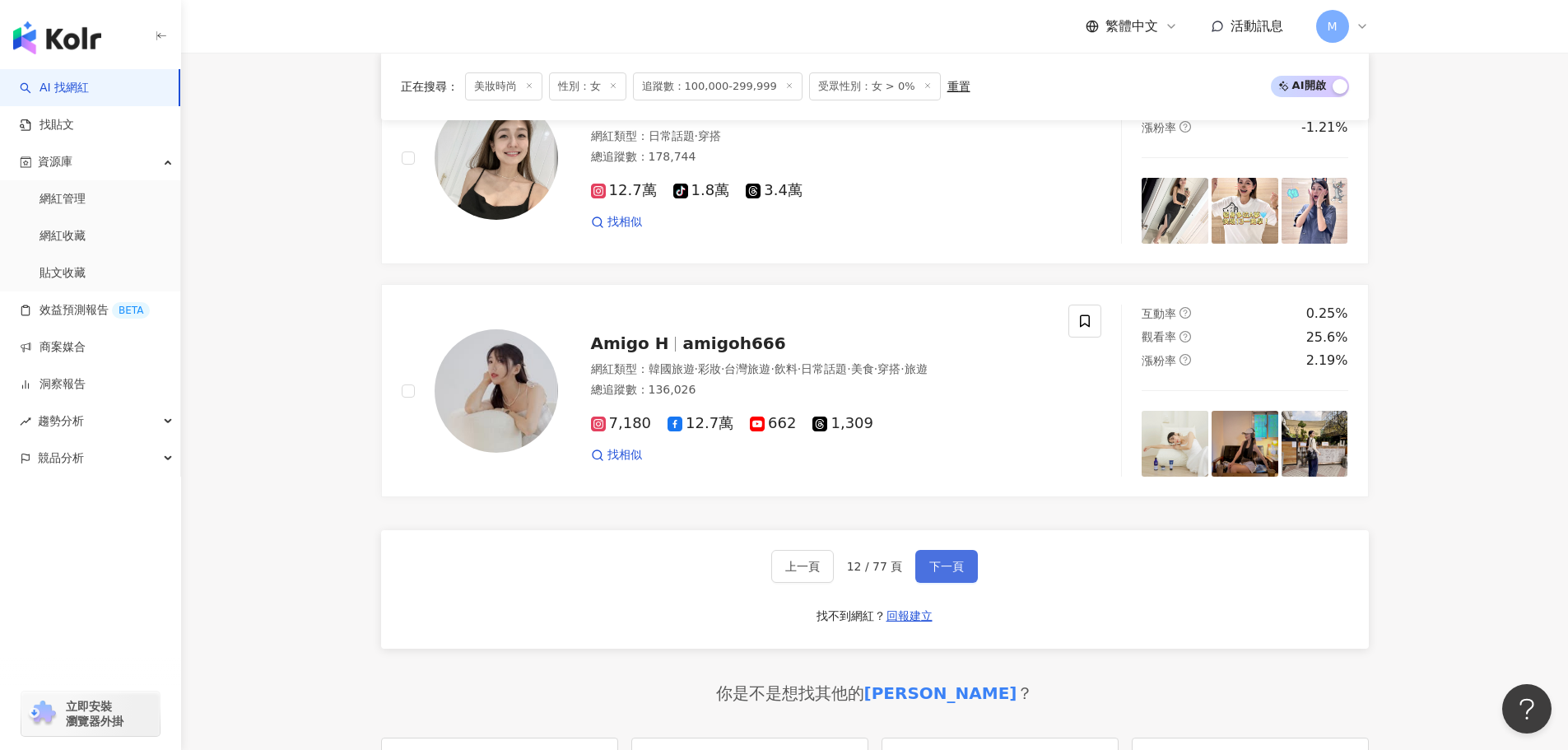
click at [950, 560] on span "下一頁" at bounding box center [947, 566] width 35 height 13
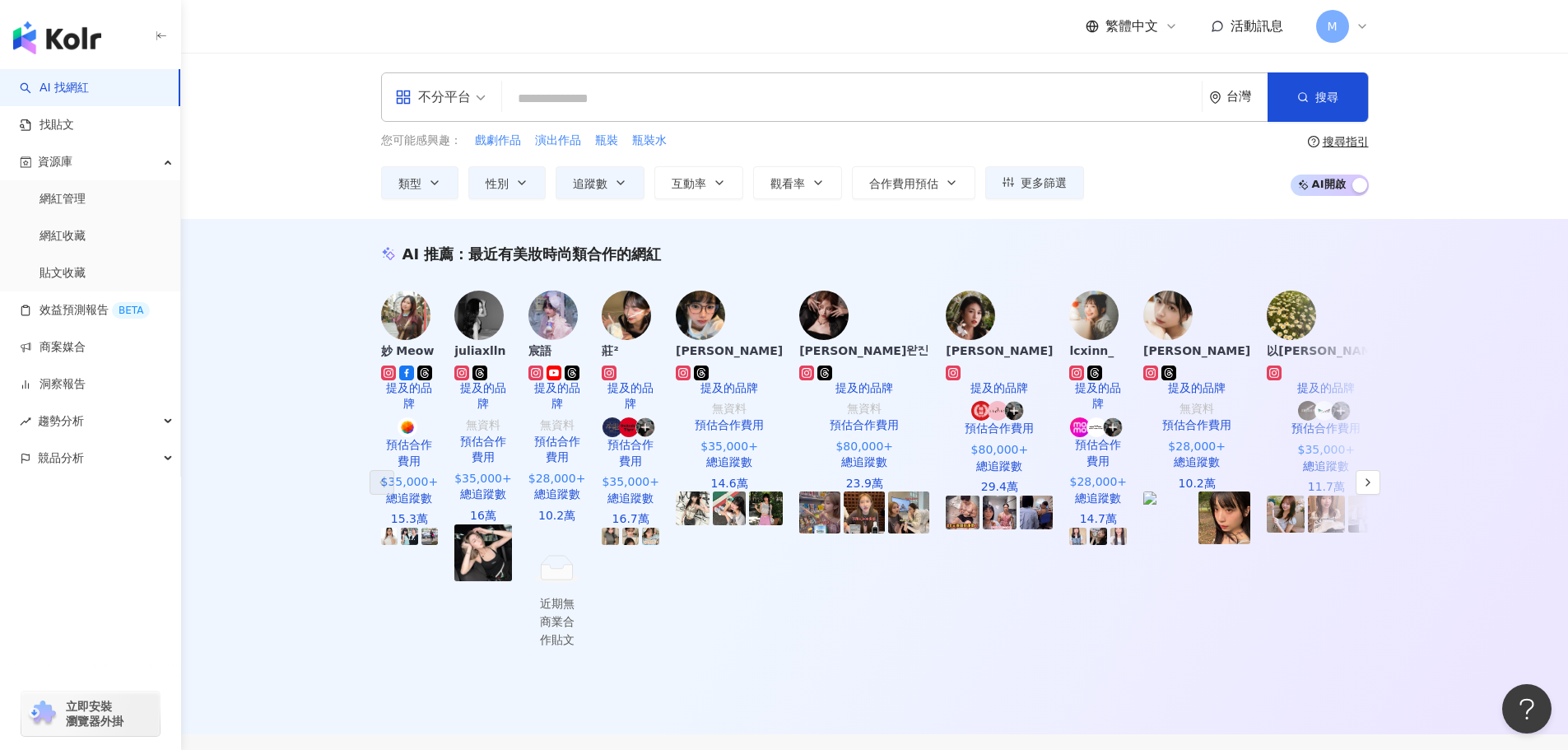
scroll to position [247, 0]
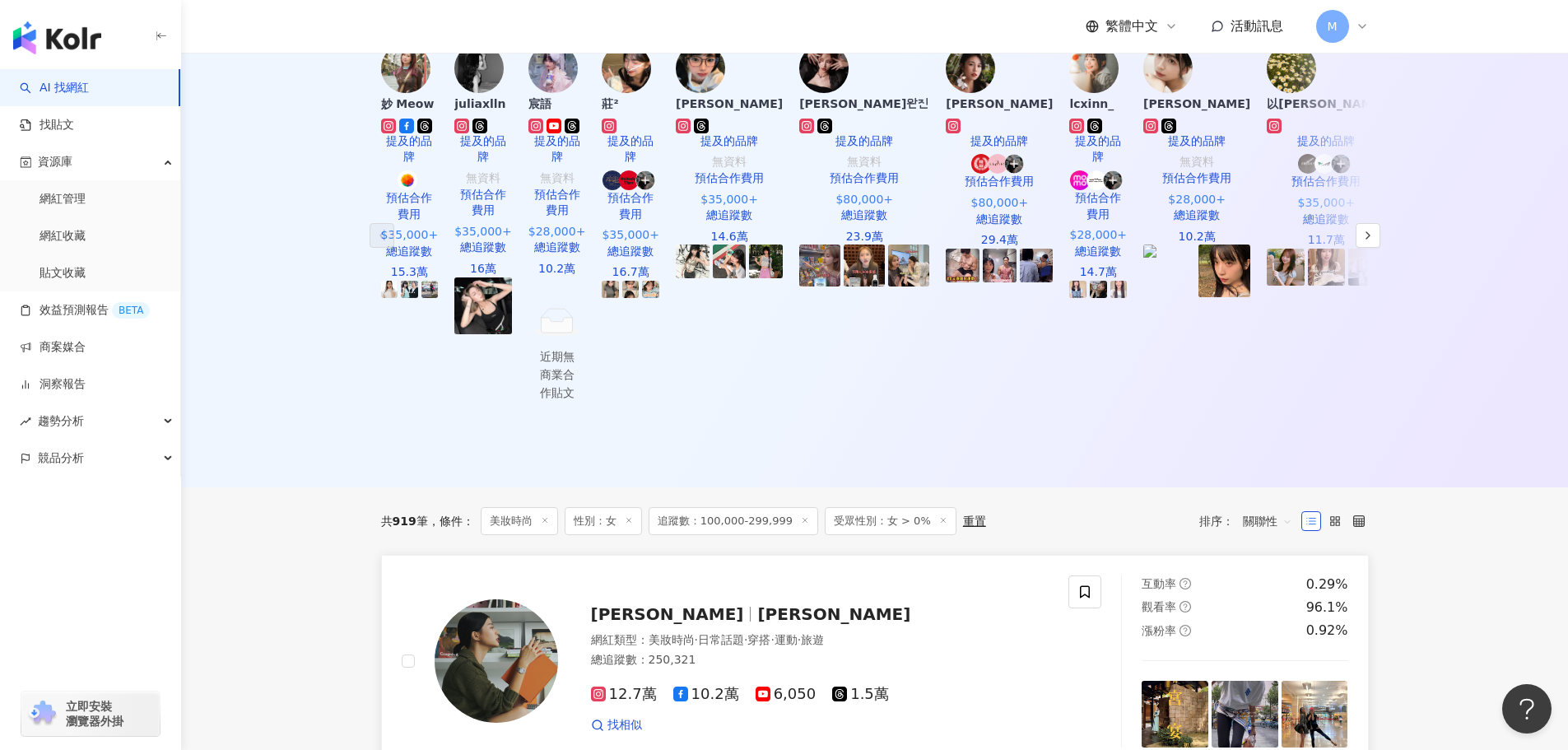
click at [757, 604] on span "Nikki 小閃" at bounding box center [833, 613] width 153 height 20
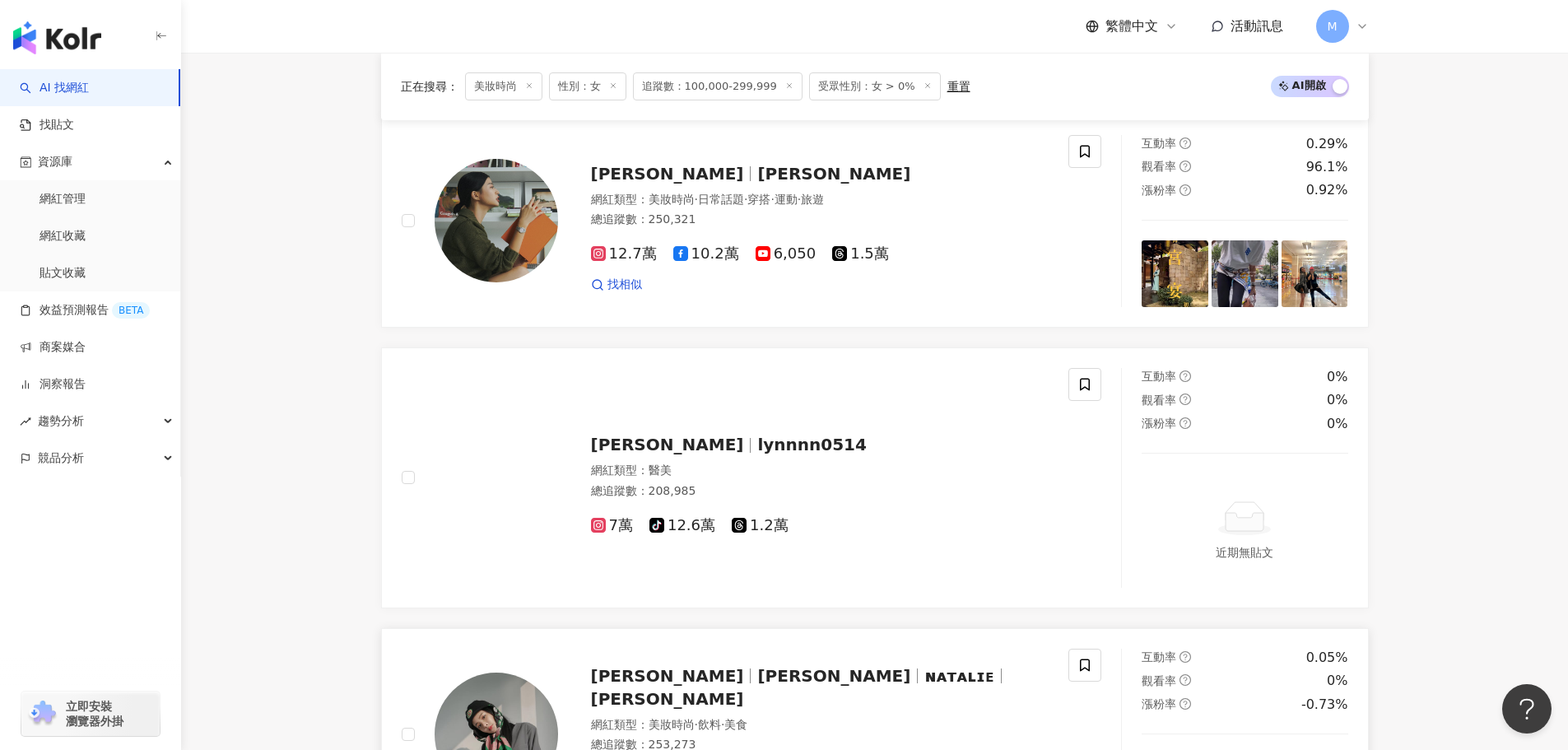
scroll to position [906, 0]
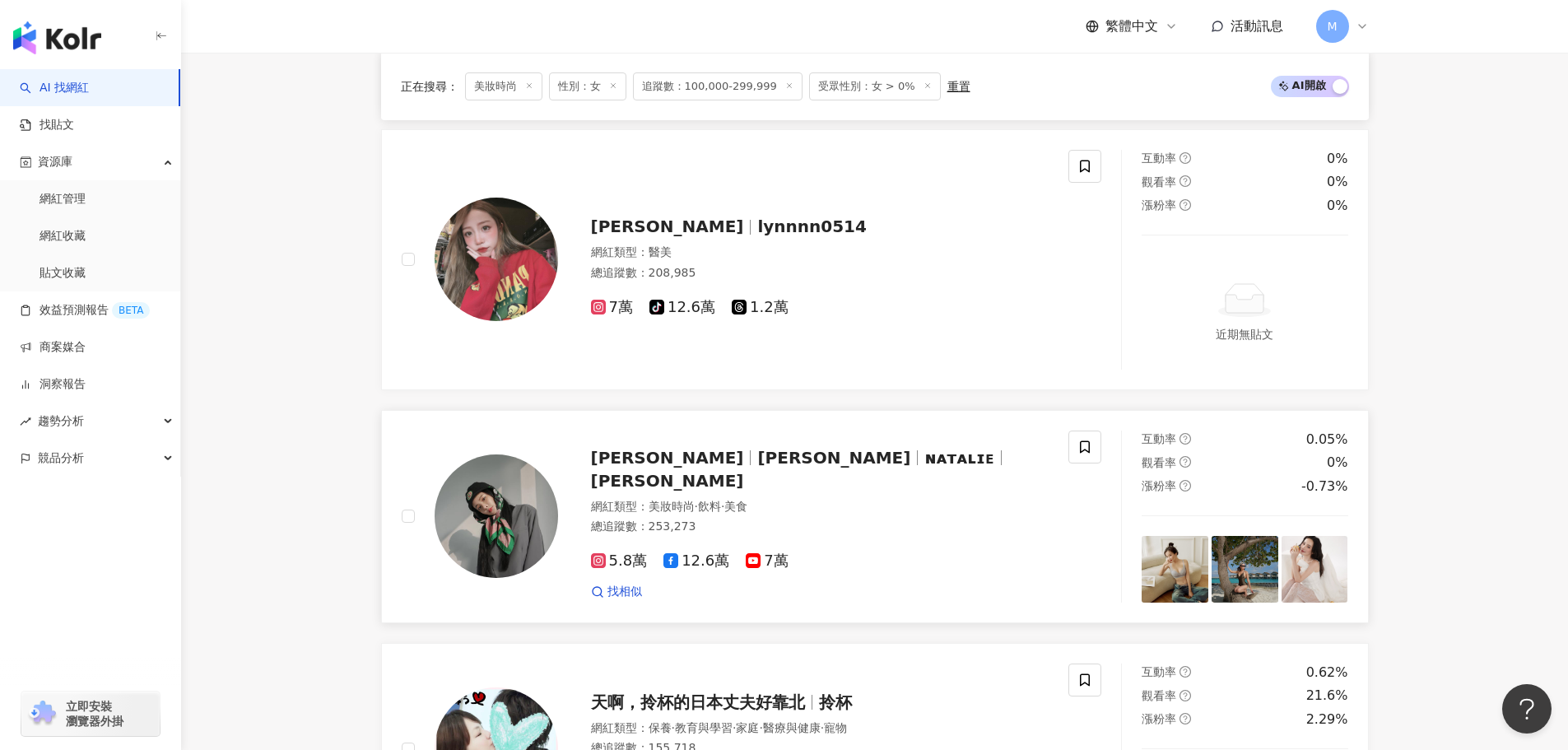
click at [744, 471] on span "田以熙 Natalie" at bounding box center [667, 480] width 153 height 20
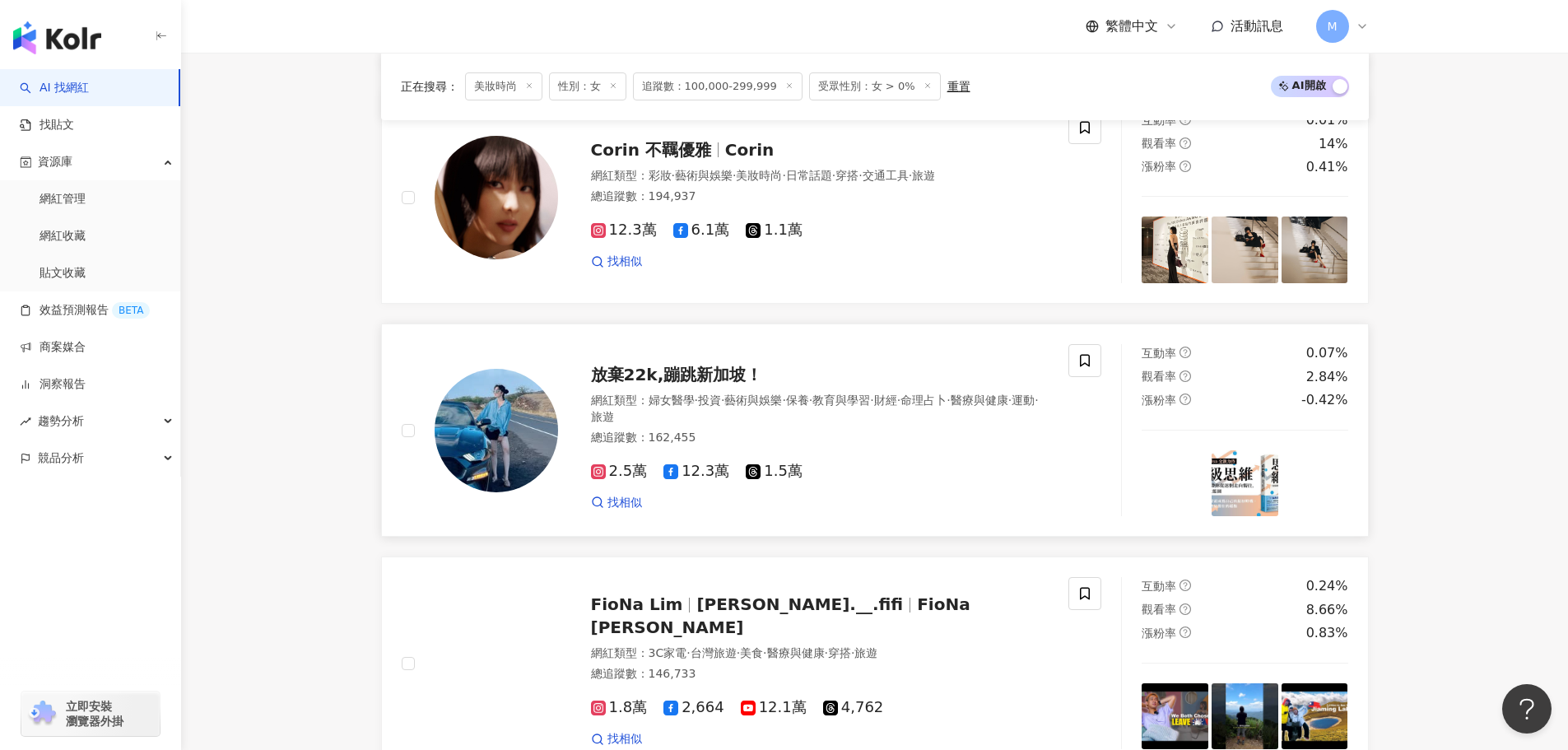
scroll to position [2881, 0]
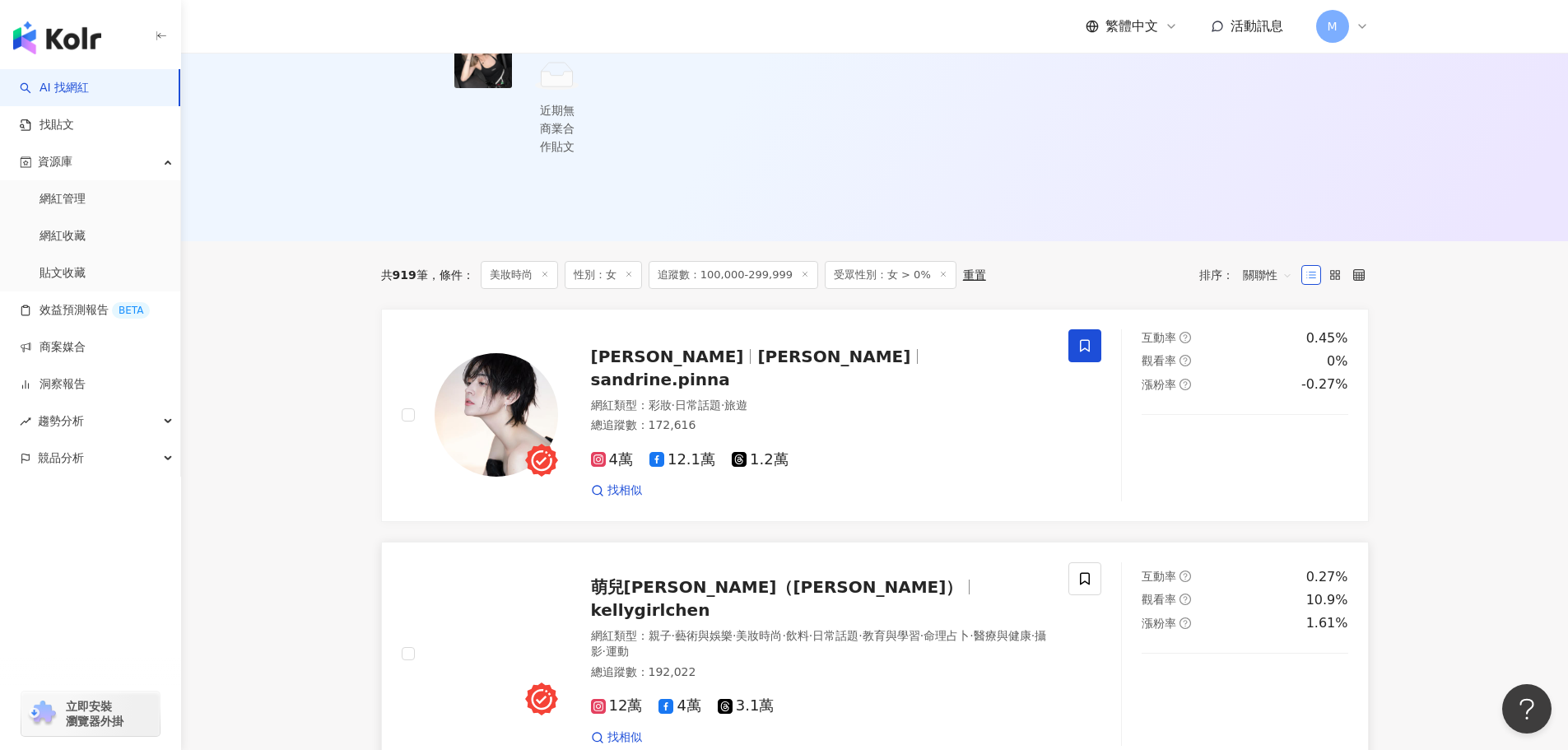
scroll to position [494, 0]
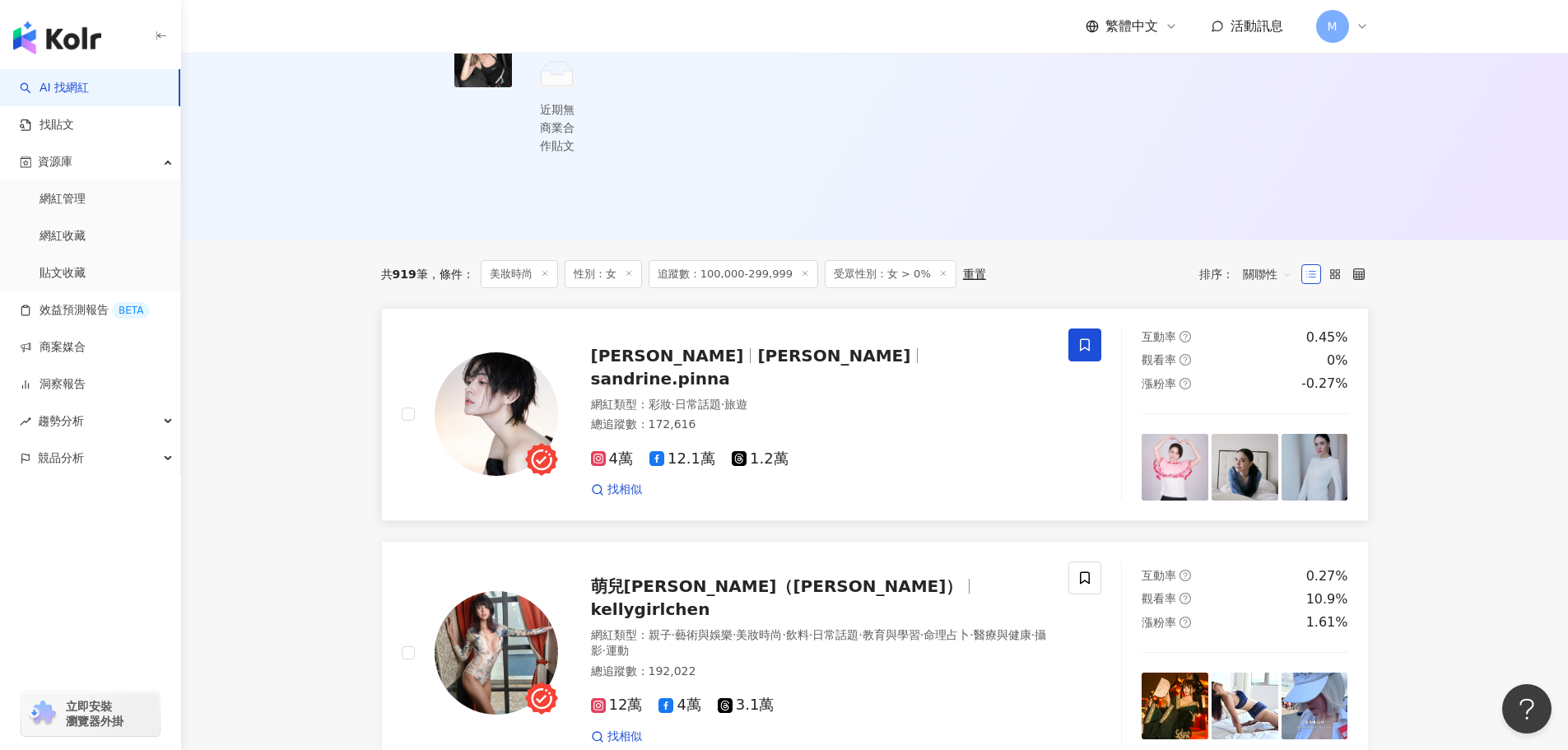
click at [757, 346] on span "Sandrine Pinna" at bounding box center [833, 355] width 153 height 20
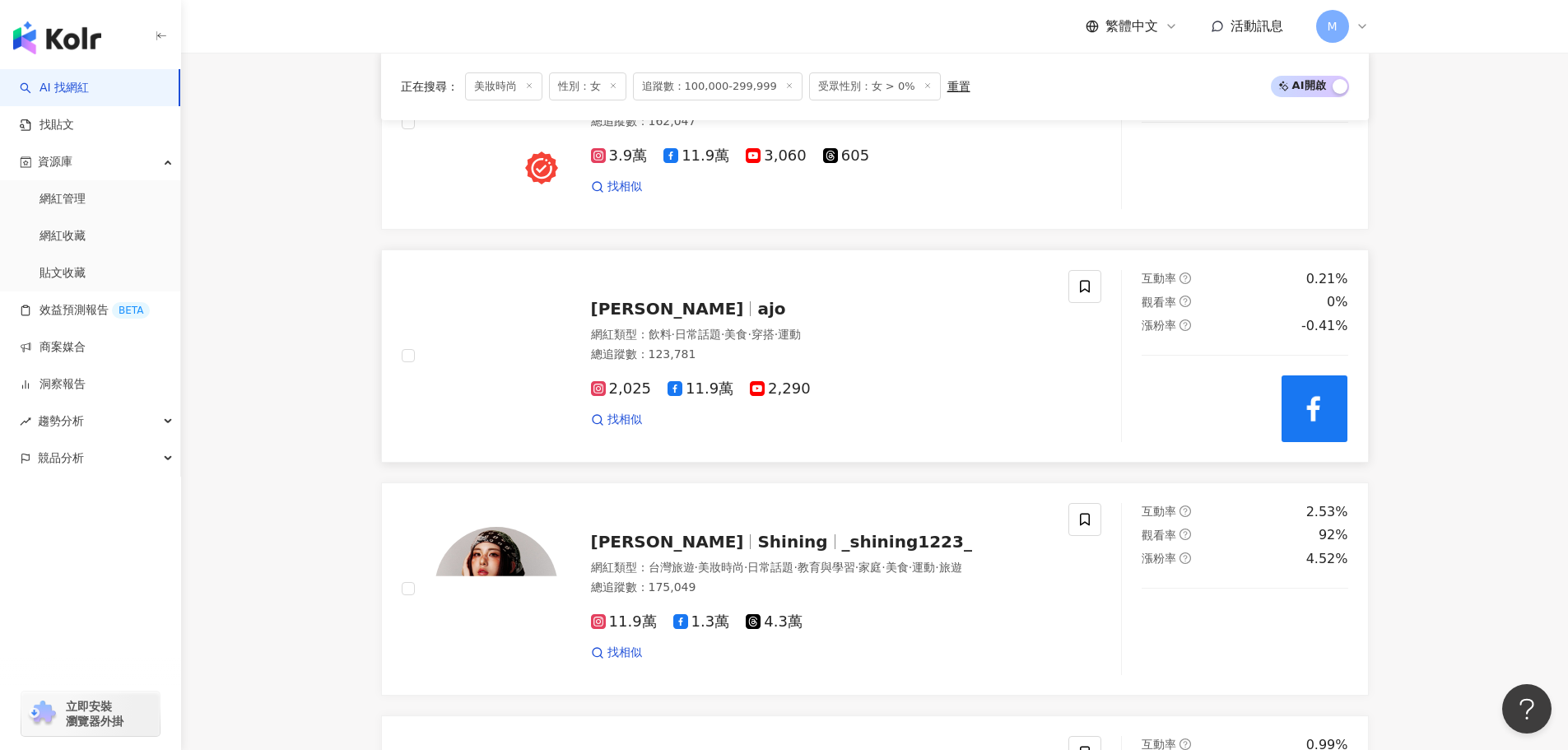
scroll to position [2222, 0]
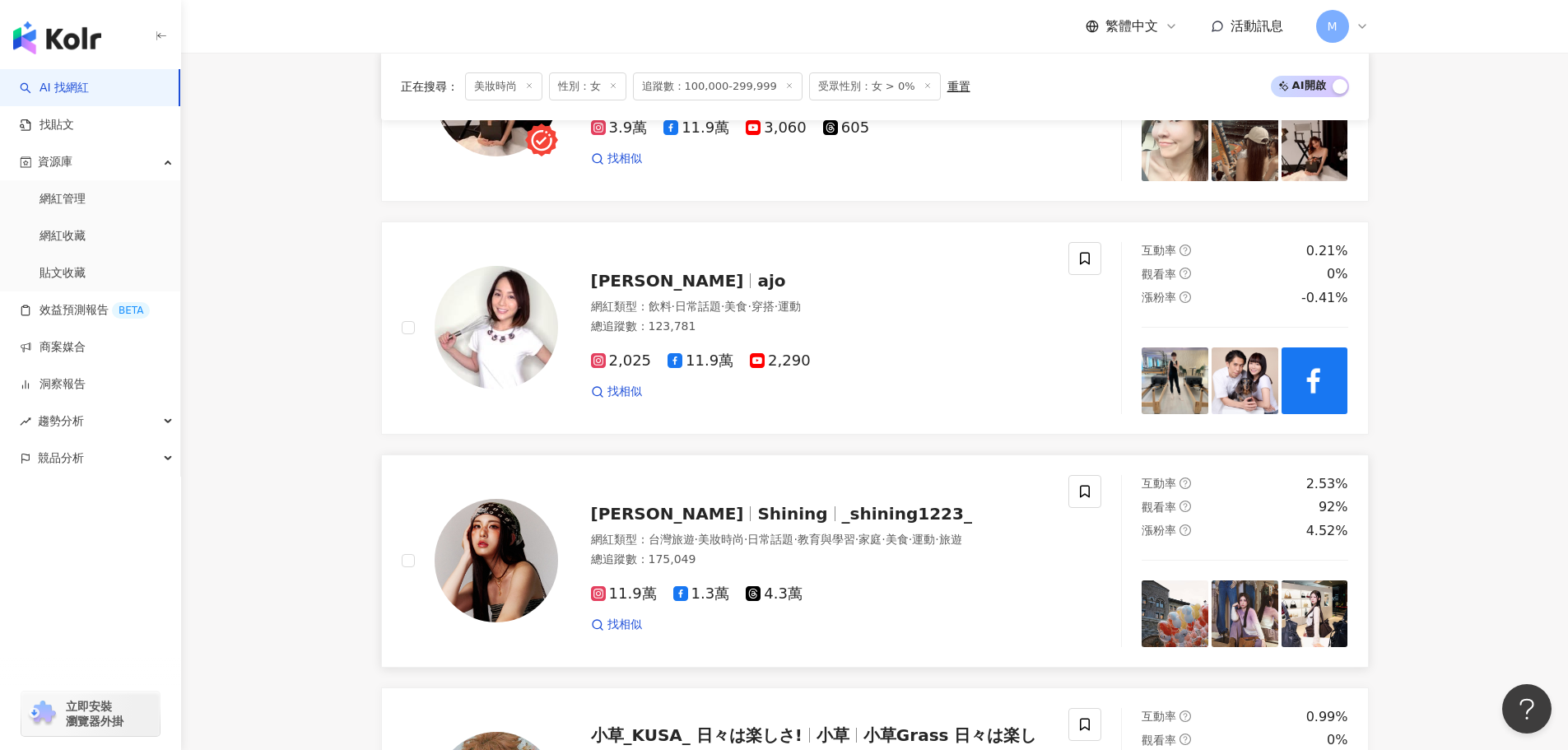
click at [757, 504] on span "Shining" at bounding box center [791, 513] width 70 height 20
click at [1076, 475] on span at bounding box center [1085, 492] width 33 height 33
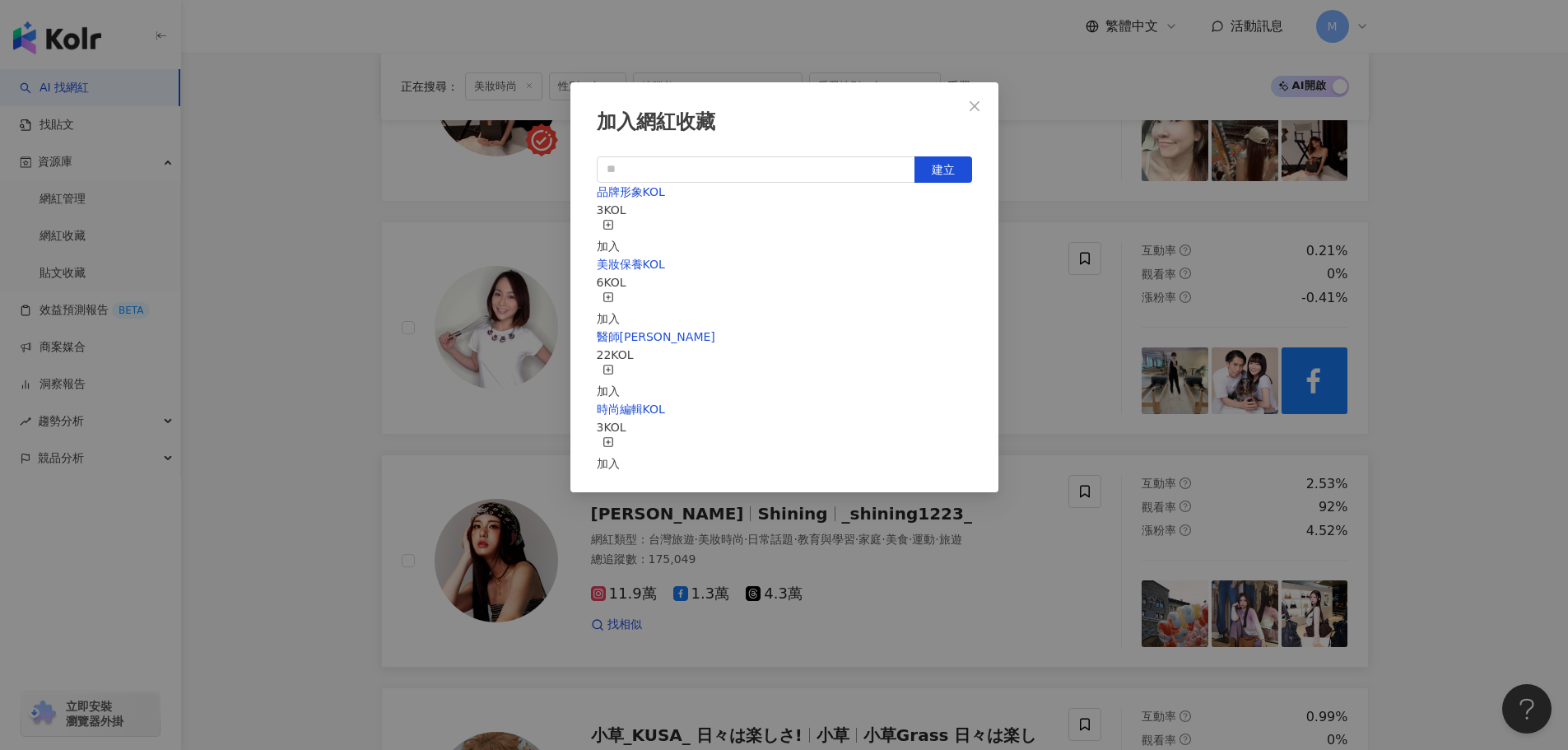
click at [610, 297] on line "button" at bounding box center [607, 297] width 4 height 0
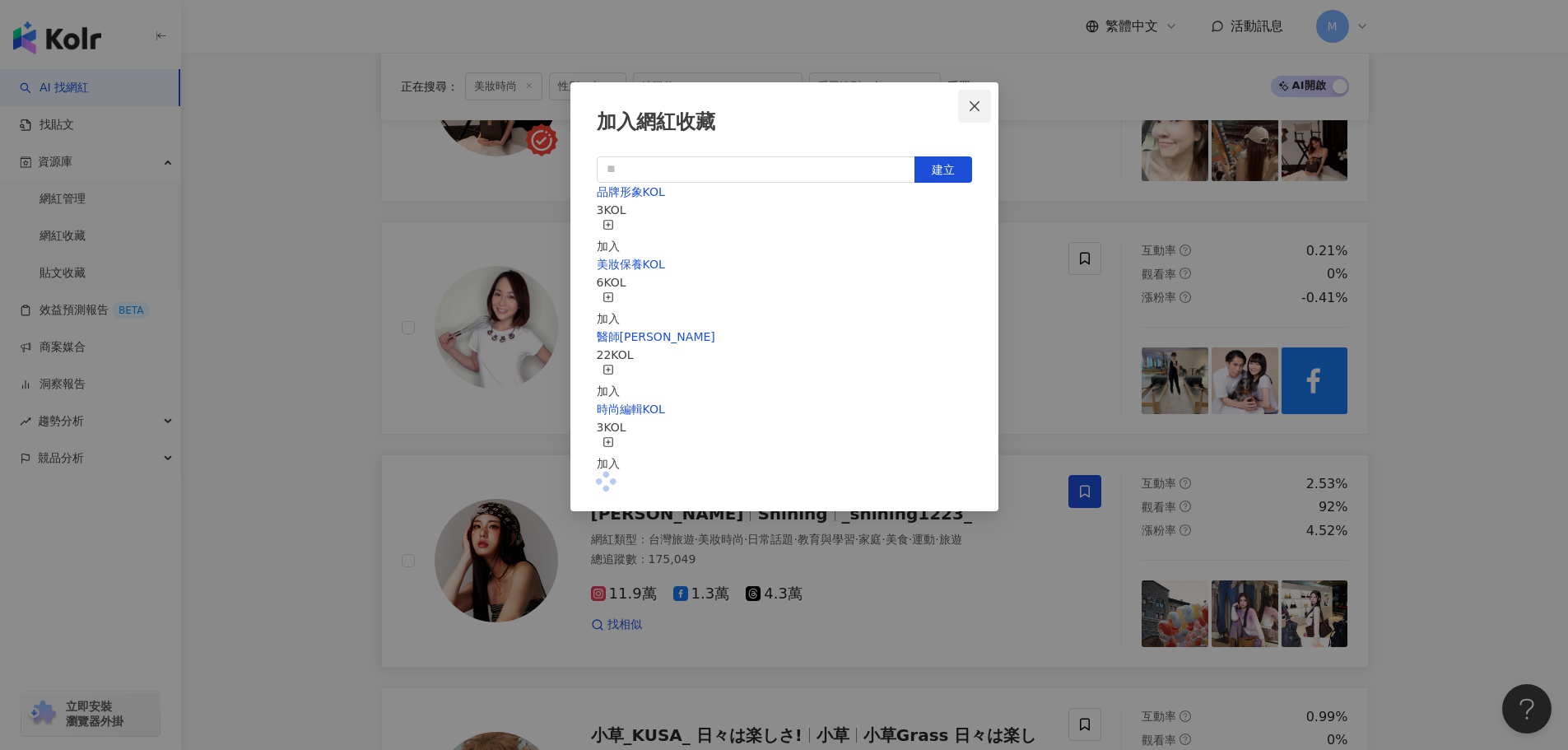
click at [968, 105] on icon "close" at bounding box center [974, 105] width 13 height 13
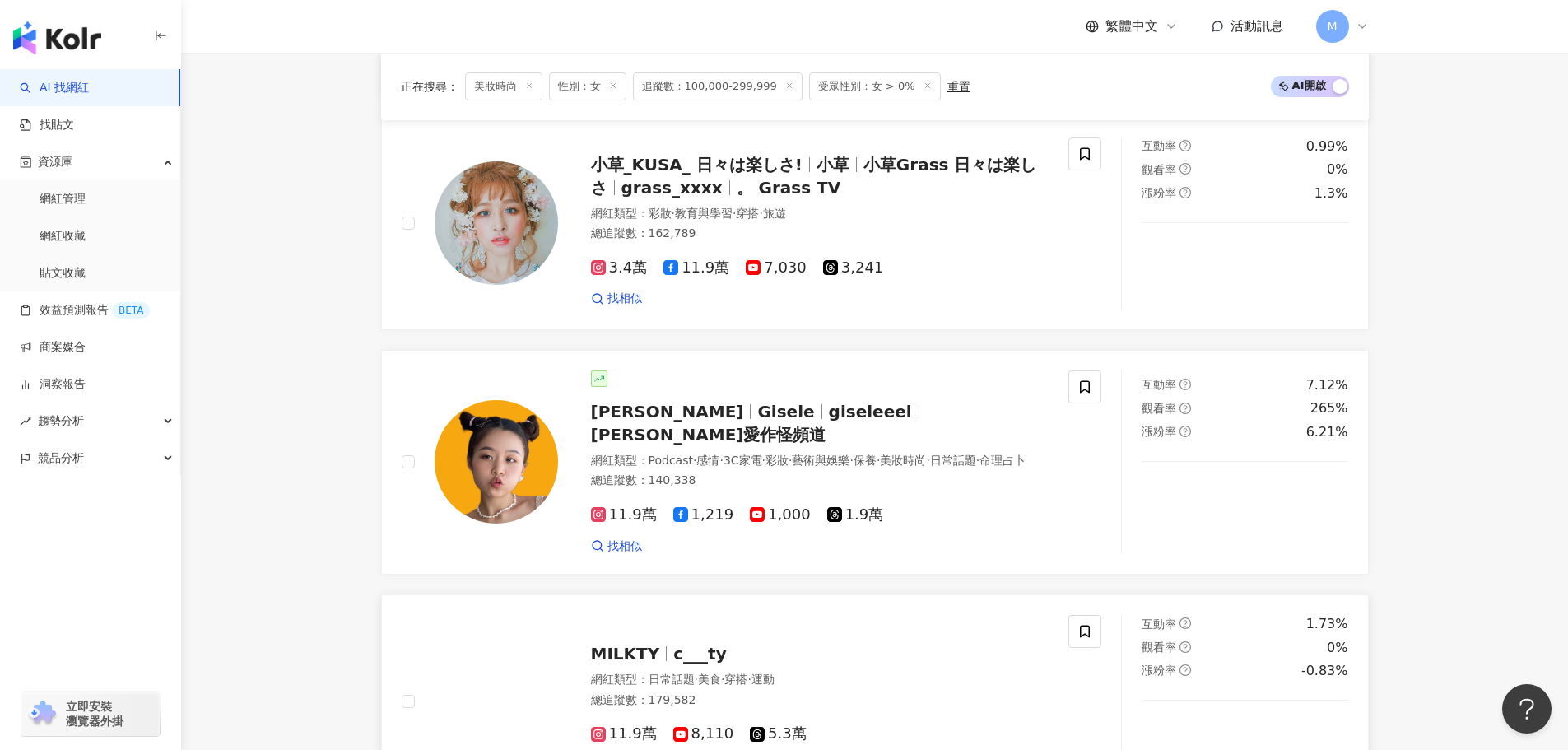
scroll to position [2799, 0]
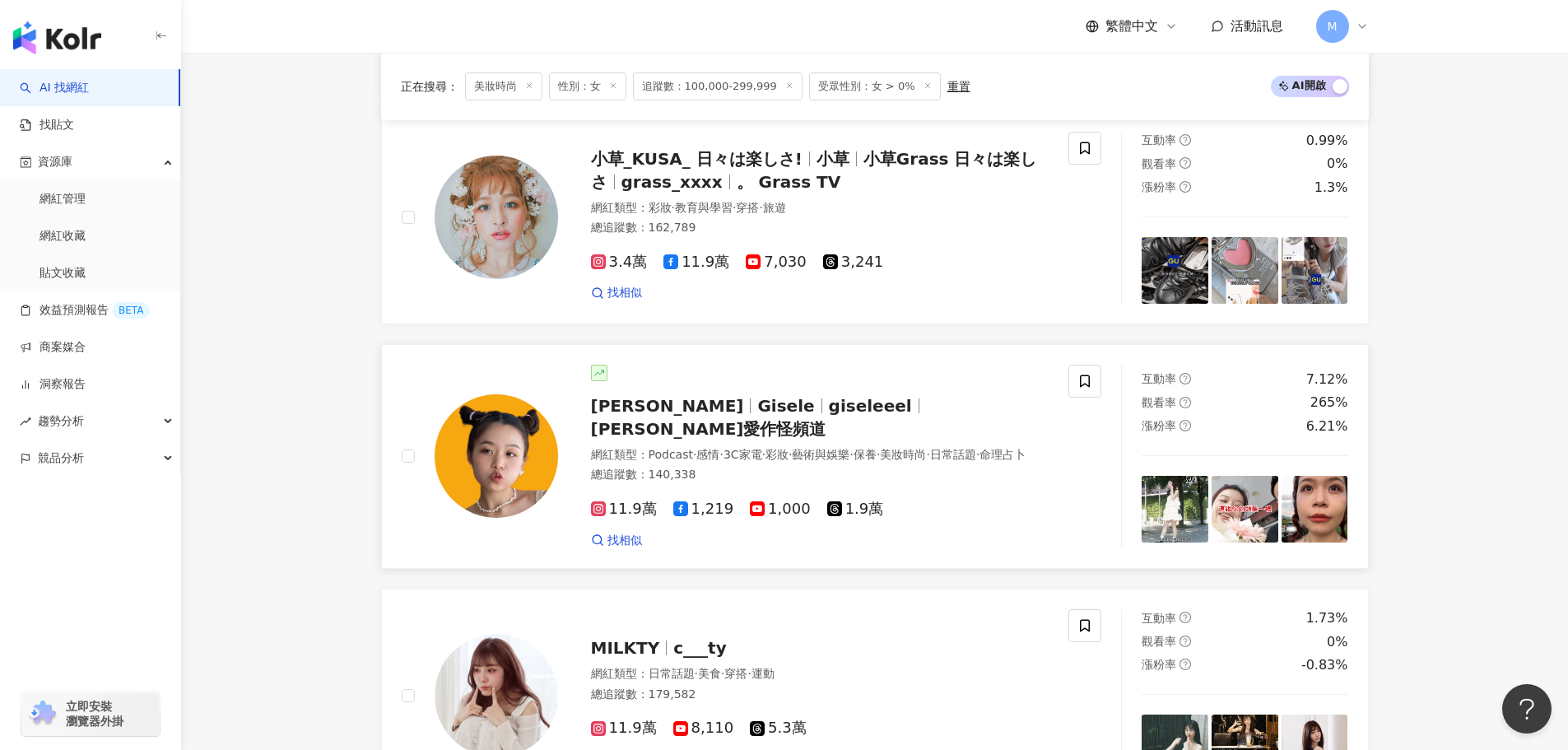
click at [826, 419] on span "Gisele愛作怪頻道" at bounding box center [708, 429] width 235 height 20
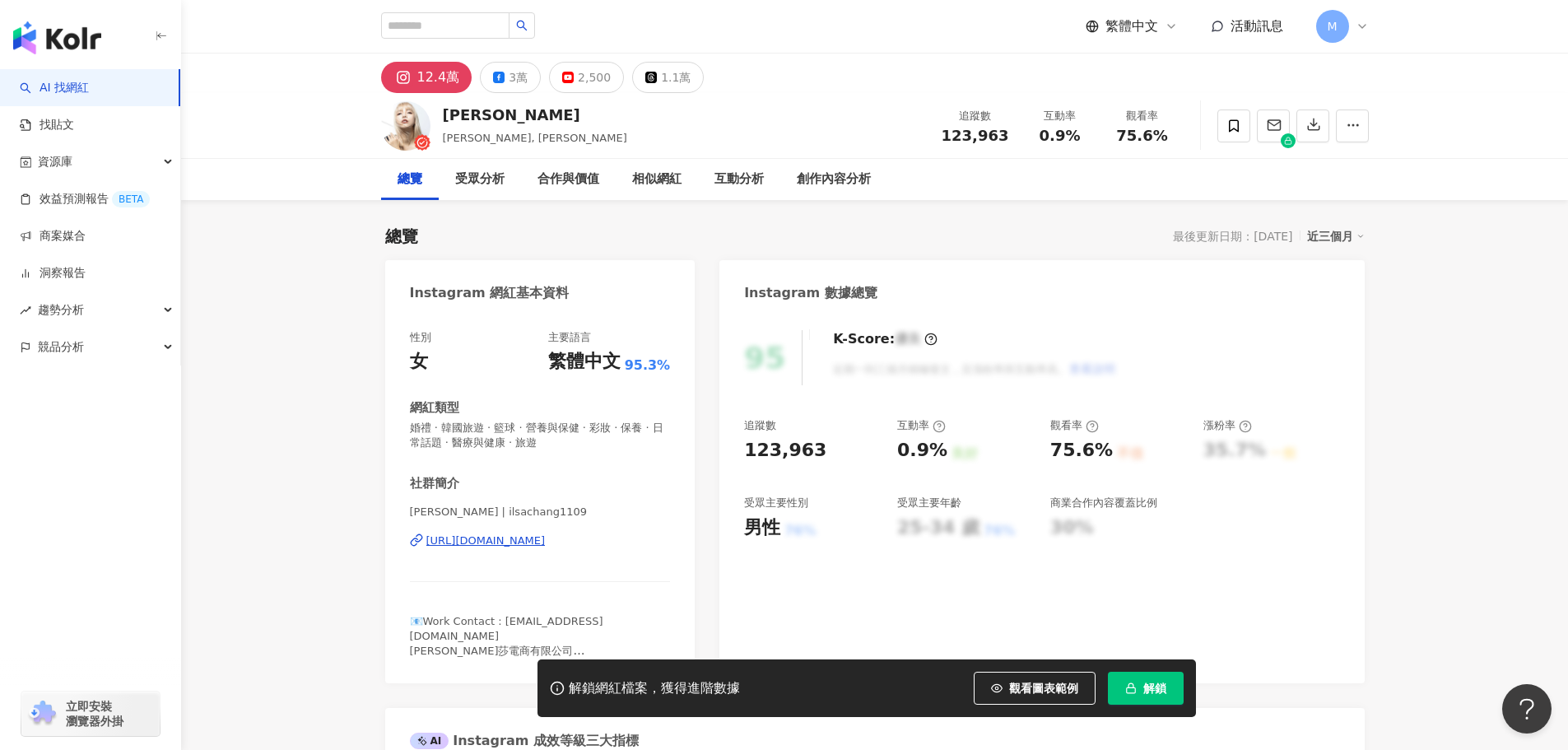
click at [546, 546] on div "https://www.instagram.com/ilsachang1109/" at bounding box center [486, 540] width 119 height 15
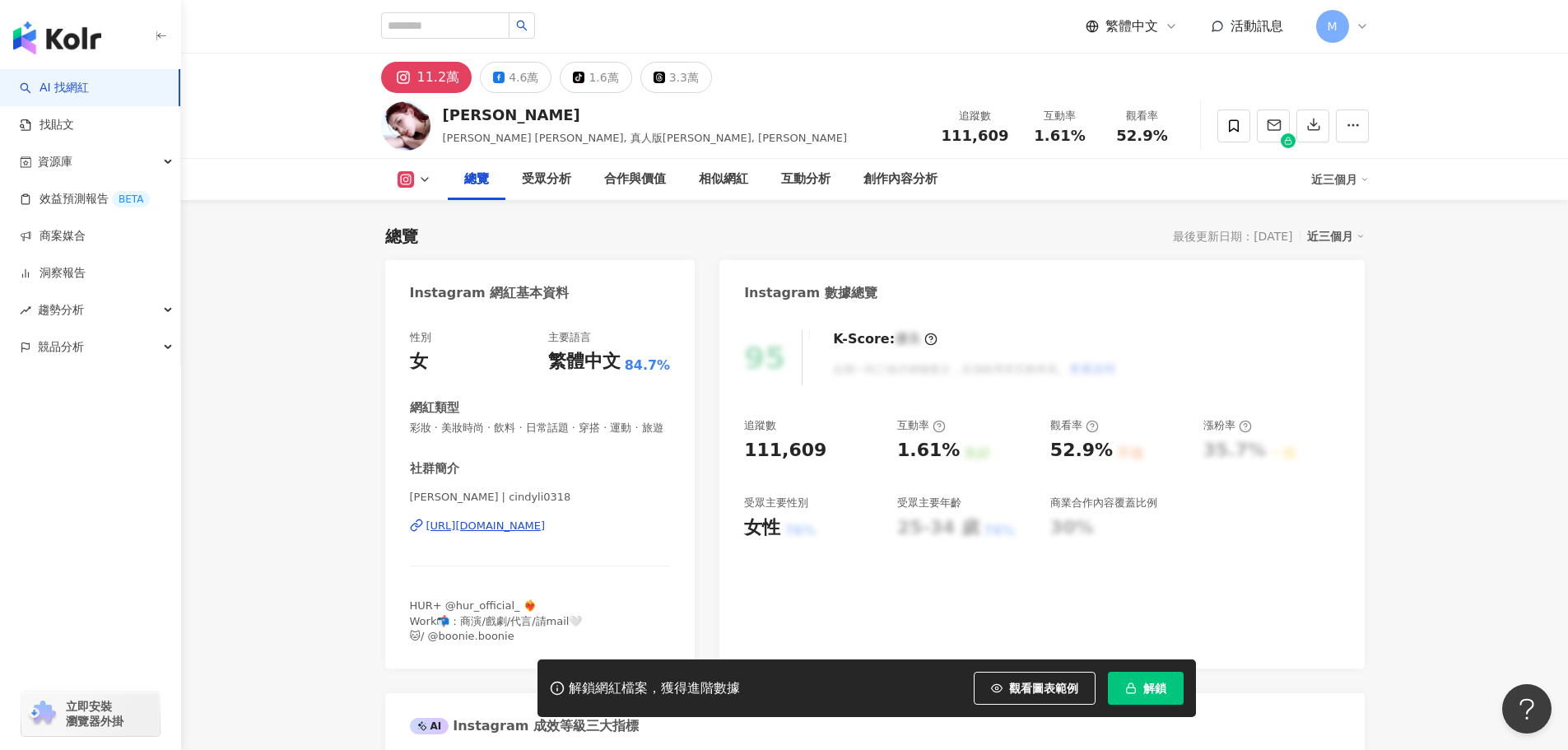
scroll to position [247, 0]
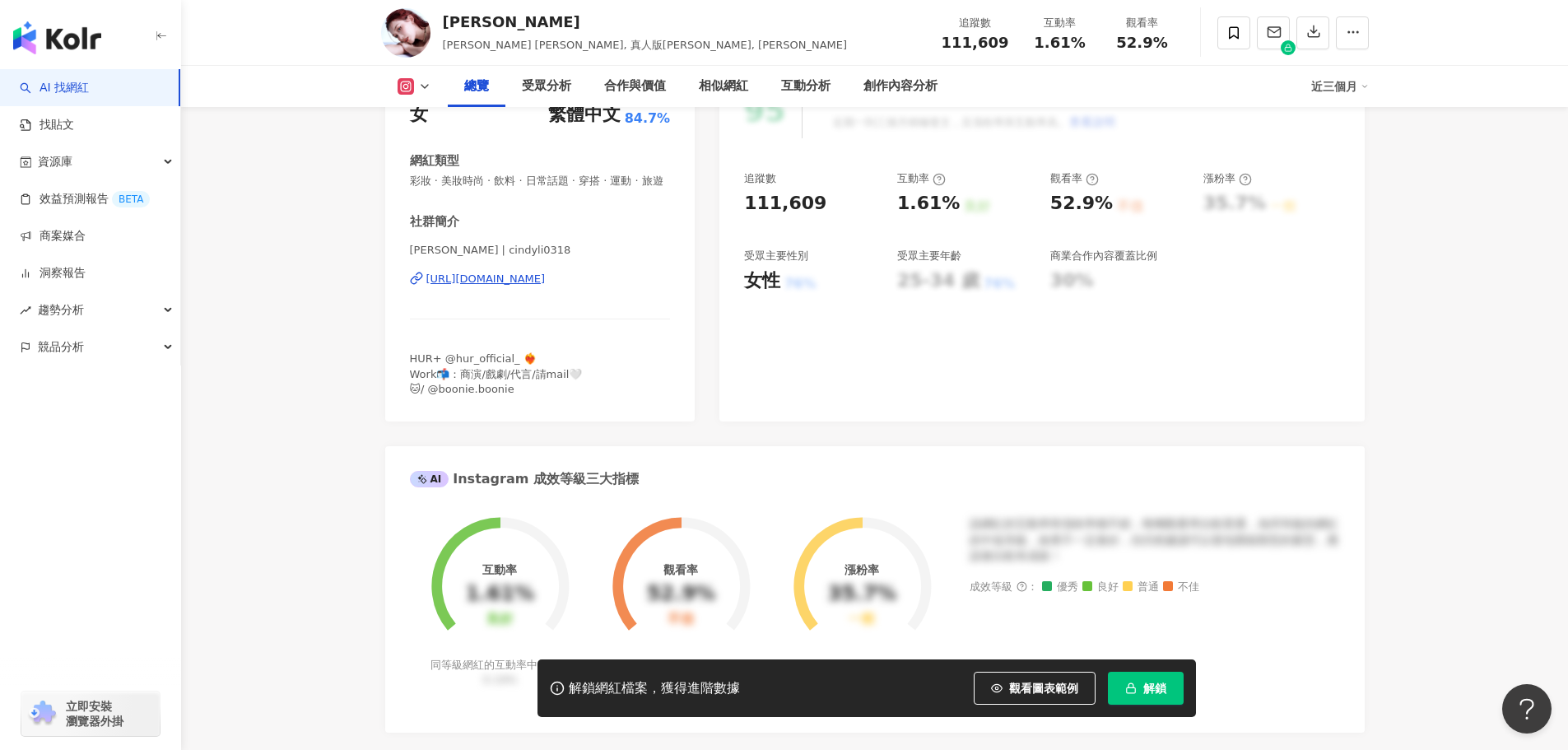
click at [546, 287] on div "https://www.instagram.com/cindyli0318/" at bounding box center [486, 278] width 119 height 15
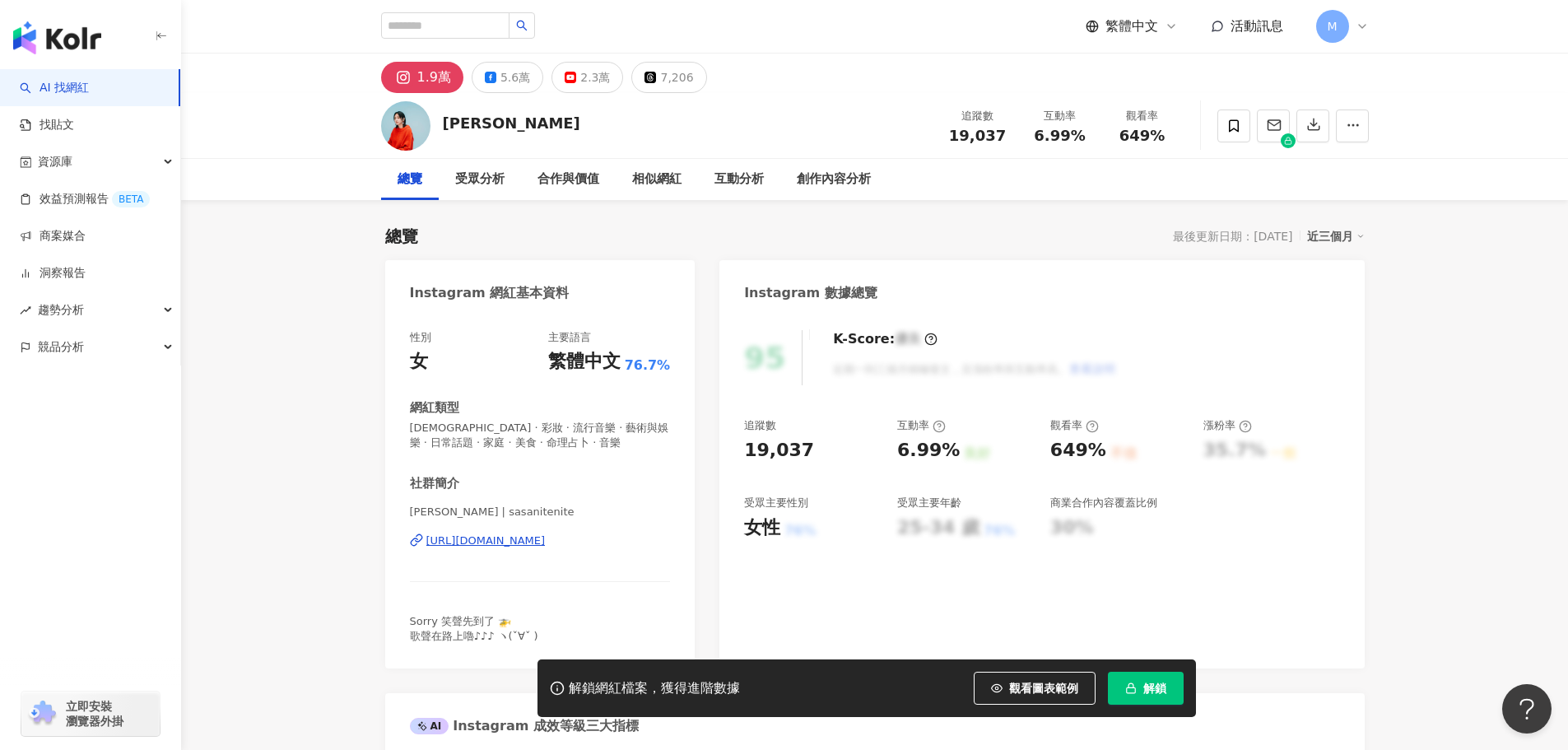
click at [546, 535] on div "https://www.instagram.com/sasanitenite/" at bounding box center [486, 540] width 119 height 15
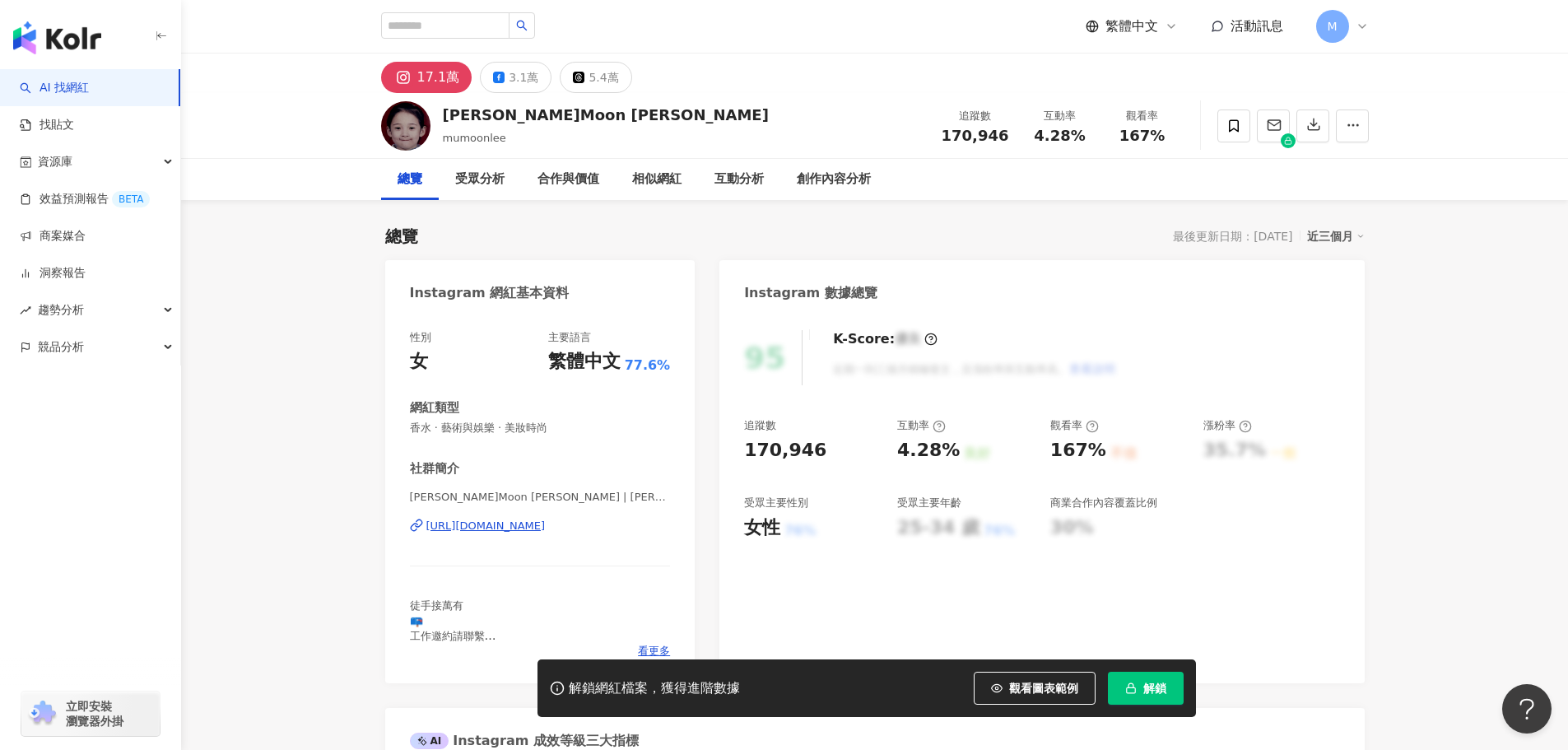
click at [1163, 688] on span "解鎖" at bounding box center [1154, 688] width 23 height 13
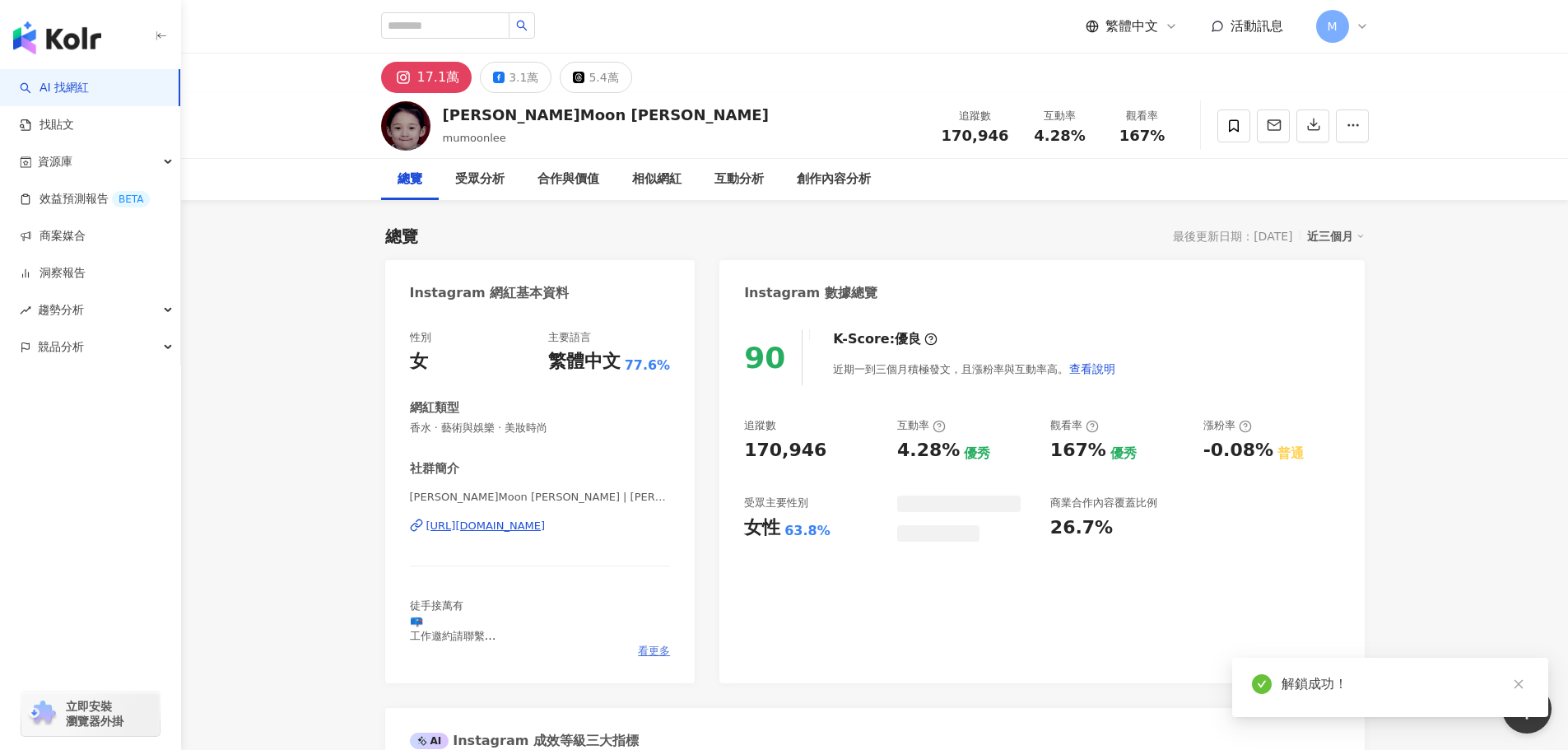
click at [653, 644] on span "看更多" at bounding box center [653, 651] width 32 height 15
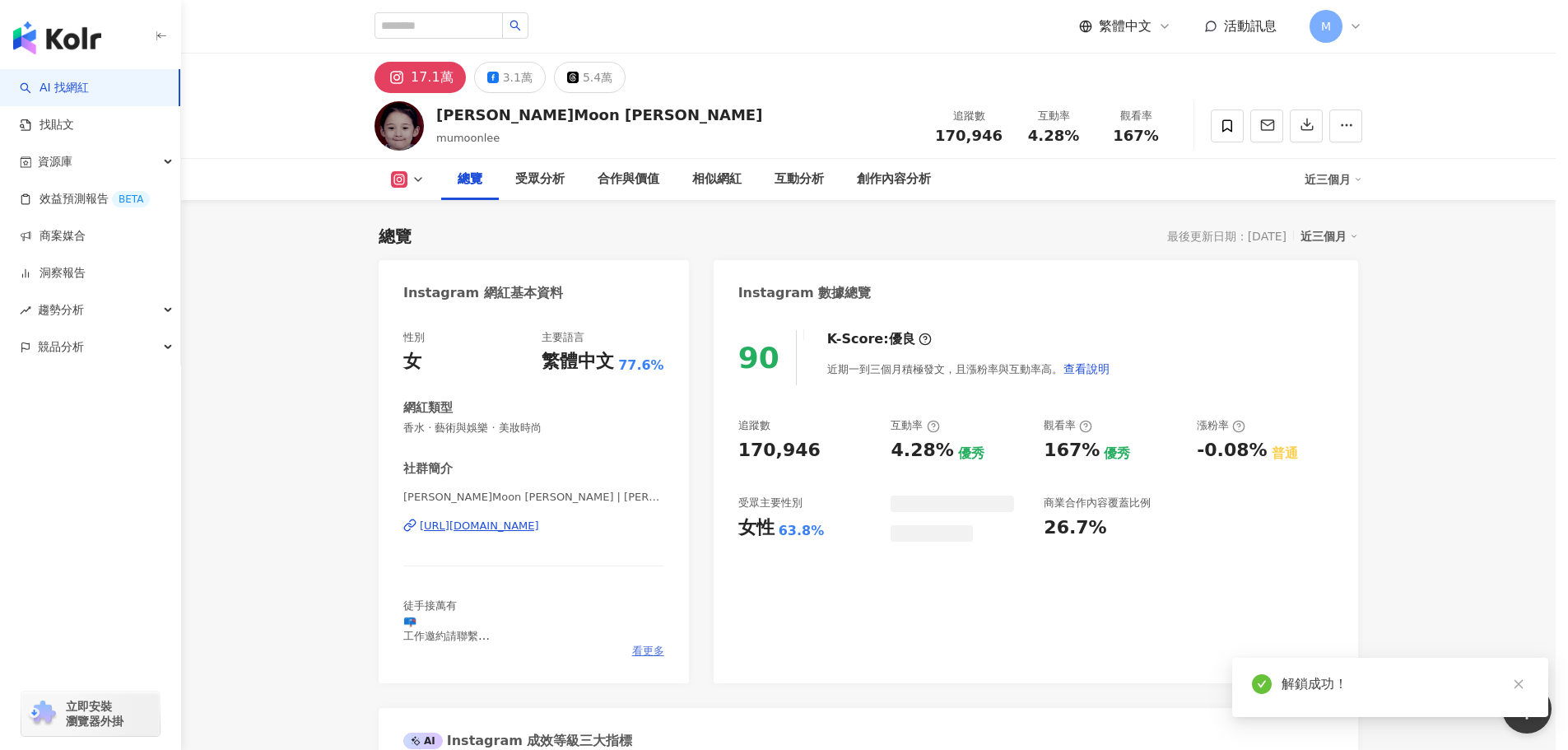
scroll to position [165, 0]
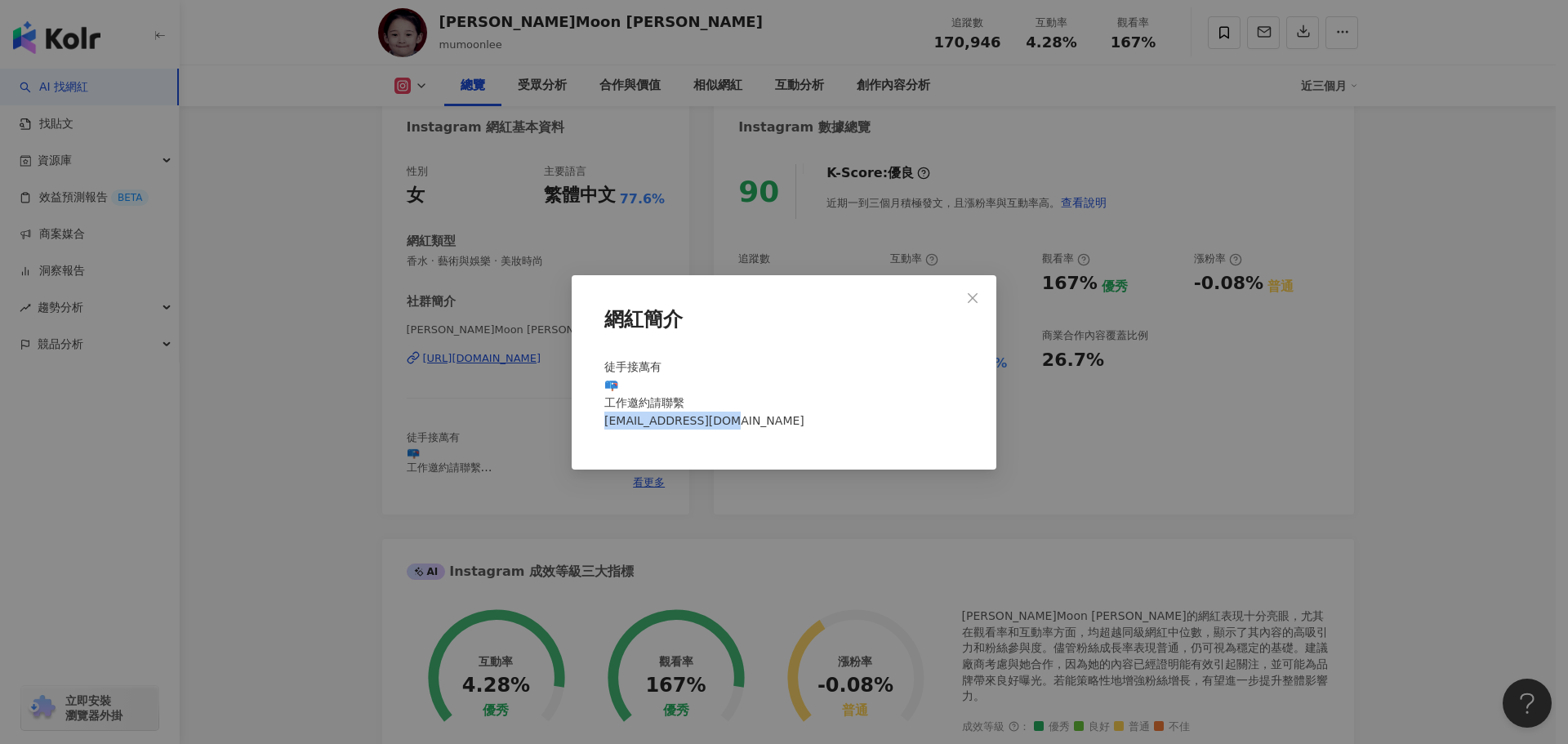
drag, startPoint x: 733, startPoint y: 421, endPoint x: 595, endPoint y: 421, distance: 138.0
click at [595, 421] on div "網紅簡介 徒手接萬有 📪 工作邀約請聯繫 [EMAIL_ADDRESS][DOMAIN_NAME]" at bounding box center [784, 372] width 424 height 195
copy span "[EMAIL_ADDRESS][DOMAIN_NAME]"
click at [973, 301] on icon "close" at bounding box center [972, 297] width 13 height 13
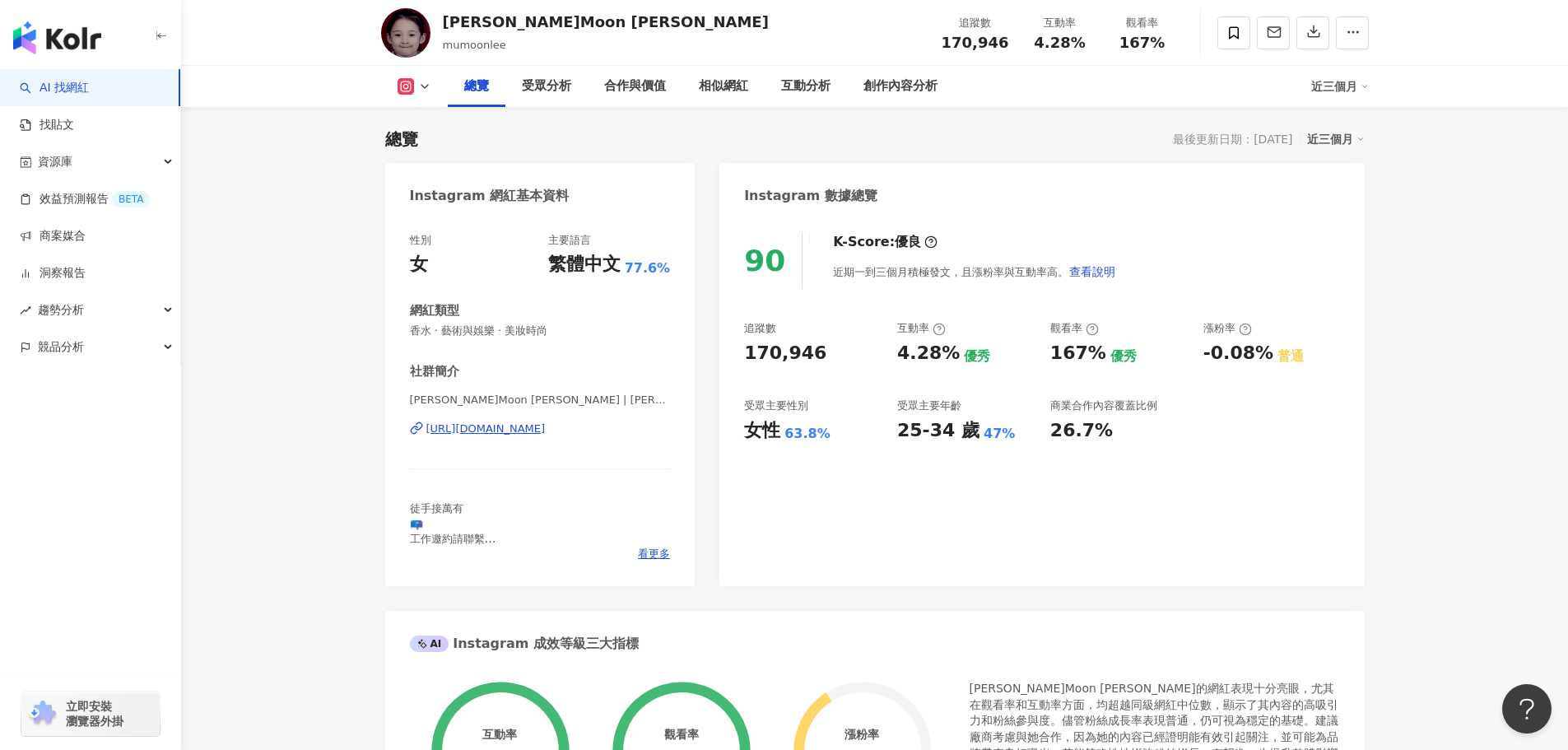
scroll to position [0, 0]
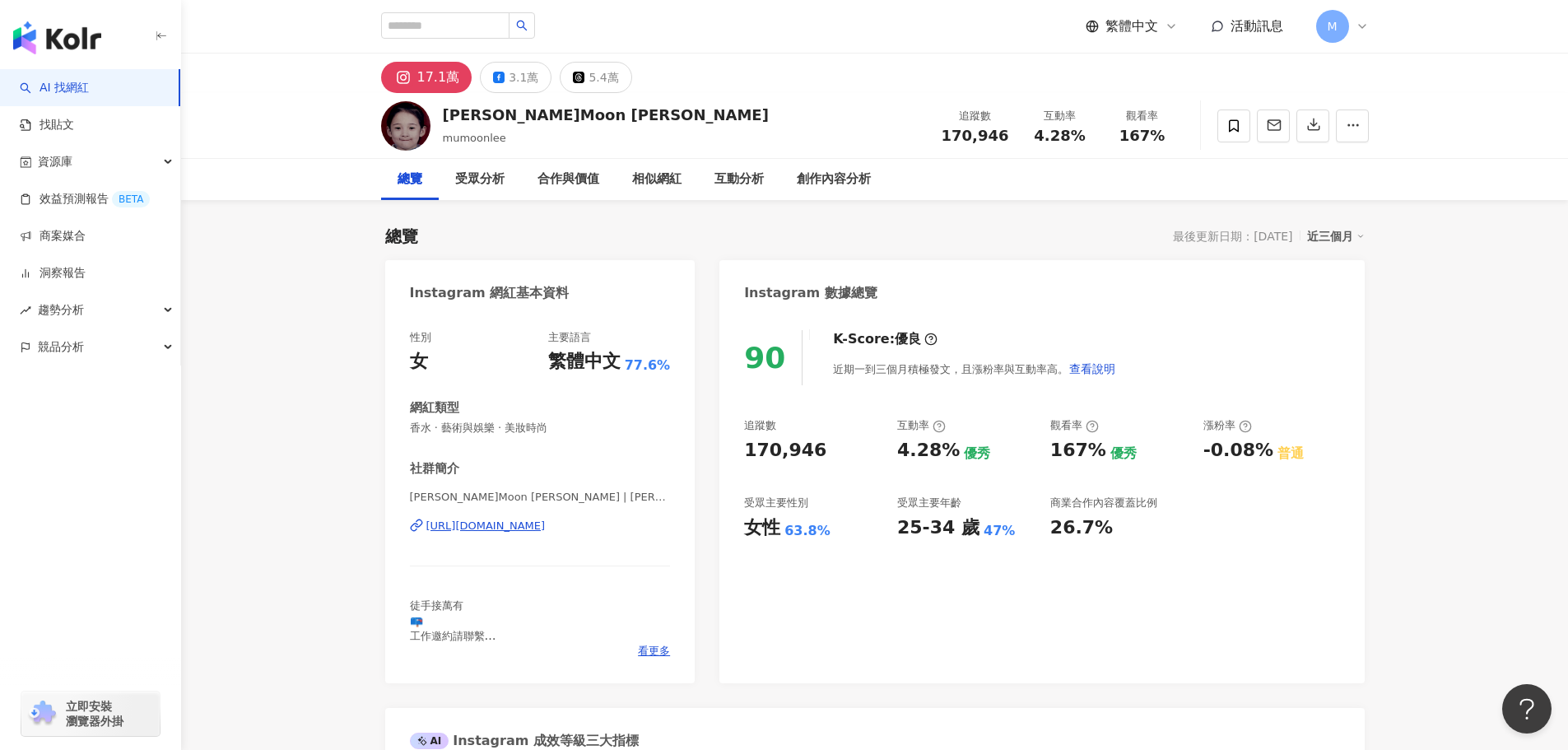
click at [546, 523] on div "https://www.instagram.com/mumoonlee/" at bounding box center [486, 525] width 119 height 15
click at [1239, 127] on icon at bounding box center [1233, 125] width 15 height 15
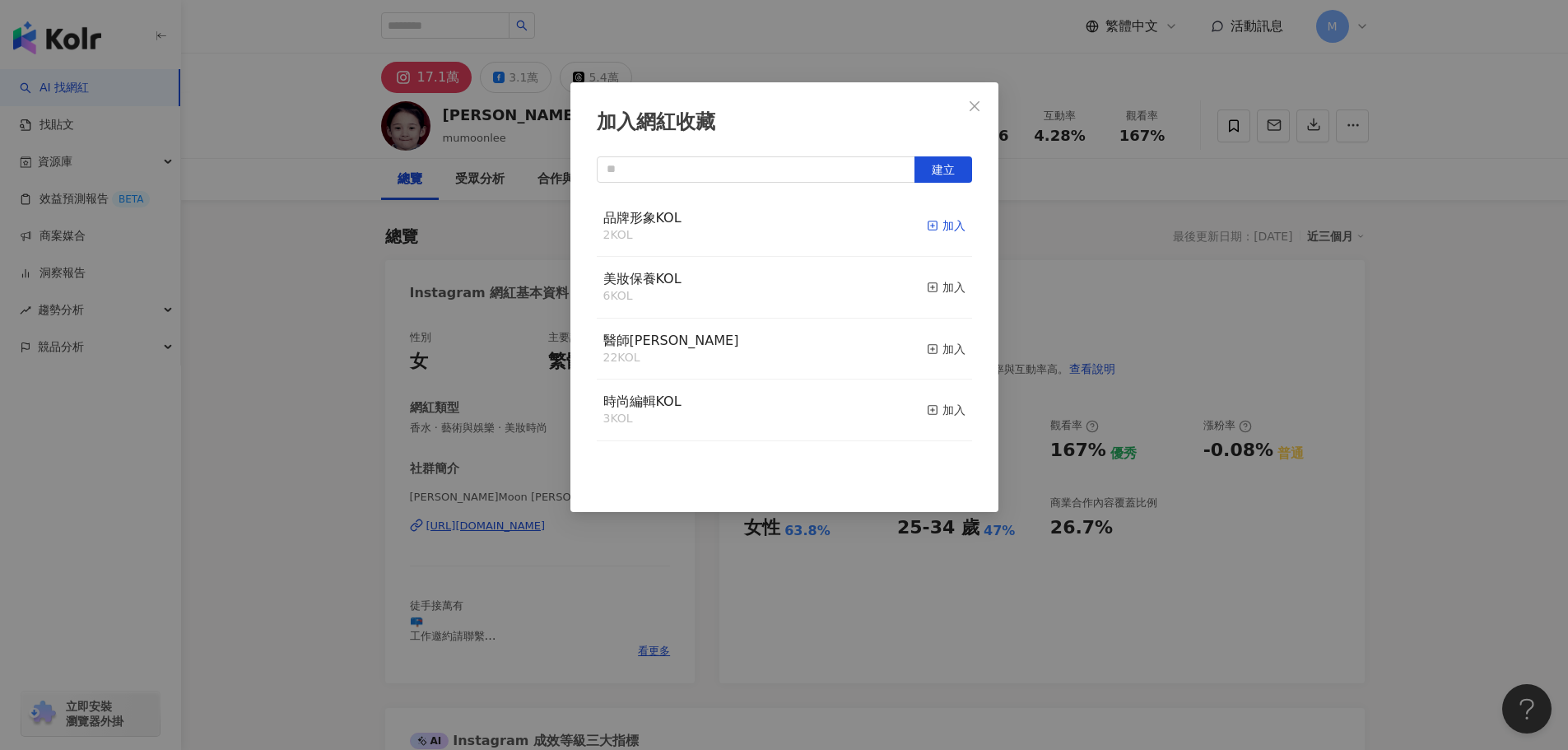
click at [927, 226] on icon "button" at bounding box center [932, 225] width 11 height 11
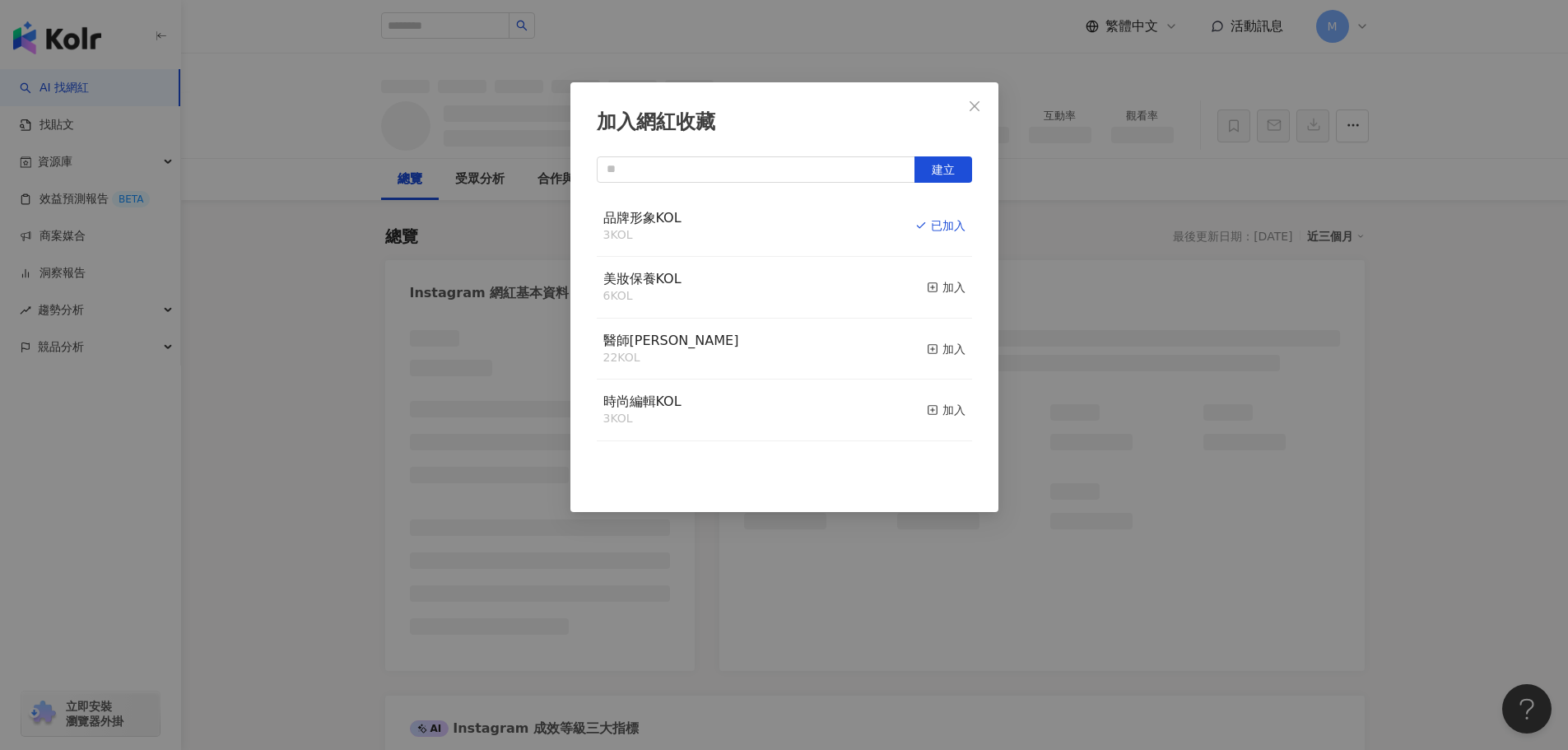
click at [974, 99] on icon "close" at bounding box center [974, 105] width 13 height 13
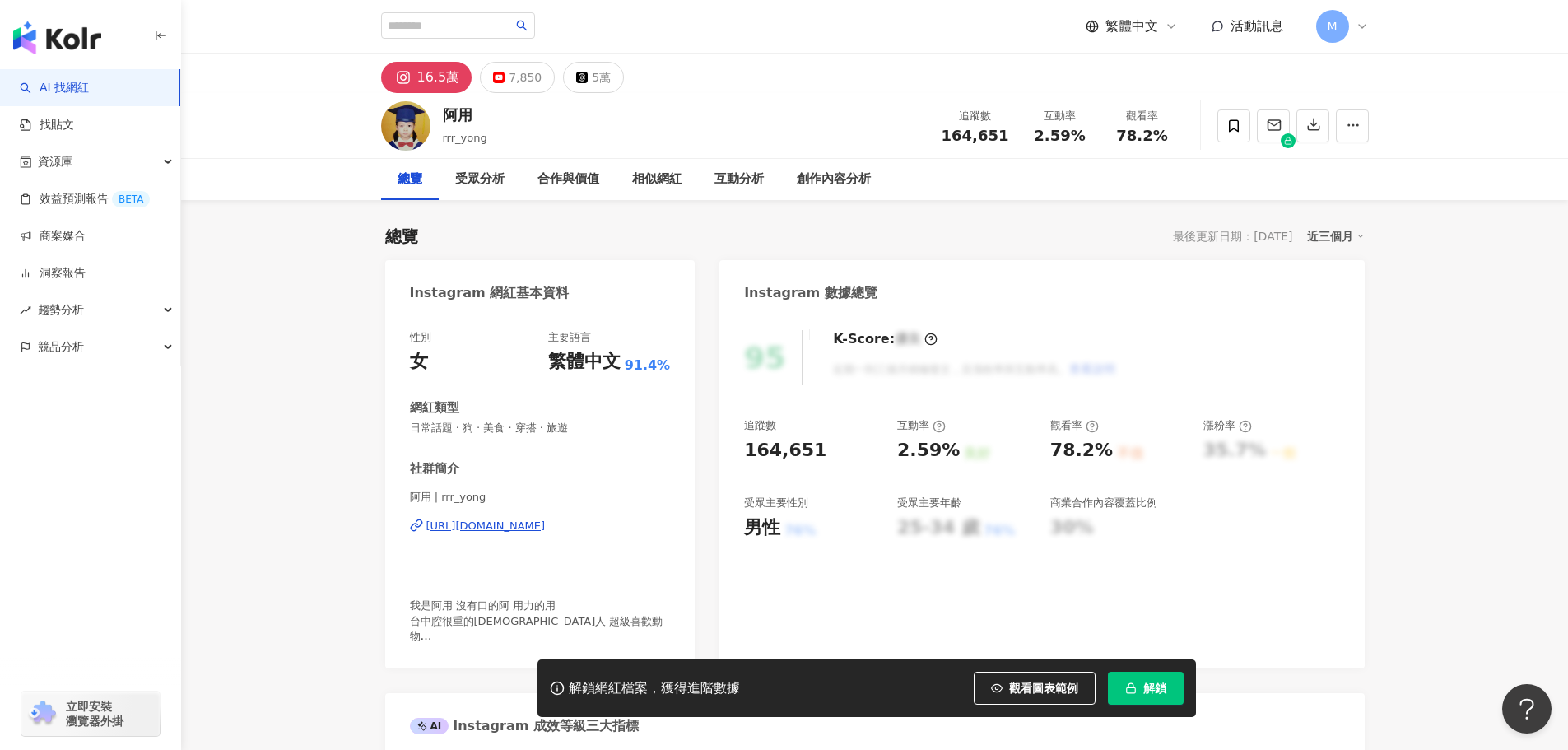
click at [546, 523] on div "[URL][DOMAIN_NAME]" at bounding box center [486, 525] width 119 height 15
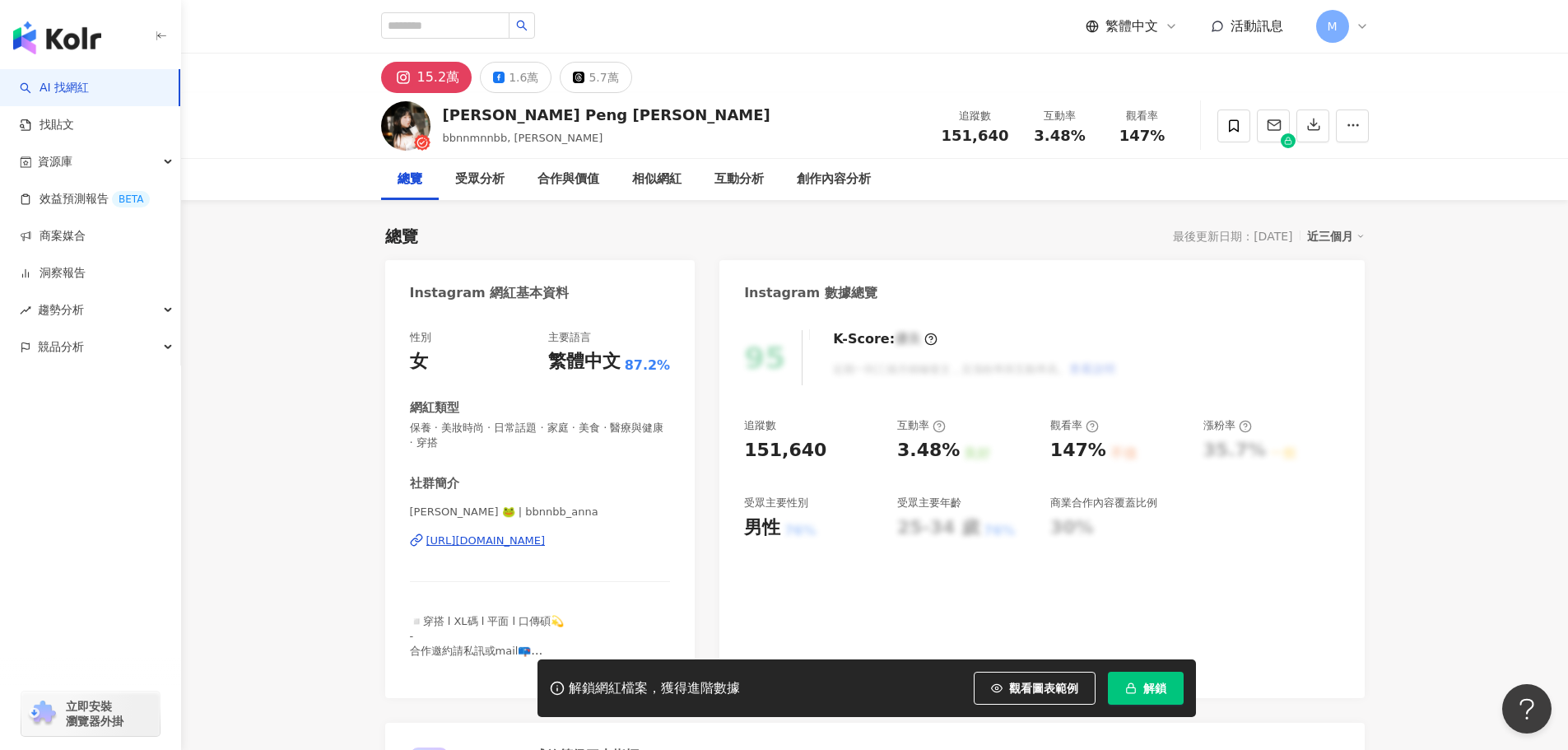
click at [543, 542] on div "[URL][DOMAIN_NAME]" at bounding box center [486, 540] width 119 height 15
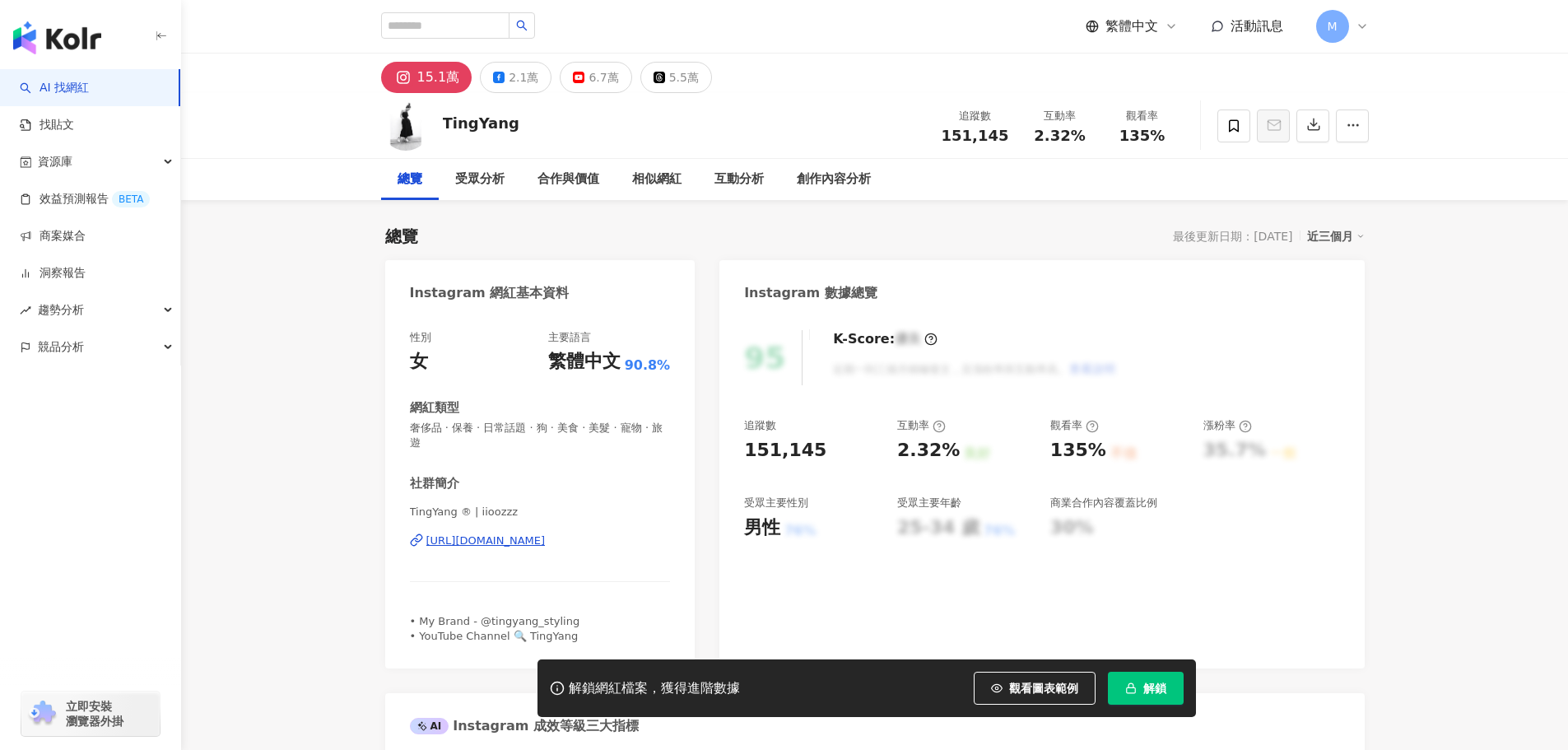
click at [546, 543] on div "[URL][DOMAIN_NAME]" at bounding box center [486, 540] width 119 height 15
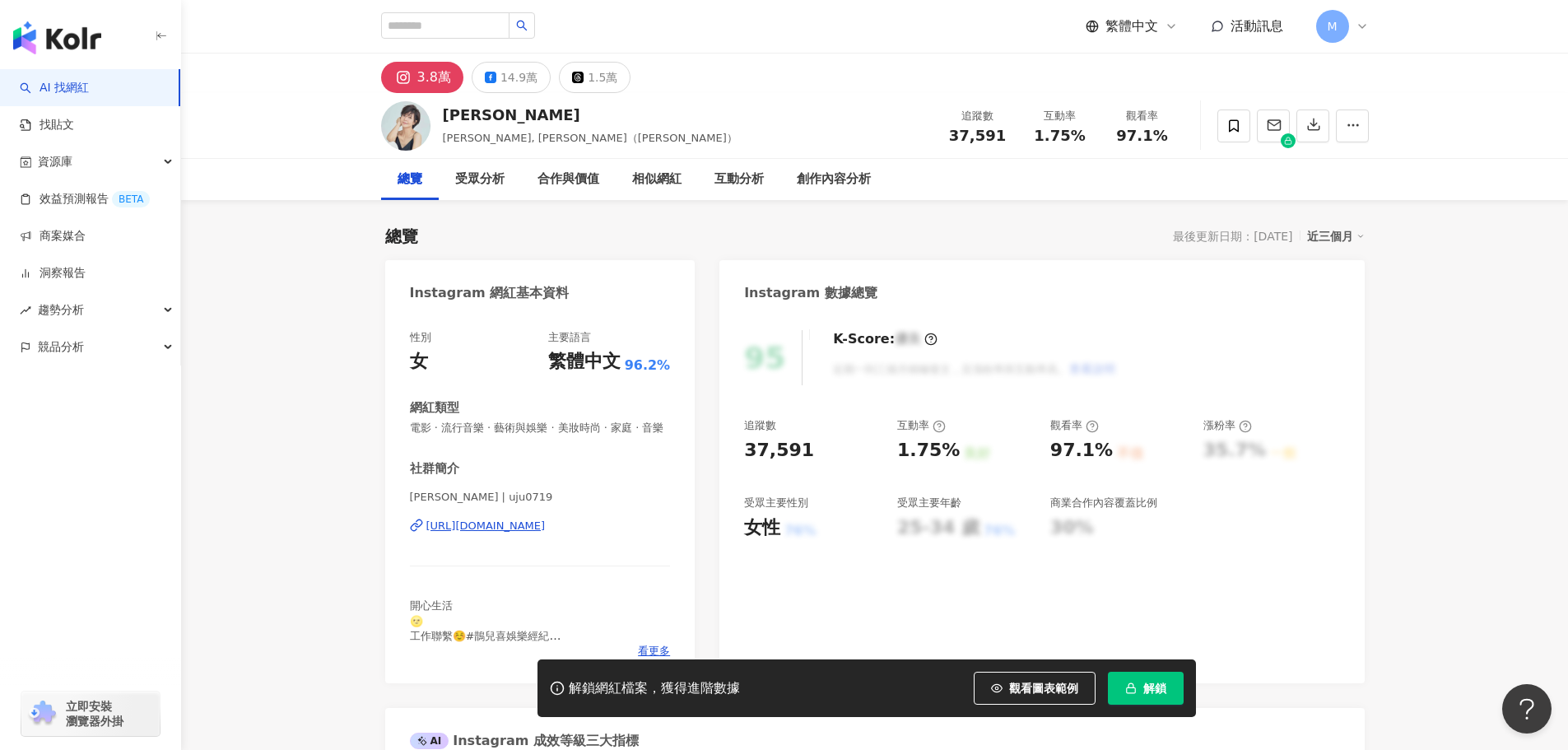
click at [602, 531] on div "于子育 | uju0719 https://www.instagram.com/uju0719/" at bounding box center [540, 537] width 261 height 96
click at [546, 533] on div "https://www.instagram.com/uju0719/" at bounding box center [486, 525] width 119 height 15
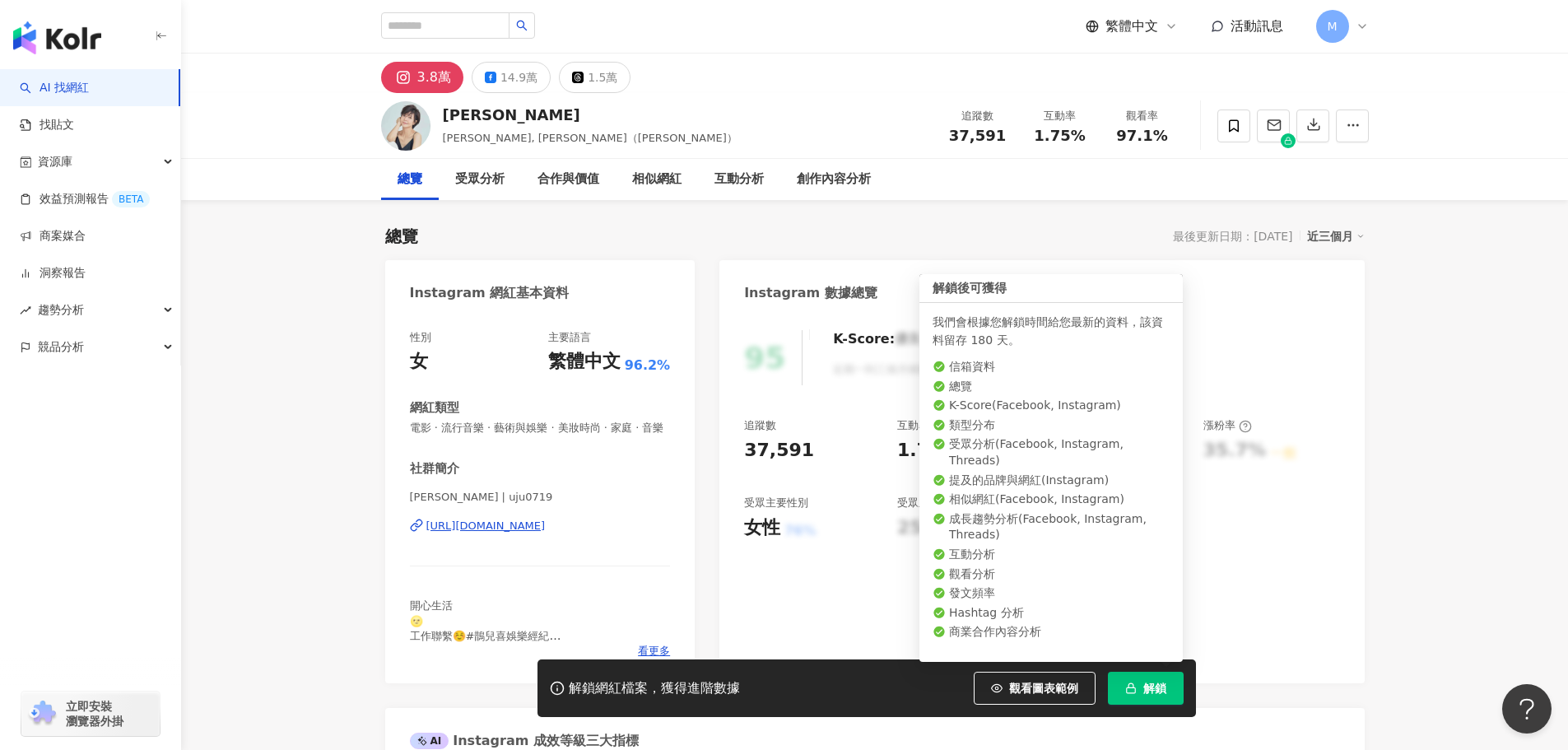
click at [1120, 681] on button "解鎖" at bounding box center [1146, 688] width 76 height 33
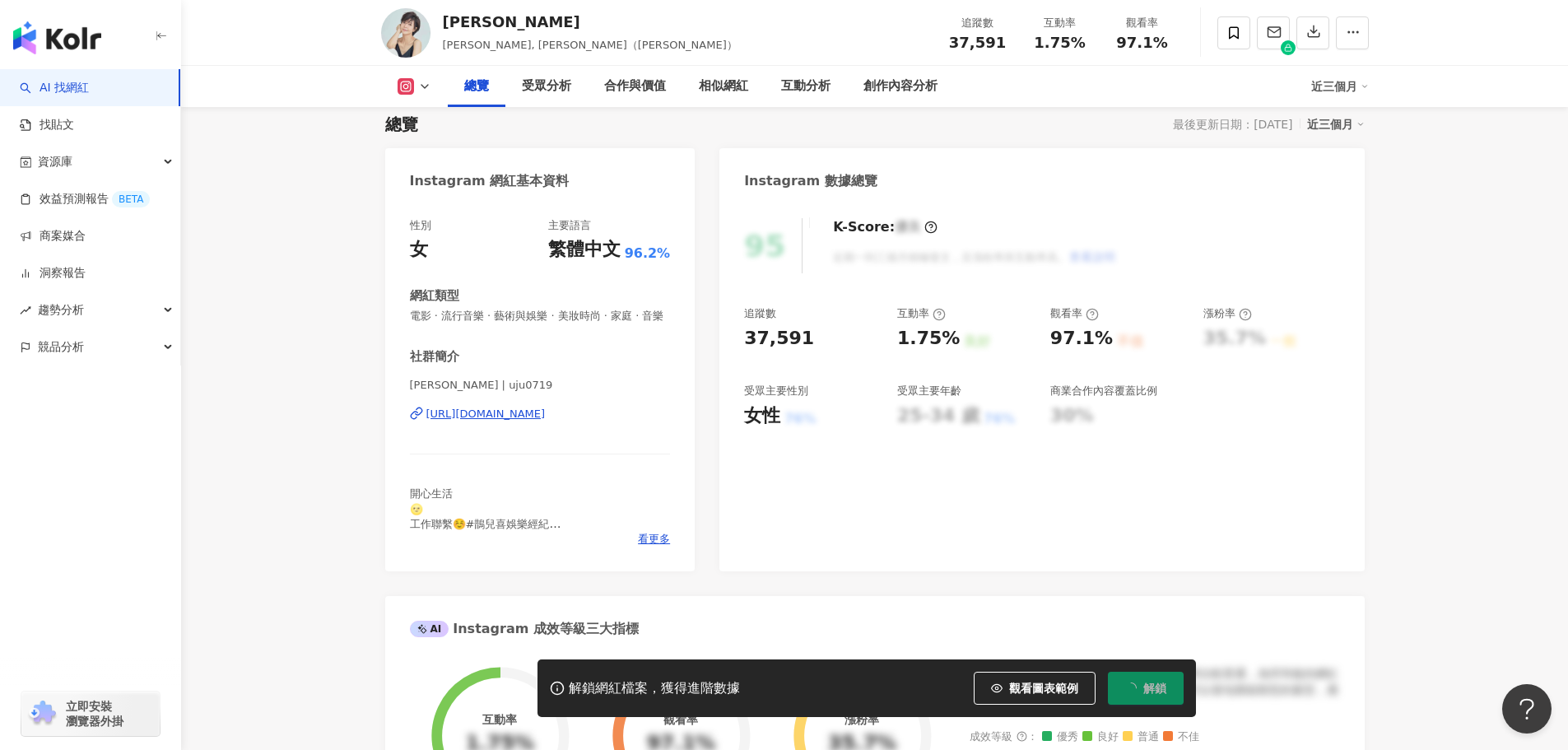
scroll to position [165, 0]
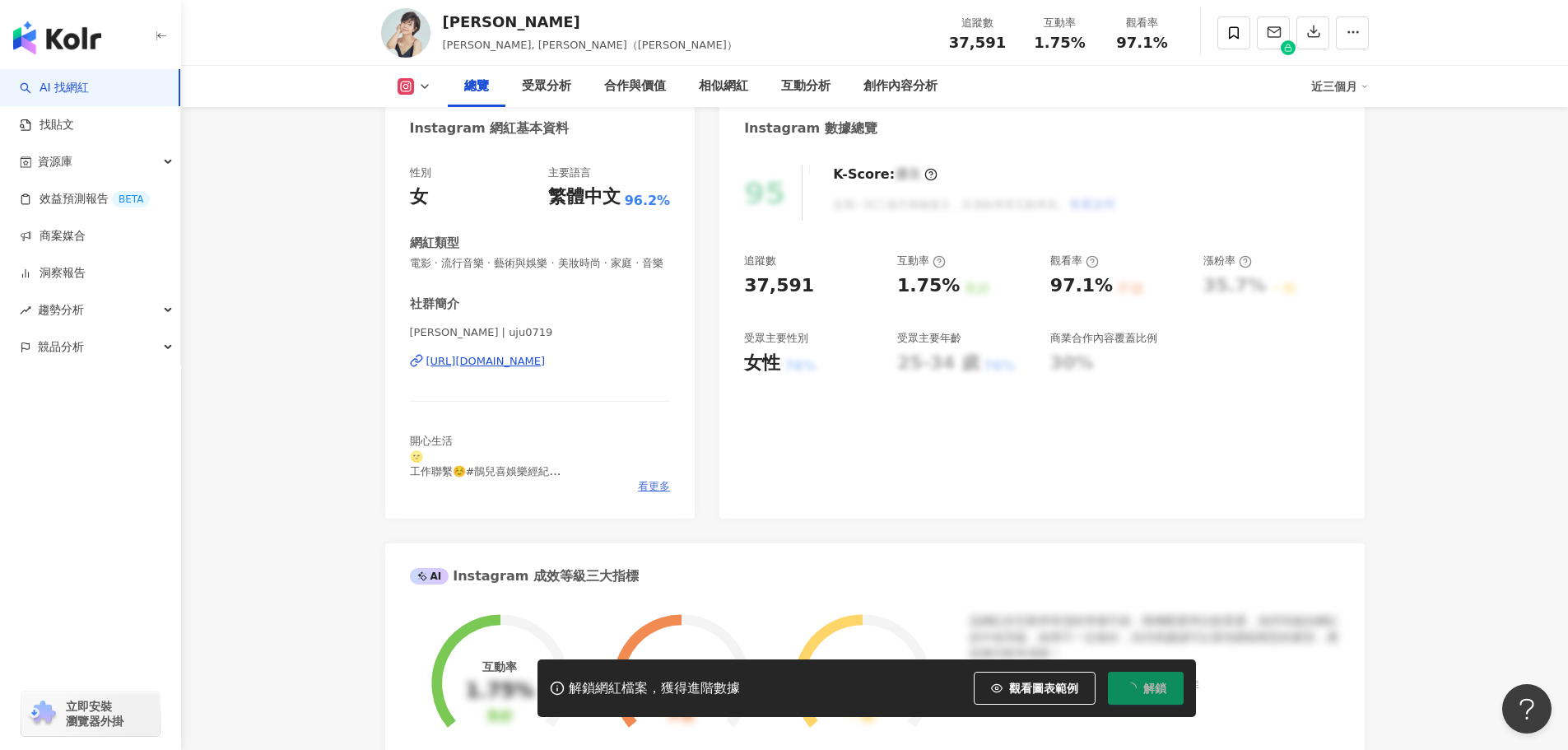
click at [662, 494] on span "看更多" at bounding box center [653, 486] width 32 height 15
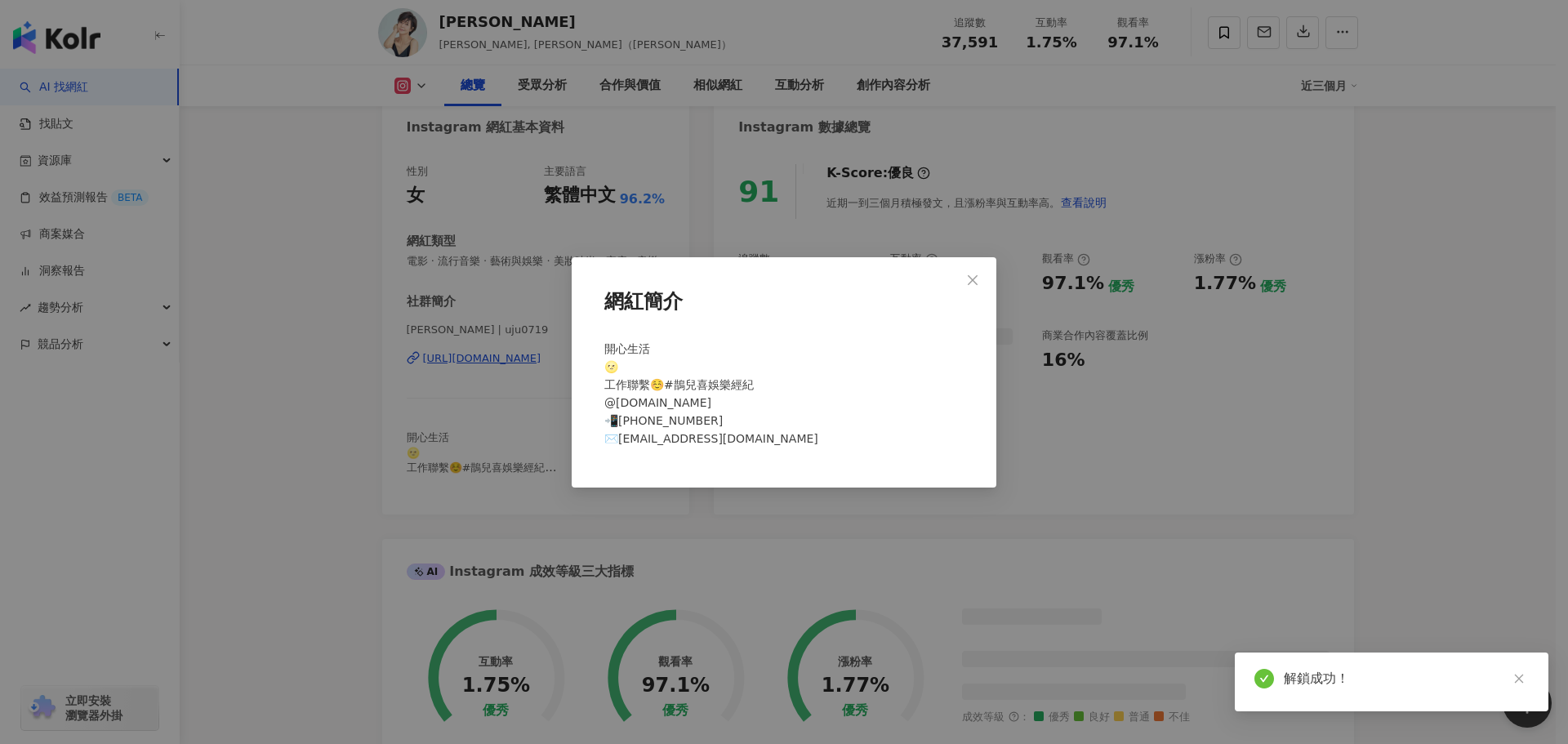
click at [334, 428] on div "網紅簡介 開心生活 🌝 工作聯繫☺️#鵲兒喜娛樂經紀 @cheers.every.day 📲+886（02）26518687 ✉️cheersxoxoxo@g…" at bounding box center [784, 372] width 1568 height 744
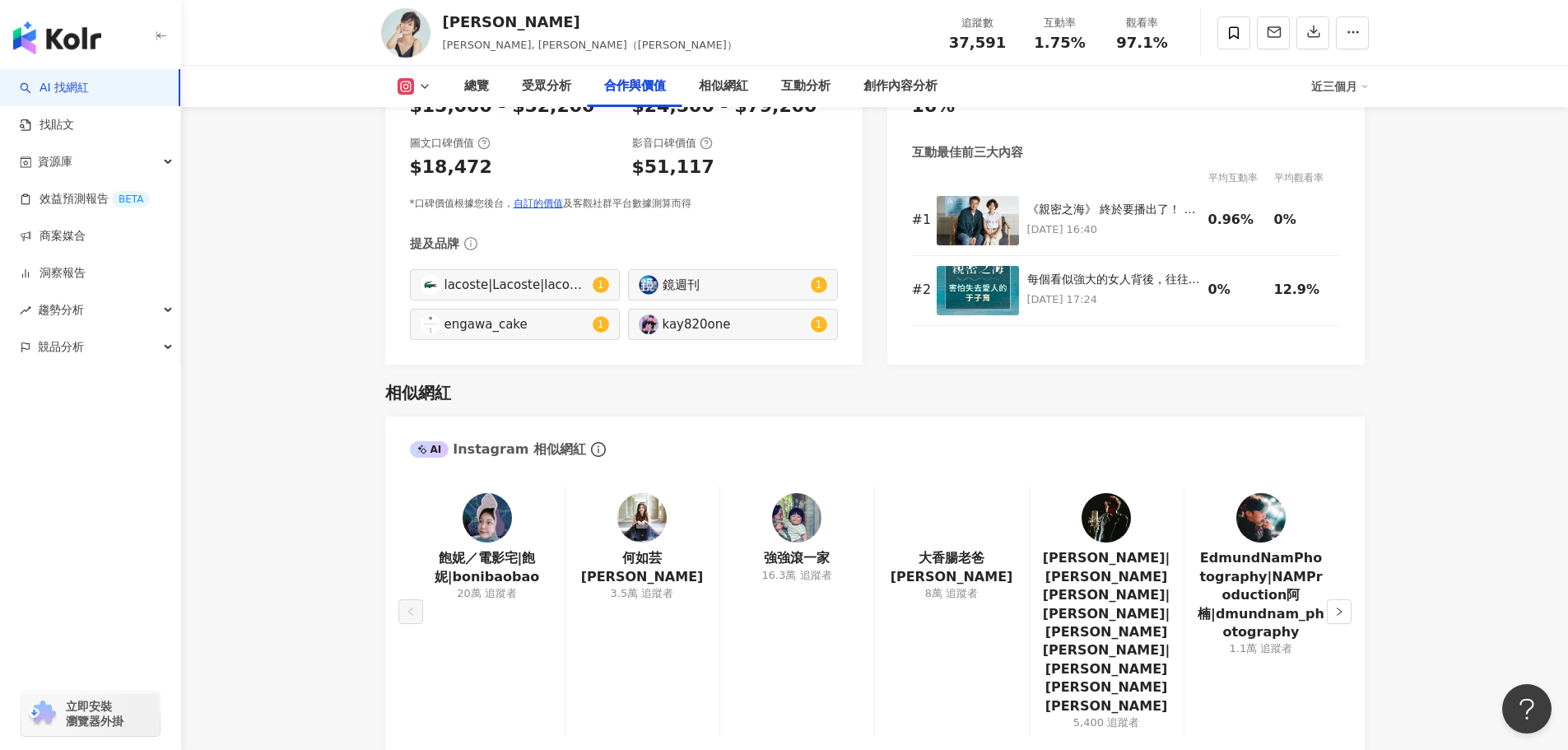
scroll to position [2387, 0]
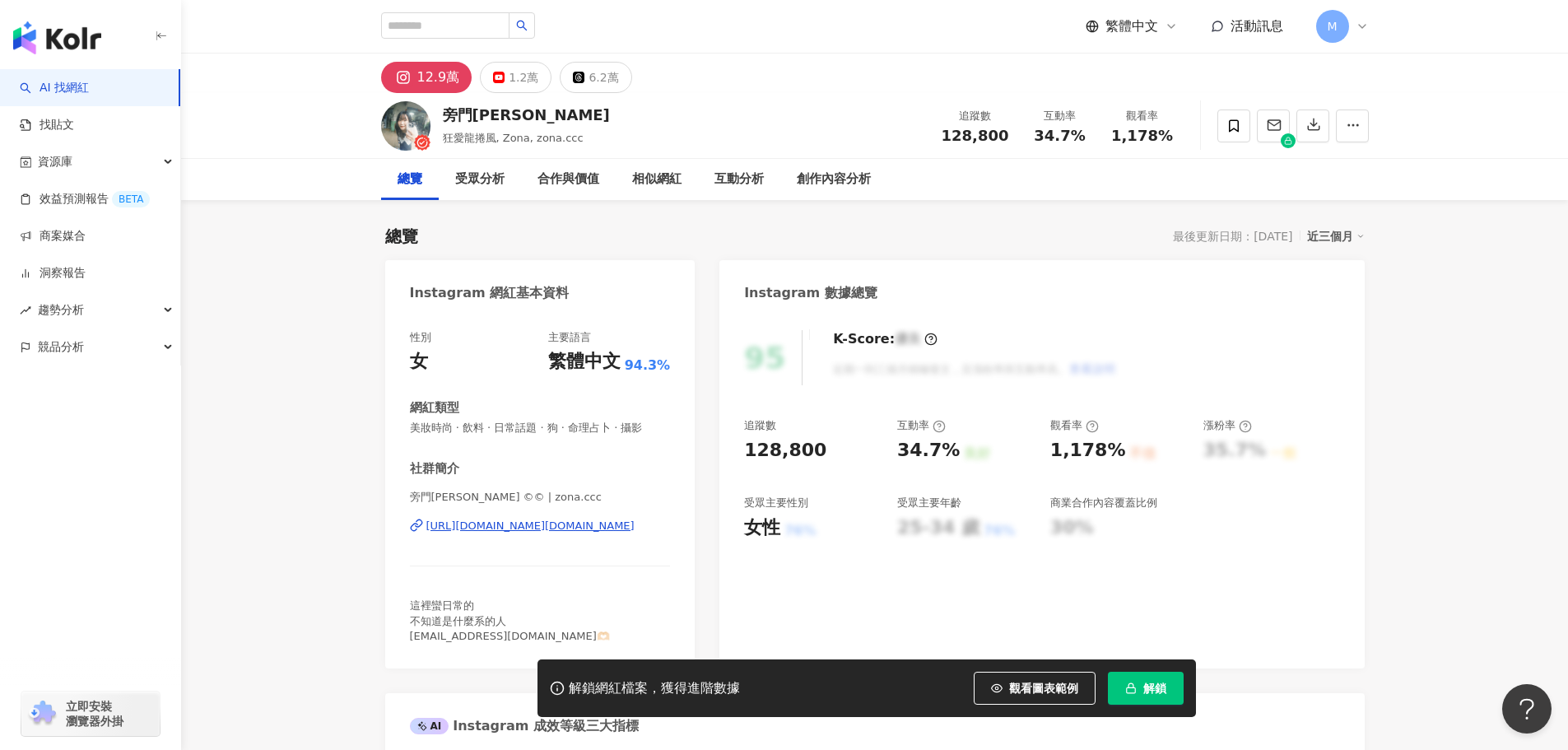
click at [598, 524] on div "https://www.instagram.com/zona.ccc/" at bounding box center [530, 525] width 208 height 15
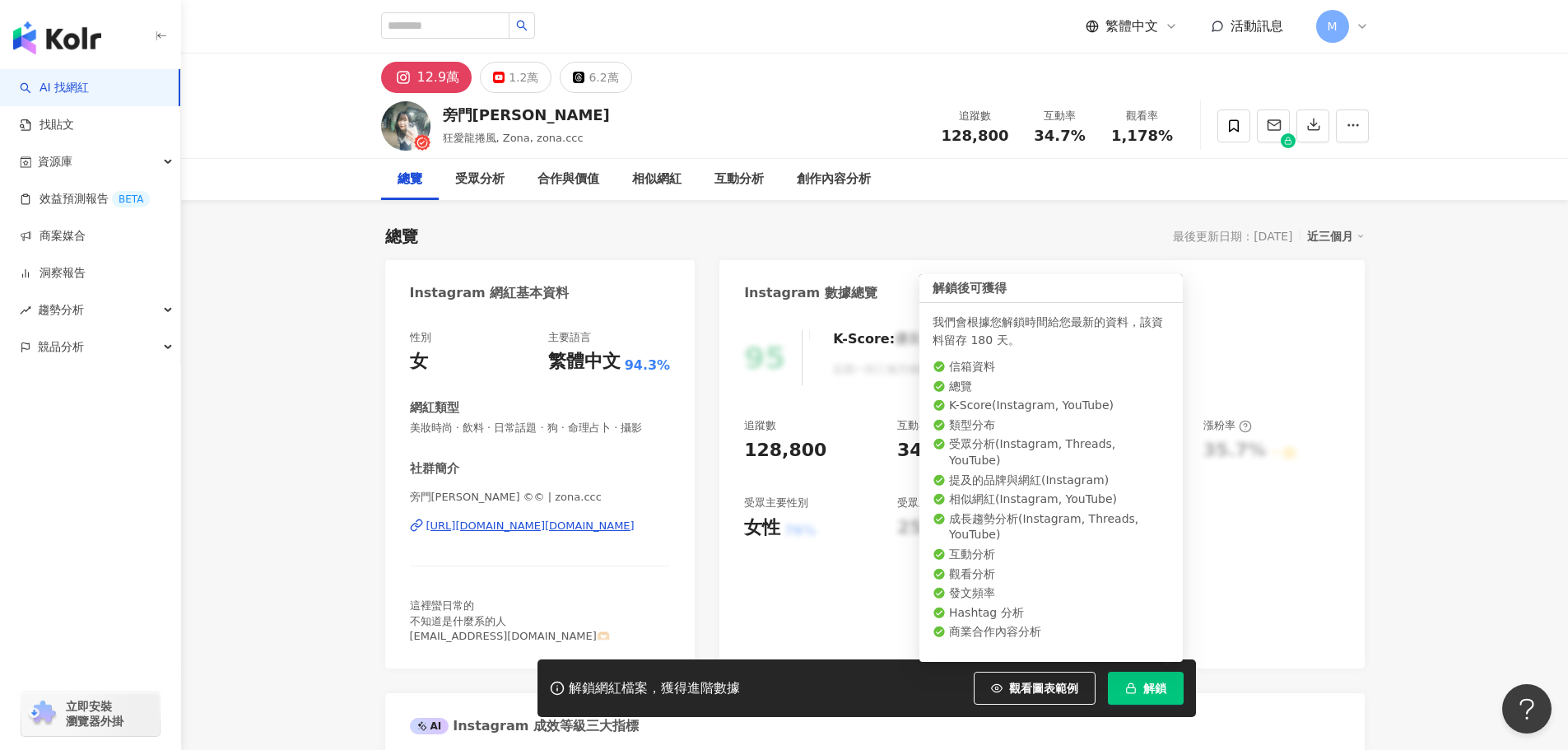
click at [1114, 691] on button "解鎖" at bounding box center [1146, 688] width 76 height 33
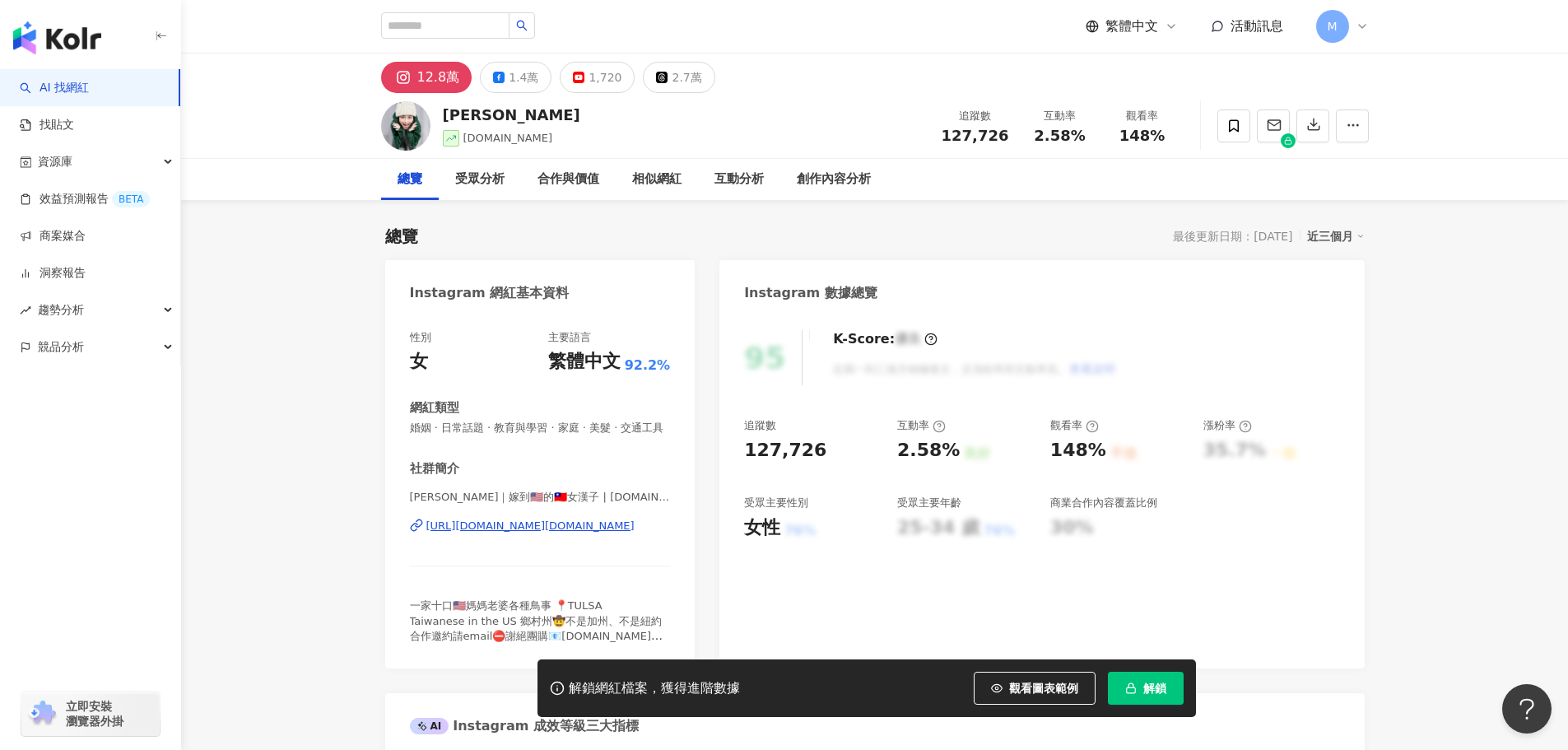
click at [561, 533] on div "[URL][DOMAIN_NAME][DOMAIN_NAME]" at bounding box center [530, 525] width 208 height 15
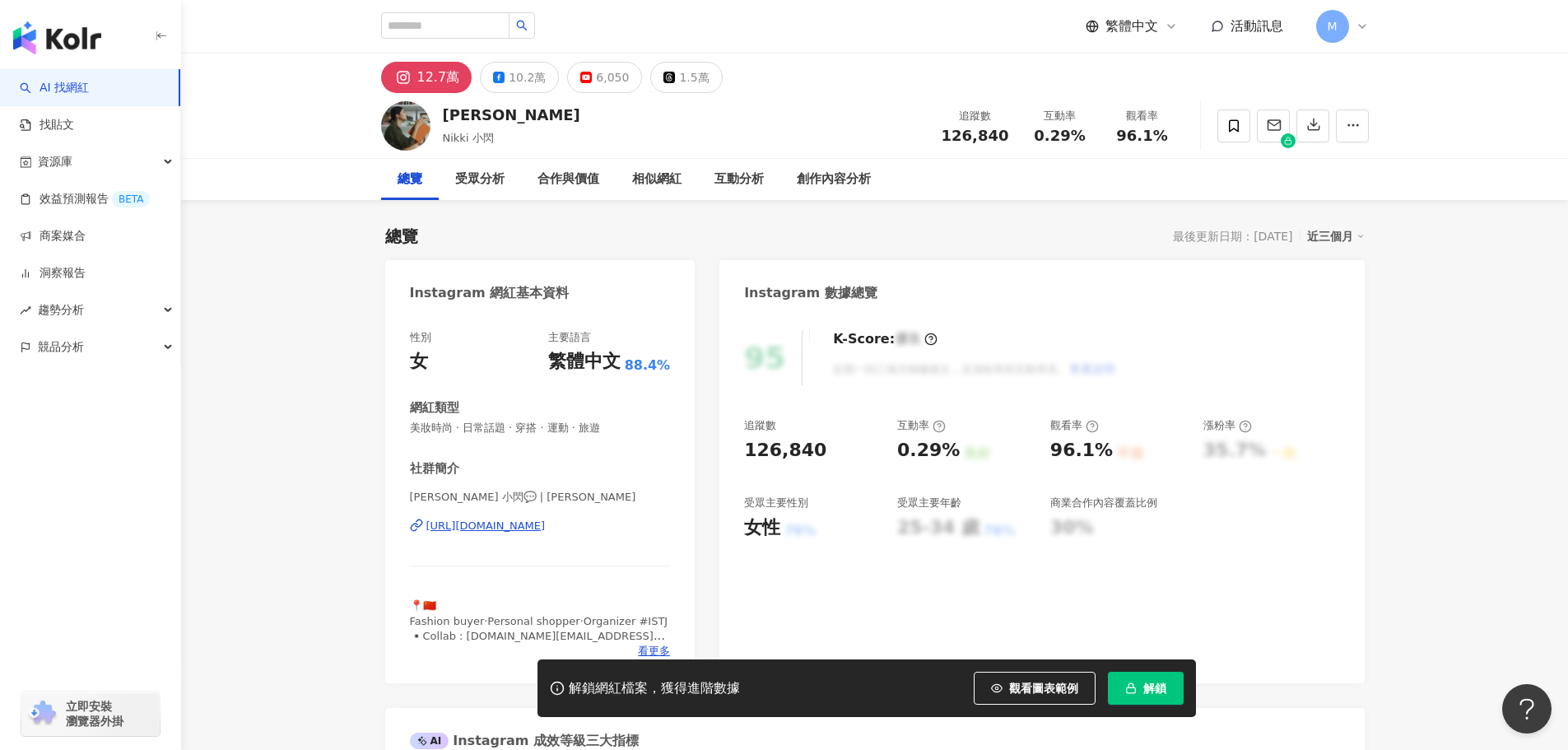
click at [512, 528] on div "https://www.instagram.com/nikkichien/" at bounding box center [486, 525] width 119 height 15
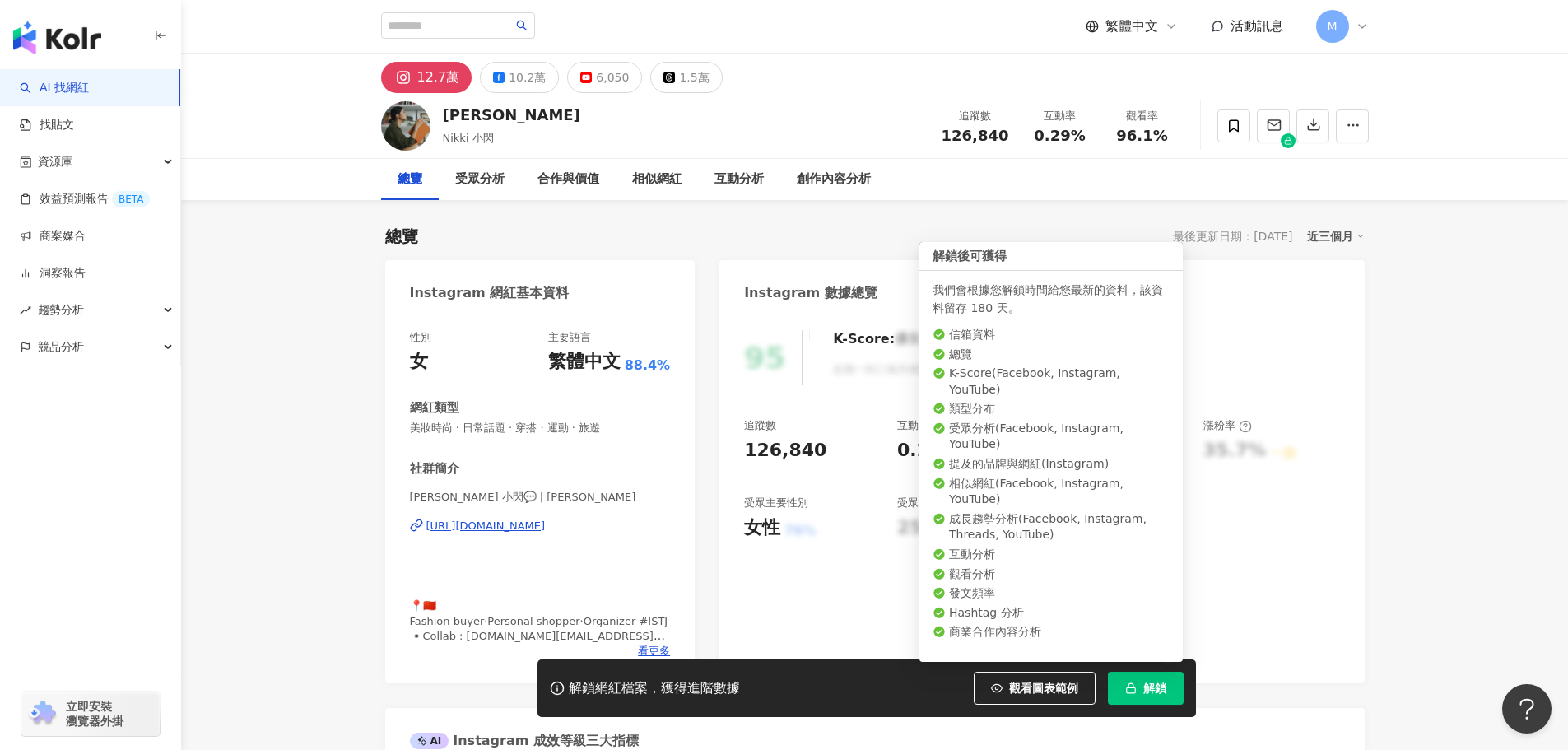
click at [1163, 677] on button "解鎖" at bounding box center [1146, 688] width 76 height 33
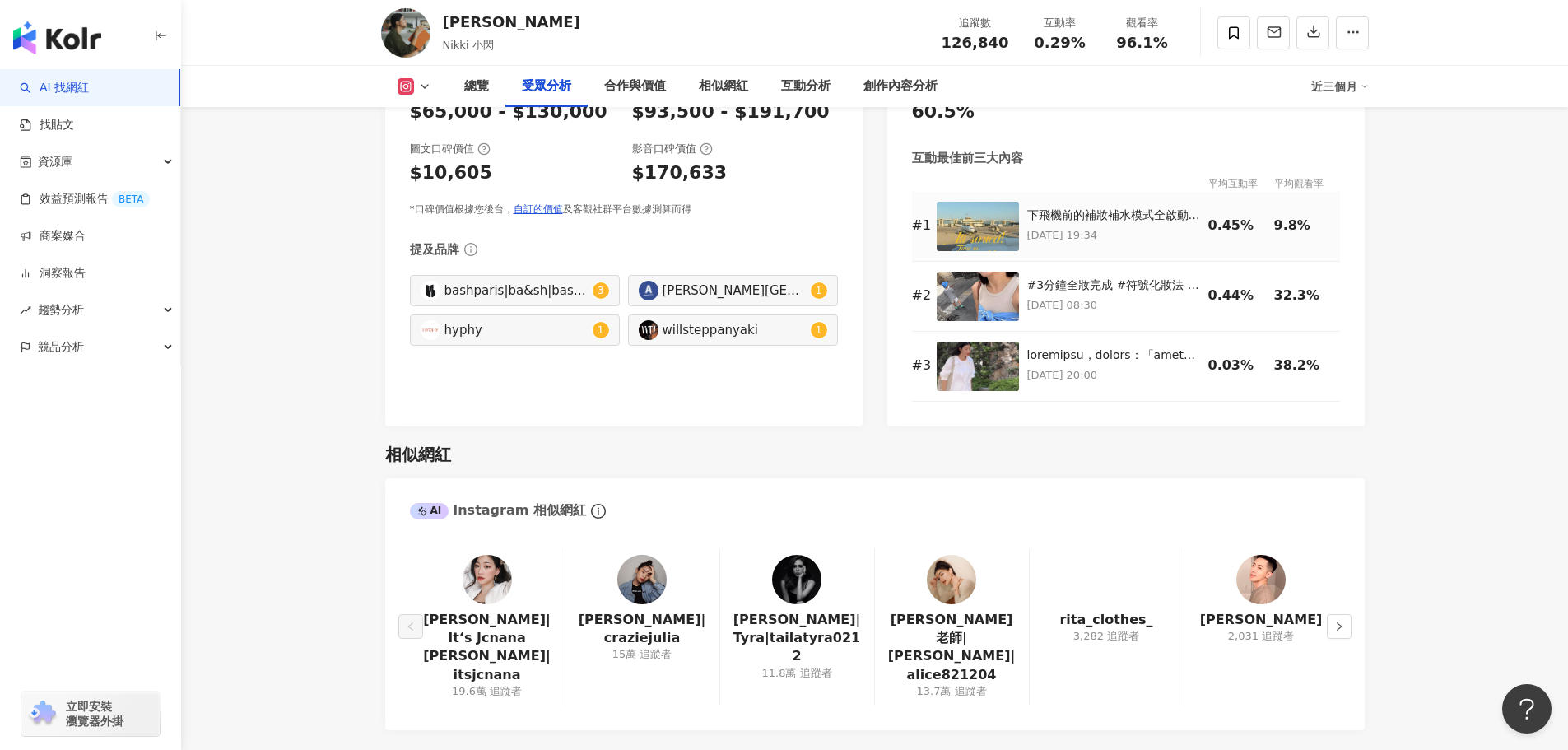
scroll to position [2140, 0]
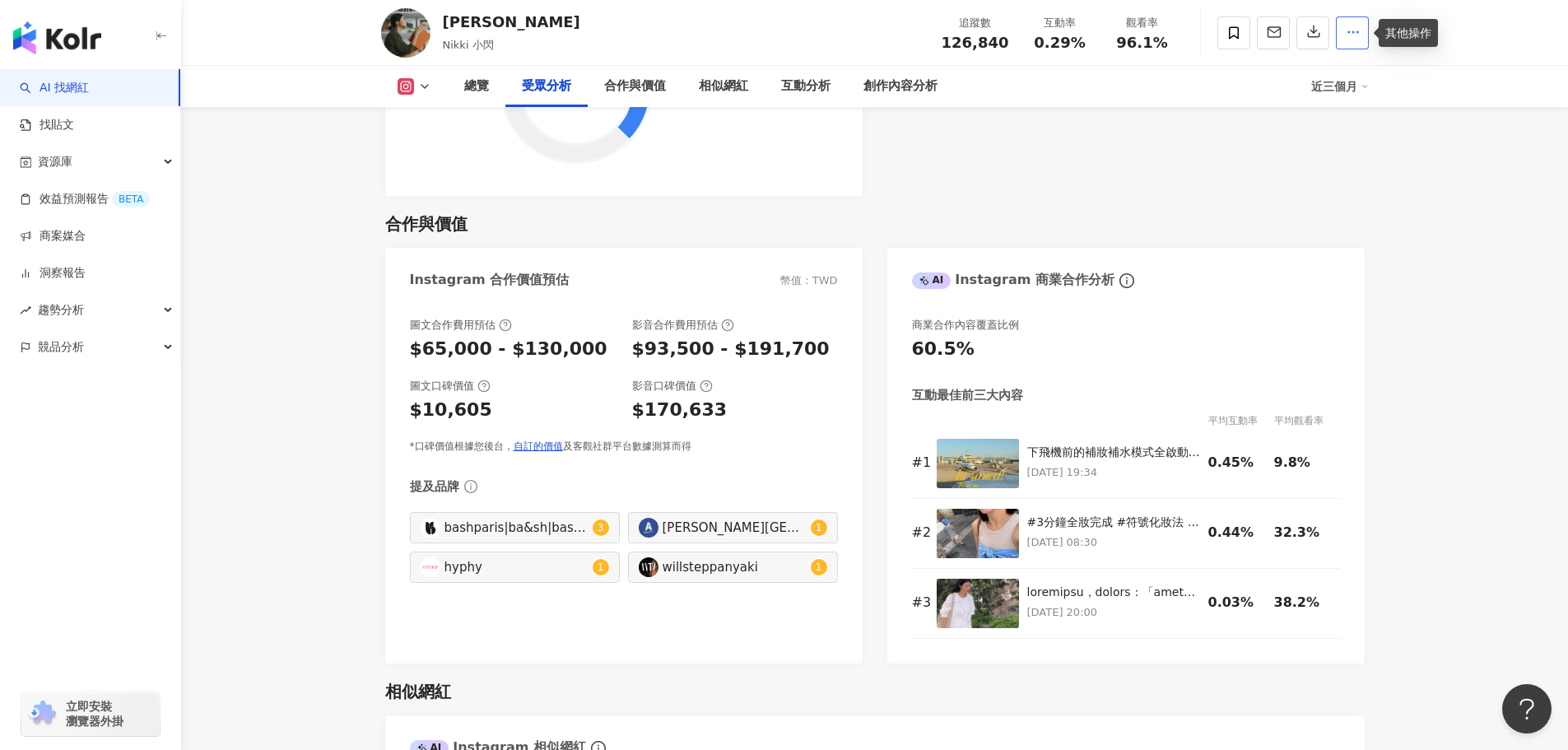
click at [1350, 29] on icon "button" at bounding box center [1353, 32] width 15 height 15
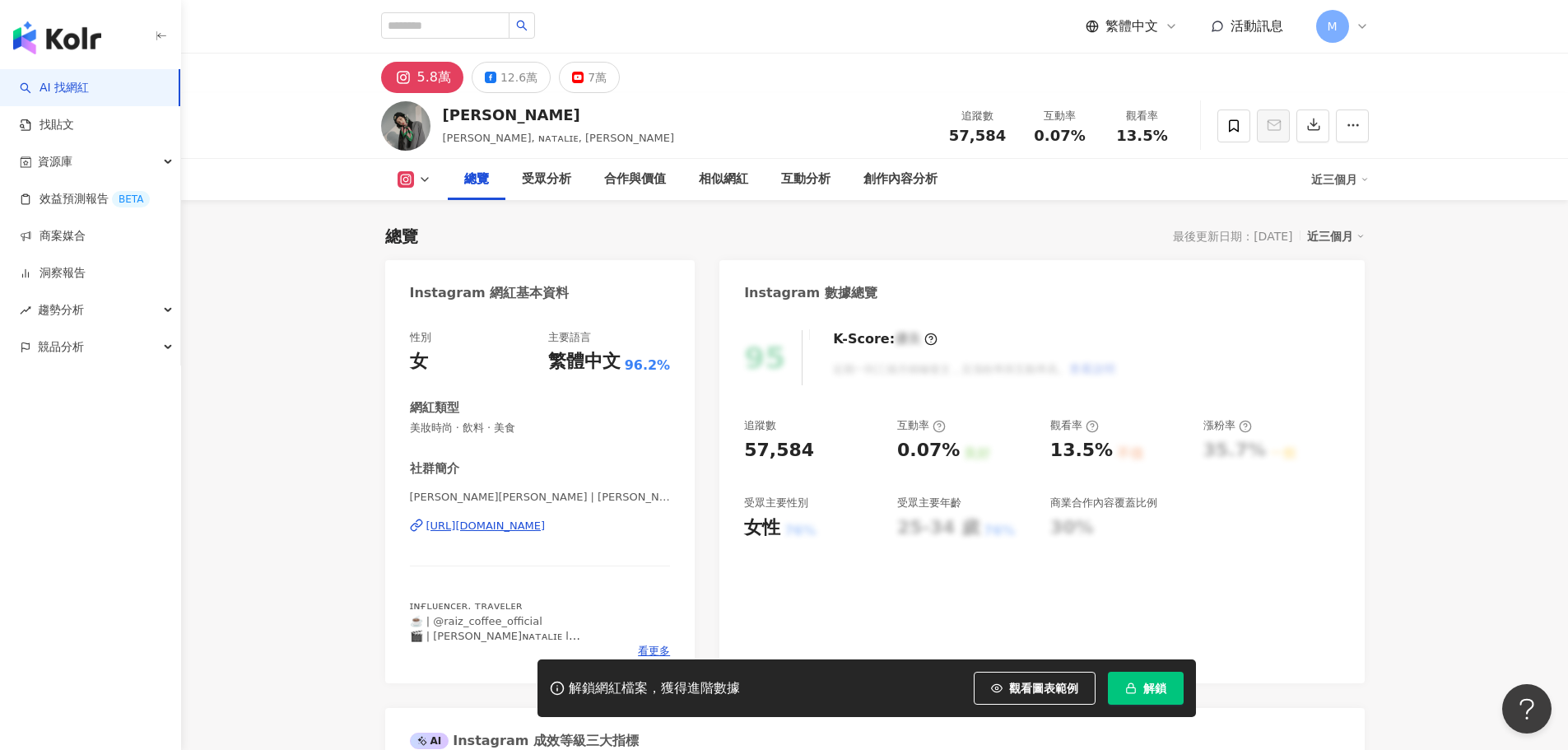
scroll to position [165, 0]
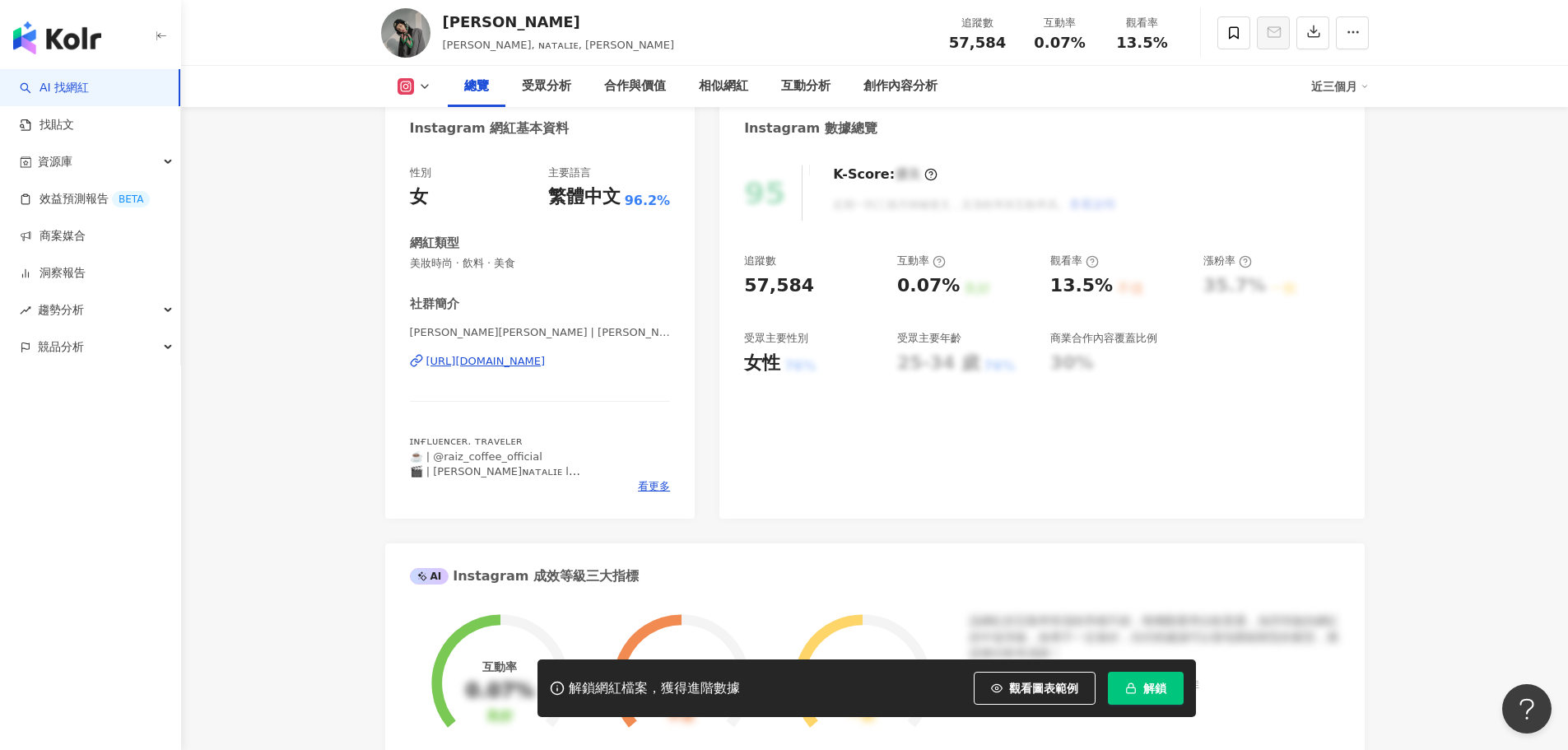
click at [546, 367] on div "[URL][DOMAIN_NAME]" at bounding box center [486, 361] width 119 height 15
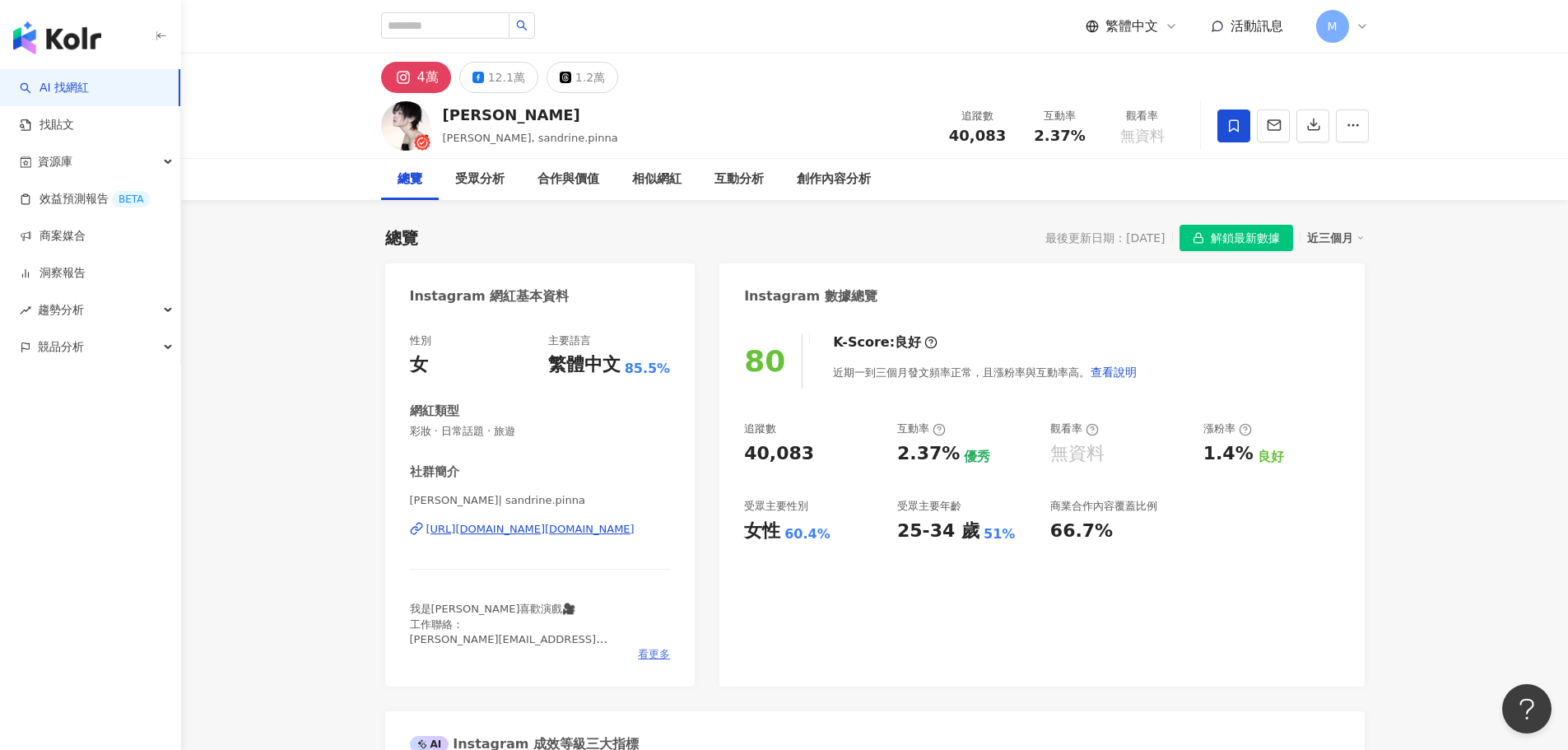
click at [649, 655] on span "看更多" at bounding box center [653, 654] width 32 height 15
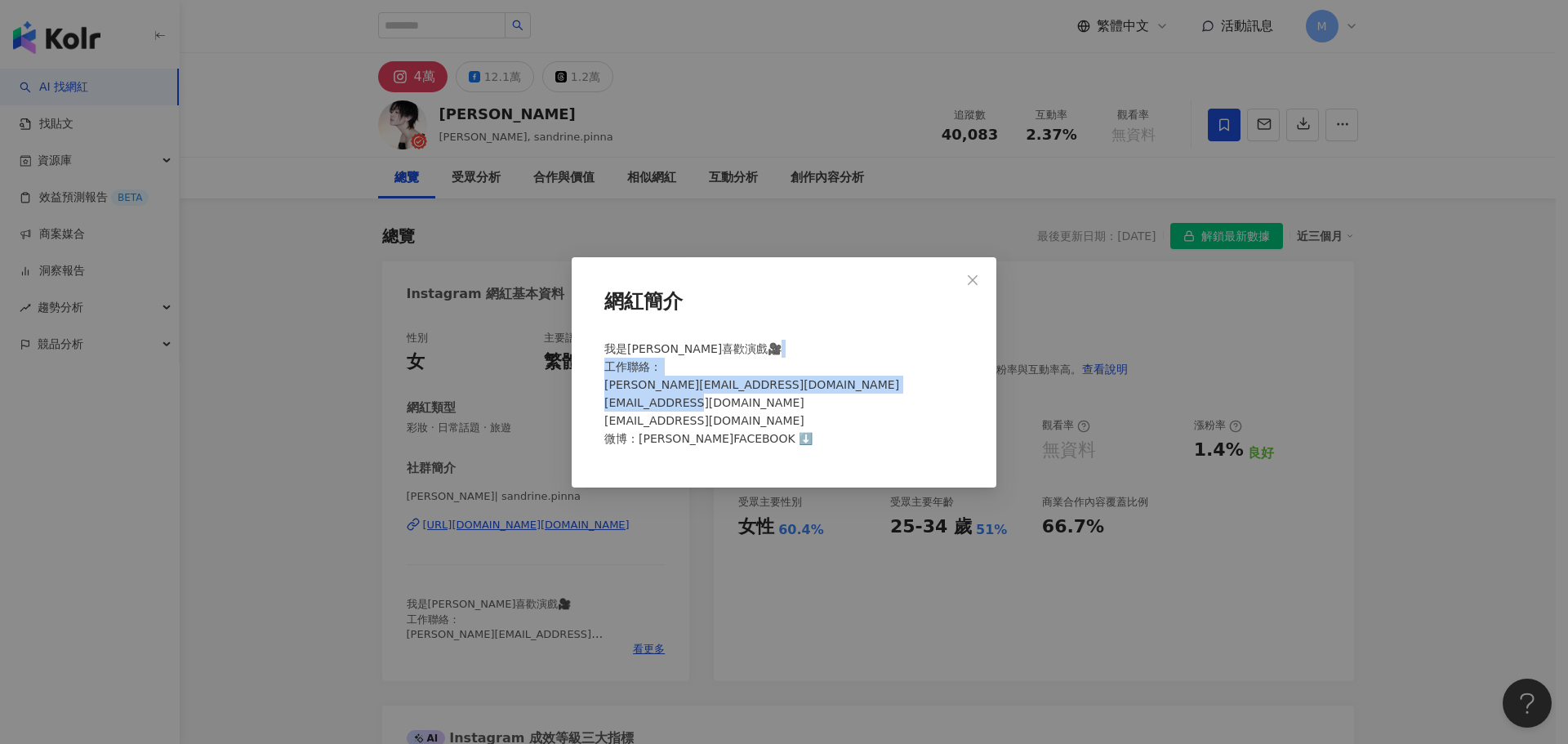
drag, startPoint x: 604, startPoint y: 381, endPoint x: 748, endPoint y: 412, distance: 147.3
click at [748, 412] on div "我是張榕容 我喜歡演戲🎥 工作聯絡： sammy@catwalkasia.com joy@catwalkasia.com Star.fwspco@gmail.…" at bounding box center [784, 400] width 372 height 135
copy span "ammy@catwalkasia.com joy@catwalkasia.com Star.fwspco@gmail.com"
click at [978, 276] on icon "close" at bounding box center [972, 279] width 13 height 13
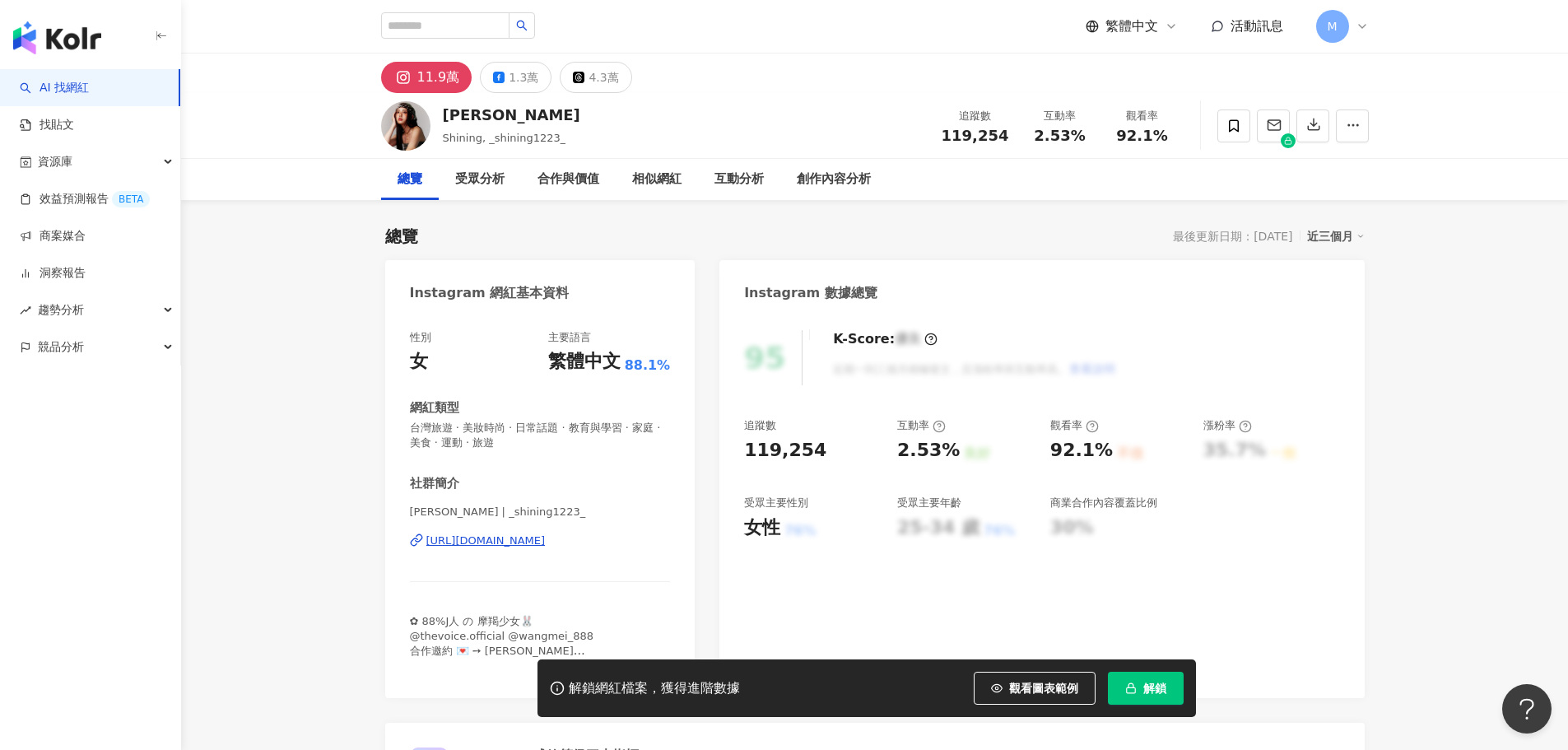
click at [546, 536] on div "[URL][DOMAIN_NAME]" at bounding box center [486, 540] width 119 height 15
click at [1133, 682] on span "button" at bounding box center [1130, 688] width 11 height 13
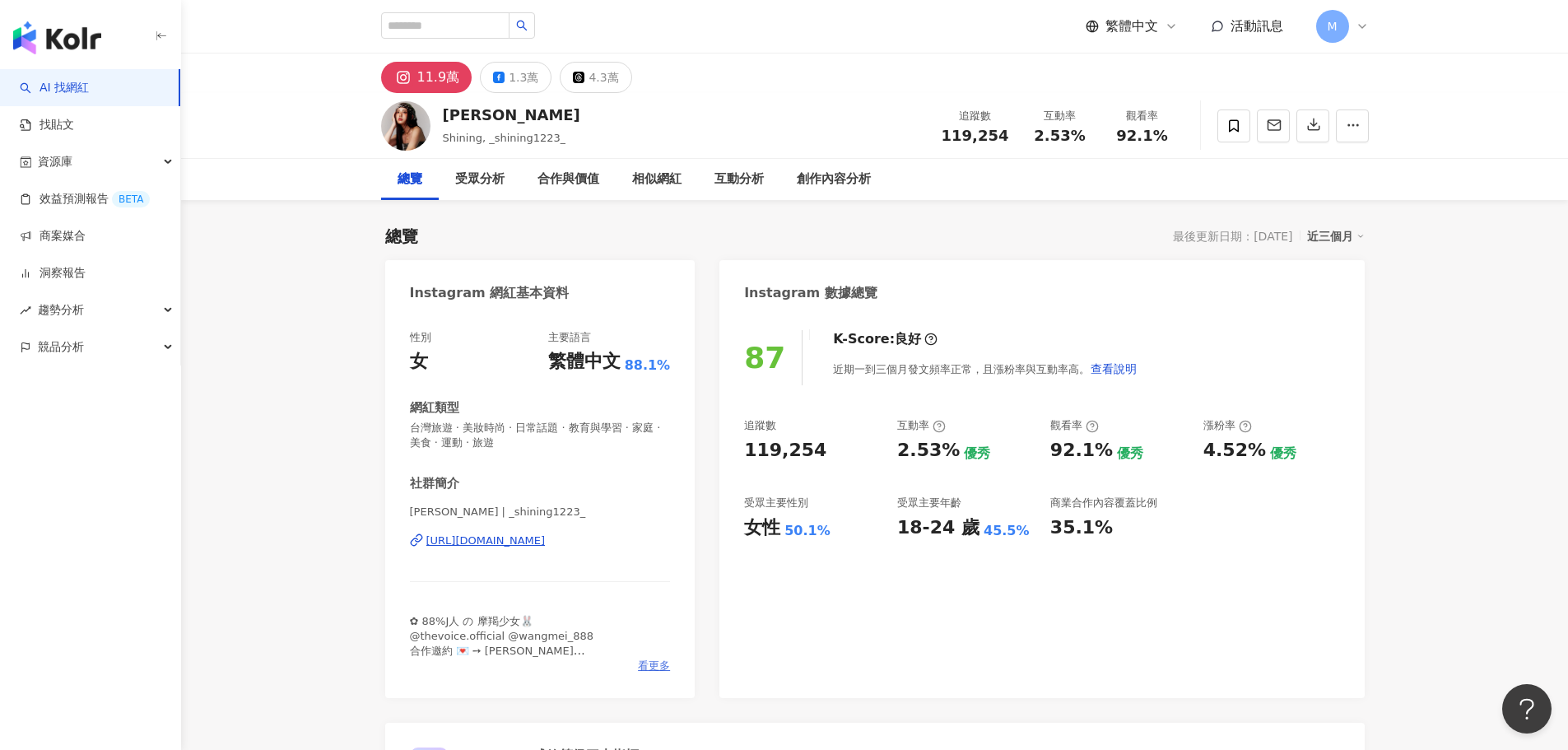
click at [647, 670] on span "看更多" at bounding box center [653, 665] width 32 height 15
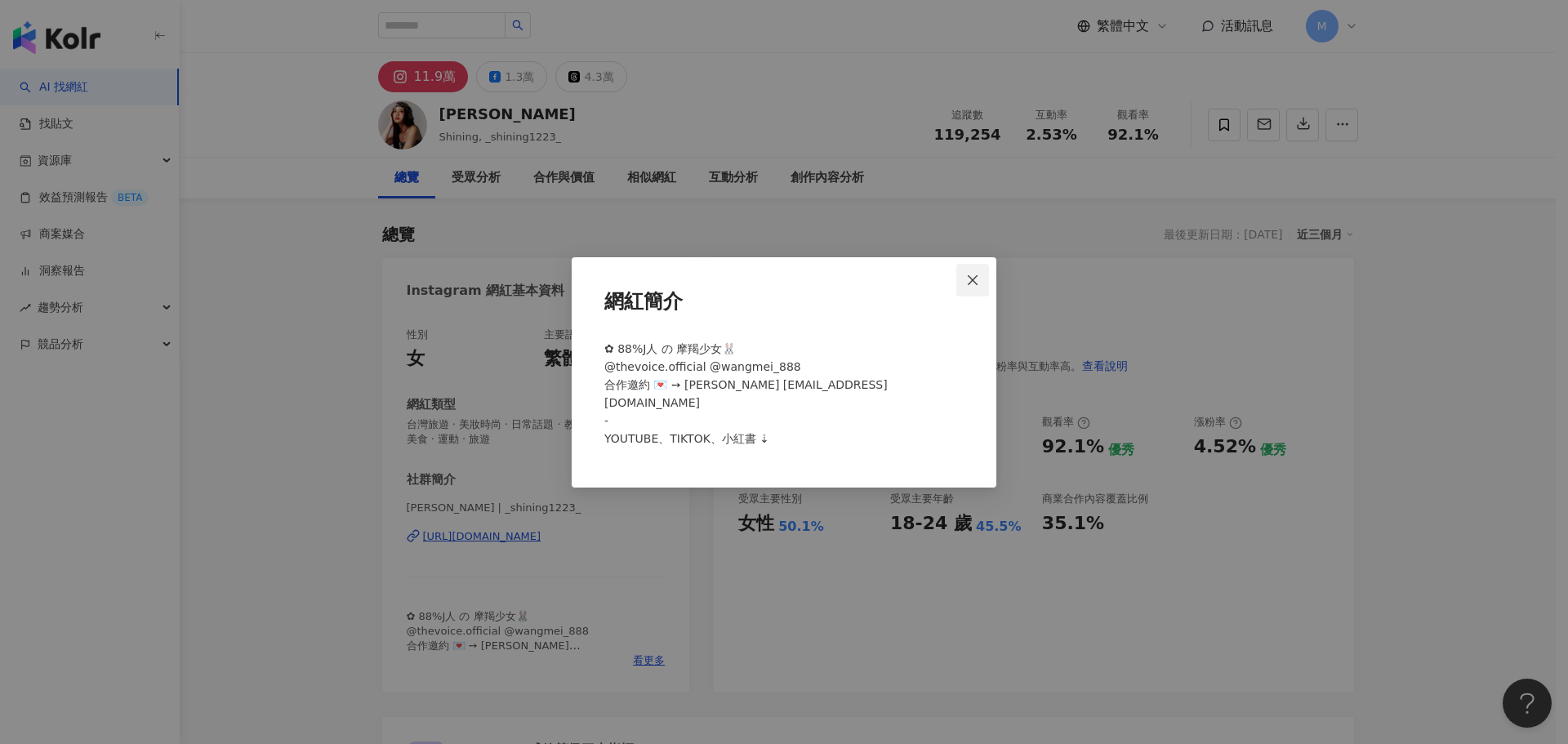
click at [971, 285] on icon "close" at bounding box center [972, 279] width 9 height 9
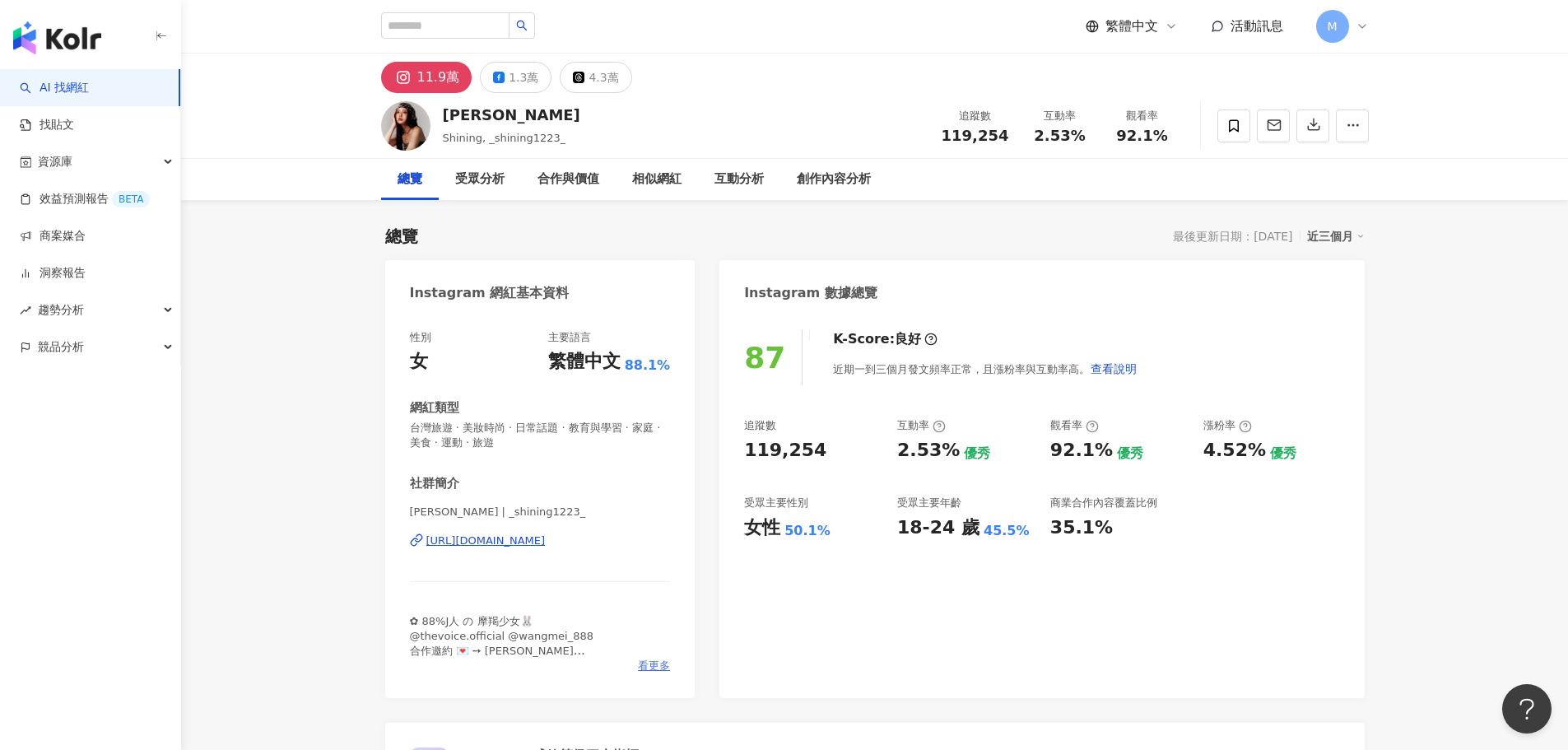
click at [652, 671] on span "看更多" at bounding box center [653, 665] width 32 height 15
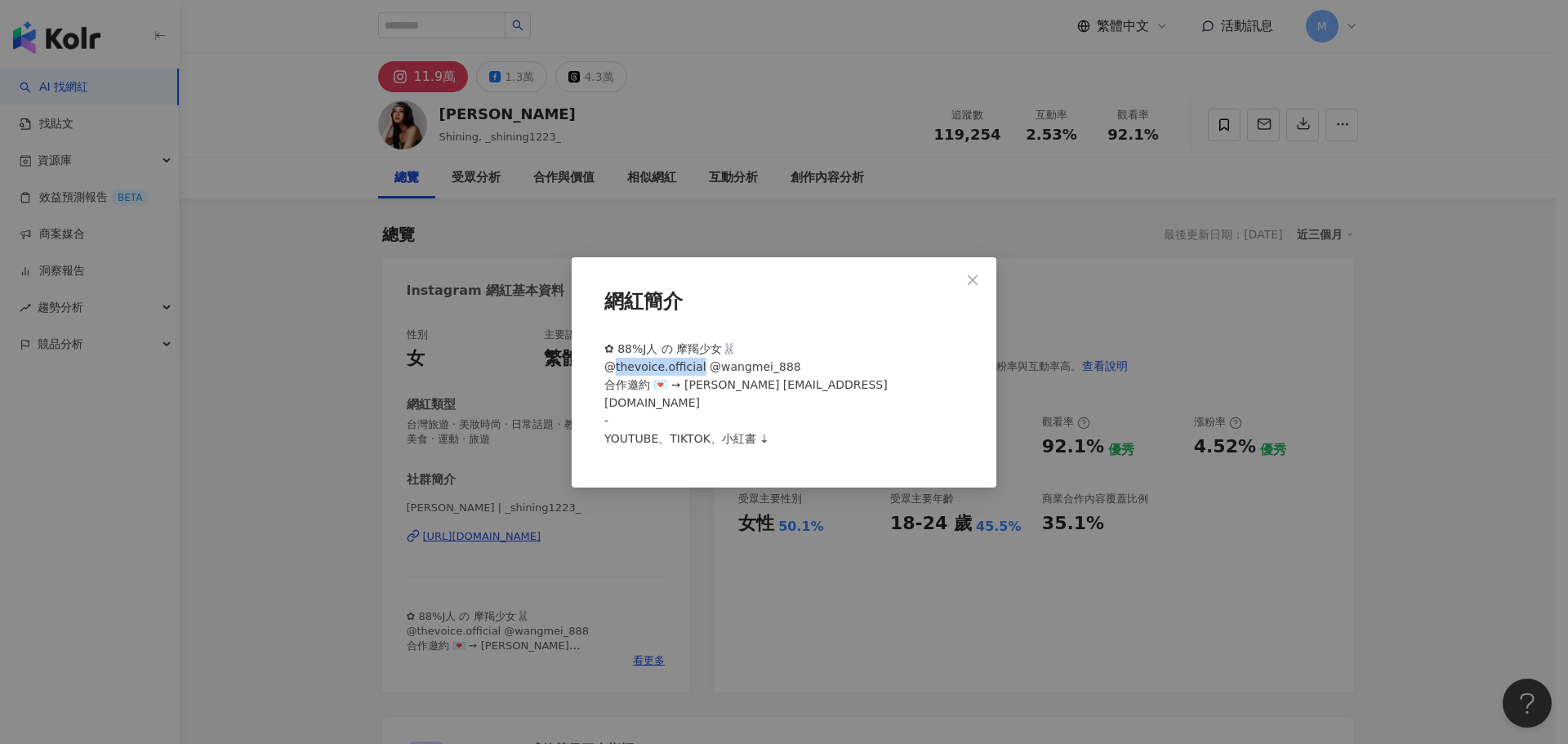
drag, startPoint x: 613, startPoint y: 376, endPoint x: 700, endPoint y: 376, distance: 87.0
click at [700, 376] on span "✿ 88%J人 の 摩羯少女🐰 @thevoice.official @wangmei_888 合作邀約 💌 ➙ Annie anniesung2001@gm…" at bounding box center [746, 393] width 284 height 103
copy span "hevoice.official"
click at [975, 285] on icon "close" at bounding box center [972, 279] width 9 height 9
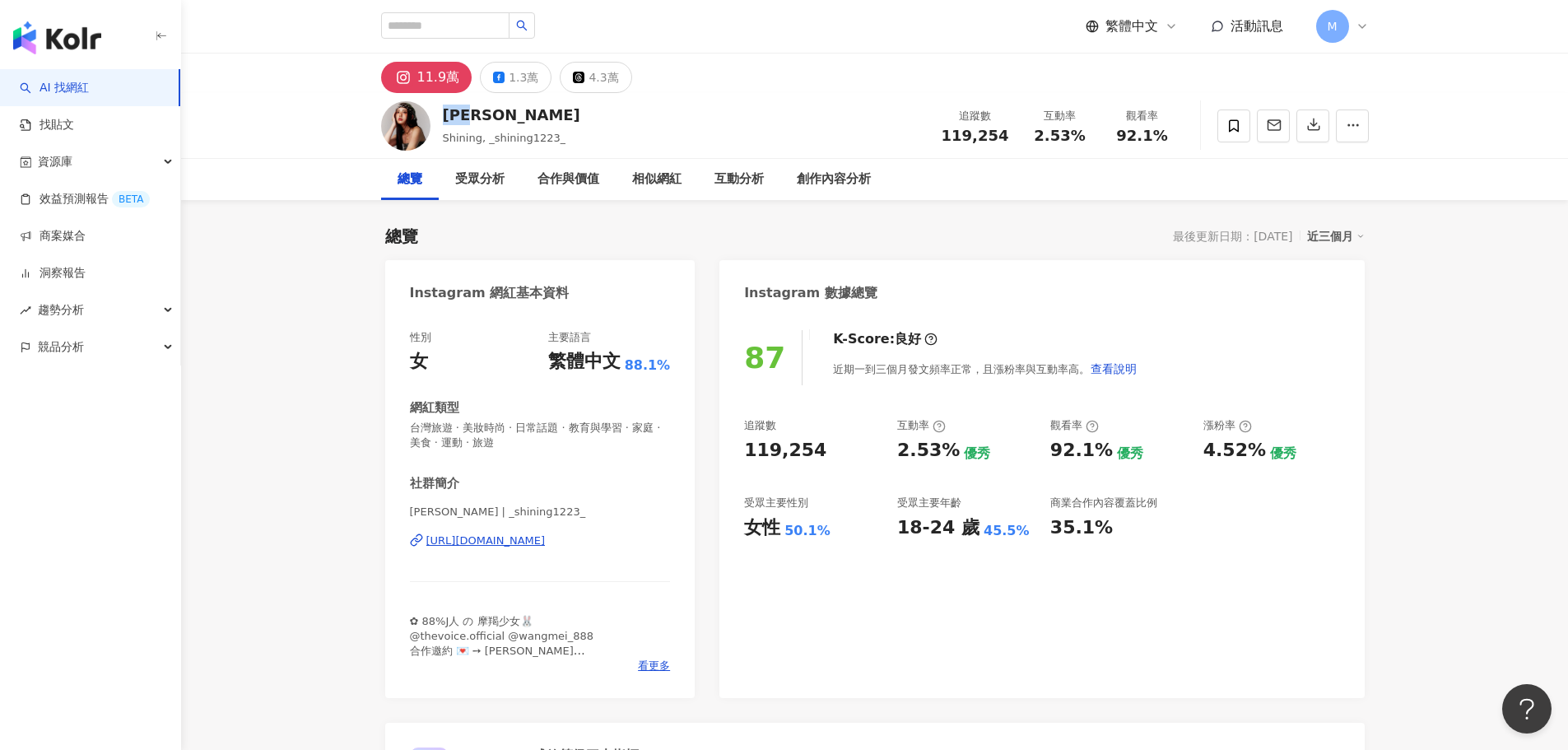
drag, startPoint x: 492, startPoint y: 111, endPoint x: 783, endPoint y: 0, distance: 311.5
click at [443, 118] on div "王如茵" at bounding box center [511, 115] width 137 height 21
copy div "王如茵"
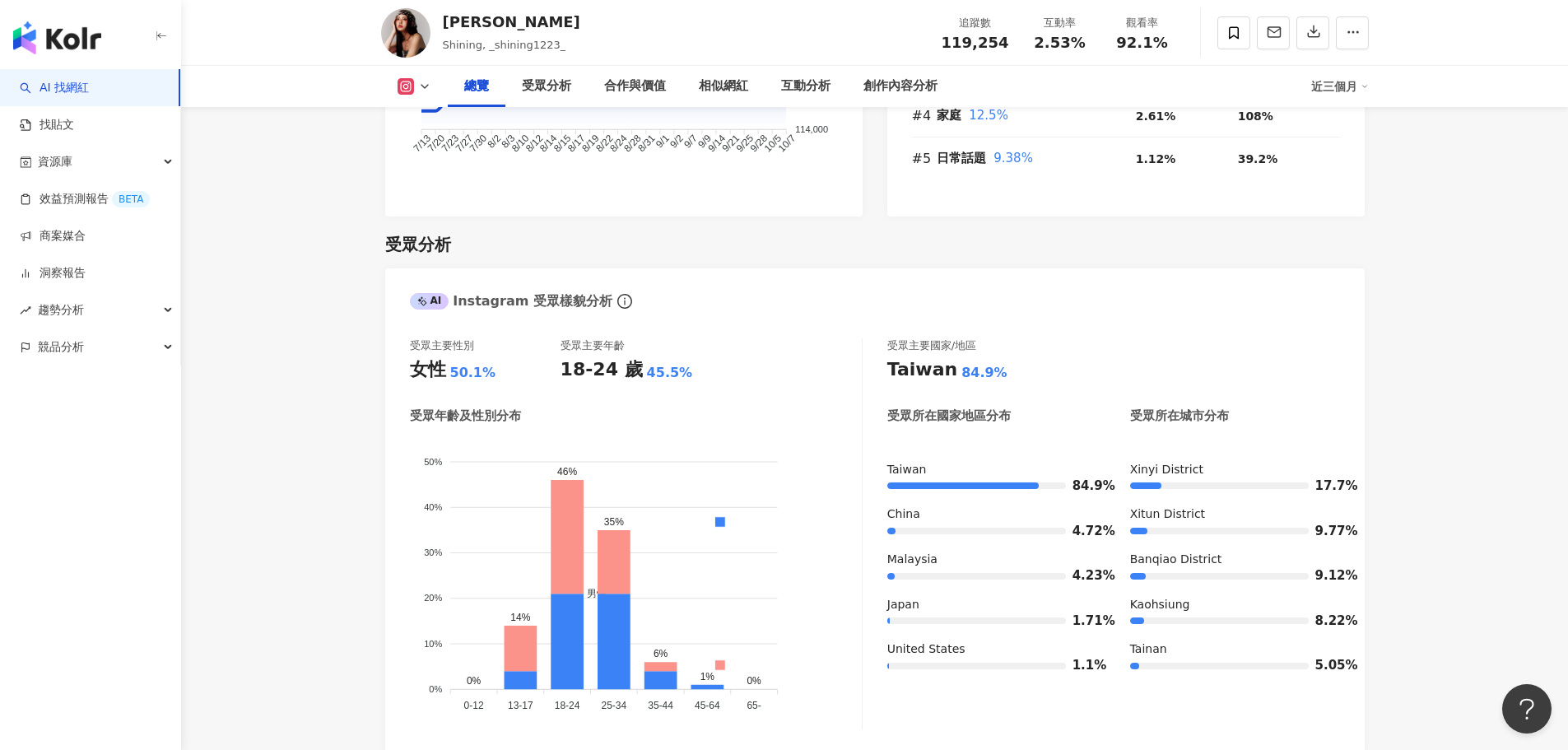
scroll to position [1564, 0]
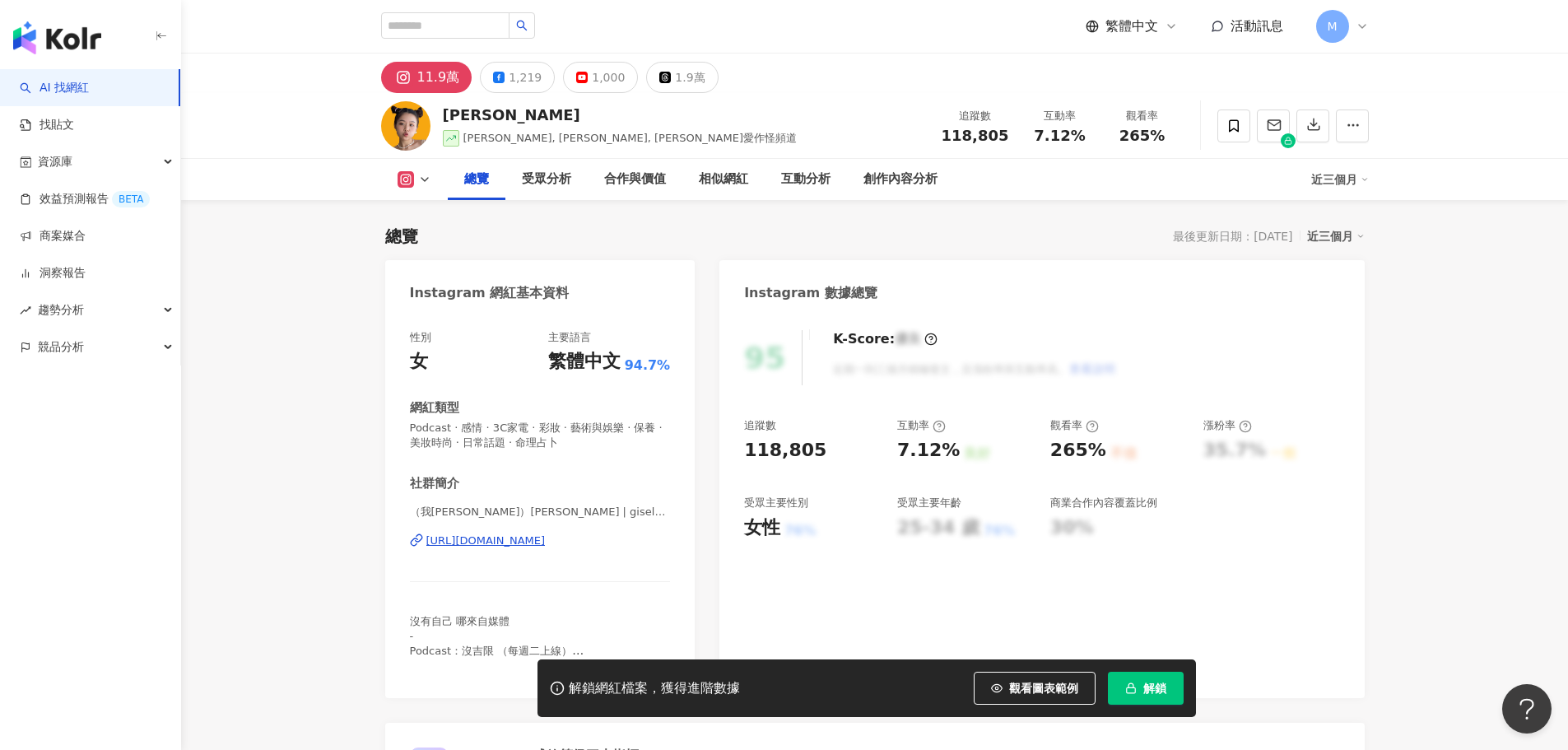
click at [546, 533] on div "[URL][DOMAIN_NAME]" at bounding box center [486, 540] width 119 height 15
